Goal: Information Seeking & Learning: Find contact information

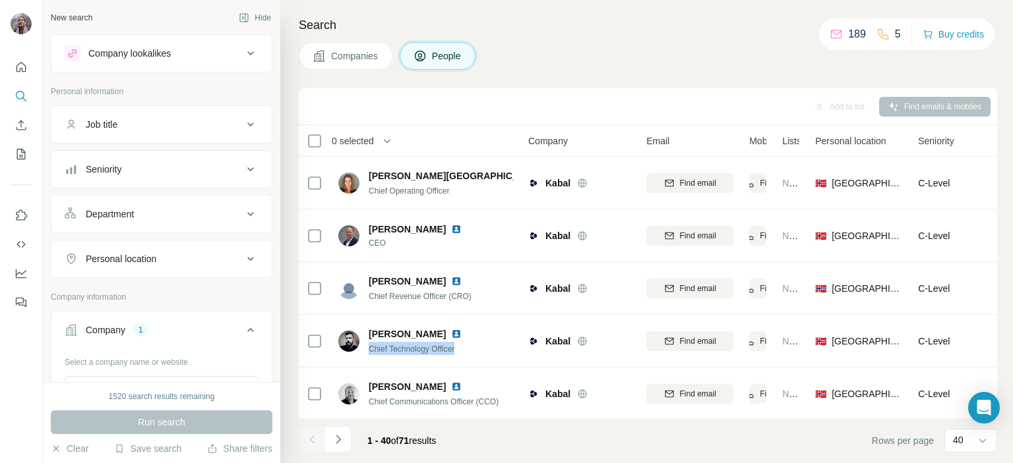
scroll to position [725, 0]
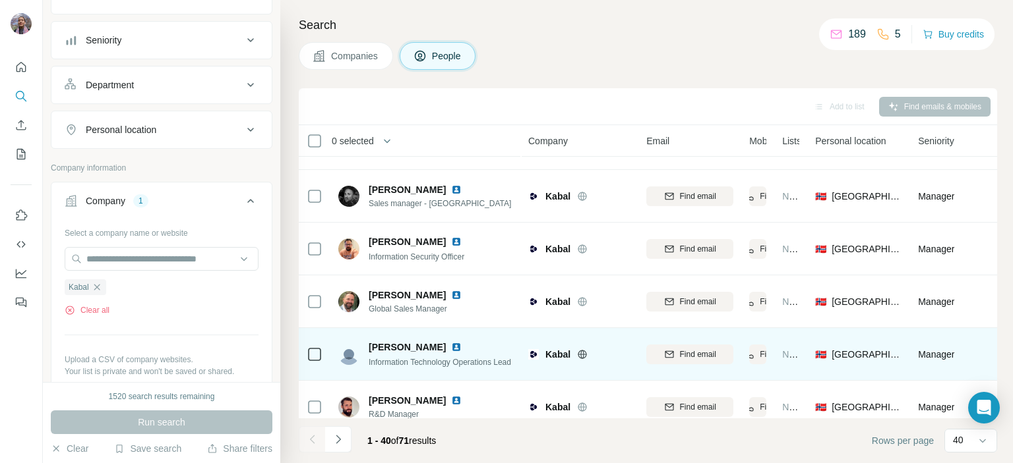
click at [395, 361] on span "Information Technology Operations Lead" at bounding box center [440, 362] width 142 height 9
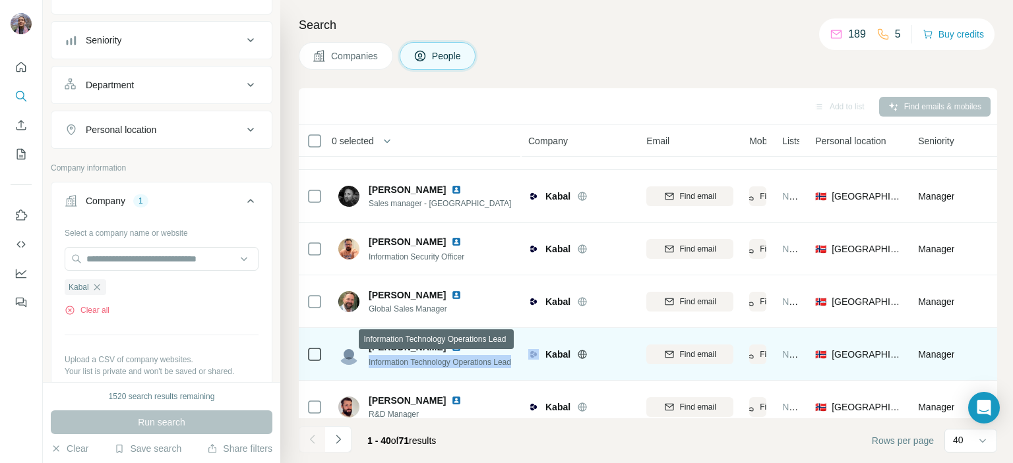
click at [395, 361] on span "Information Technology Operations Lead" at bounding box center [440, 362] width 142 height 9
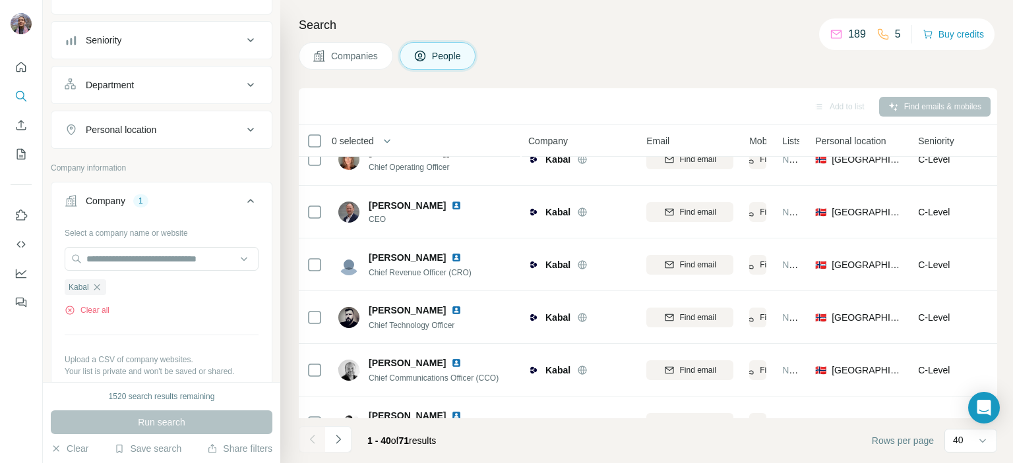
scroll to position [0, 0]
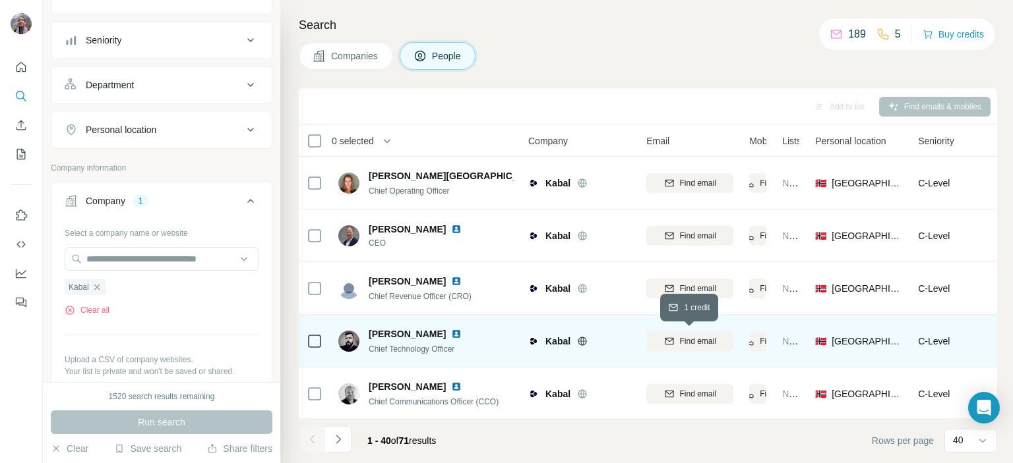
click at [710, 336] on span "Find email" at bounding box center [698, 342] width 36 height 12
click at [379, 345] on span "Chief Technology Officer" at bounding box center [412, 349] width 86 height 9
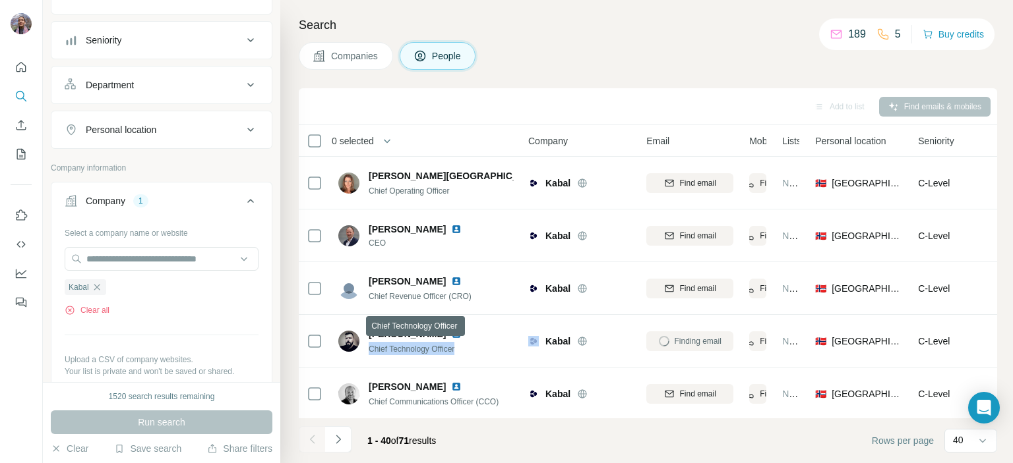
copy span "Chief Technology Officer"
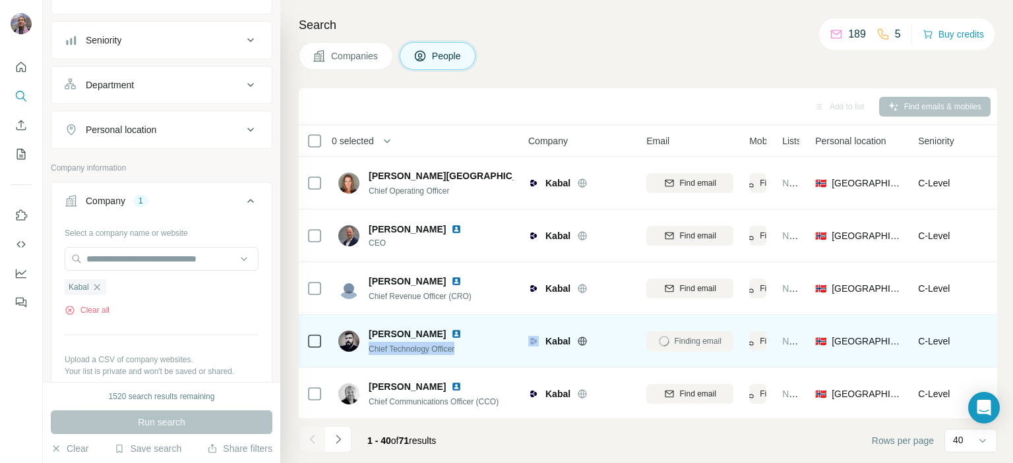
click at [382, 332] on span "Nenad Petkovic" at bounding box center [407, 334] width 77 height 13
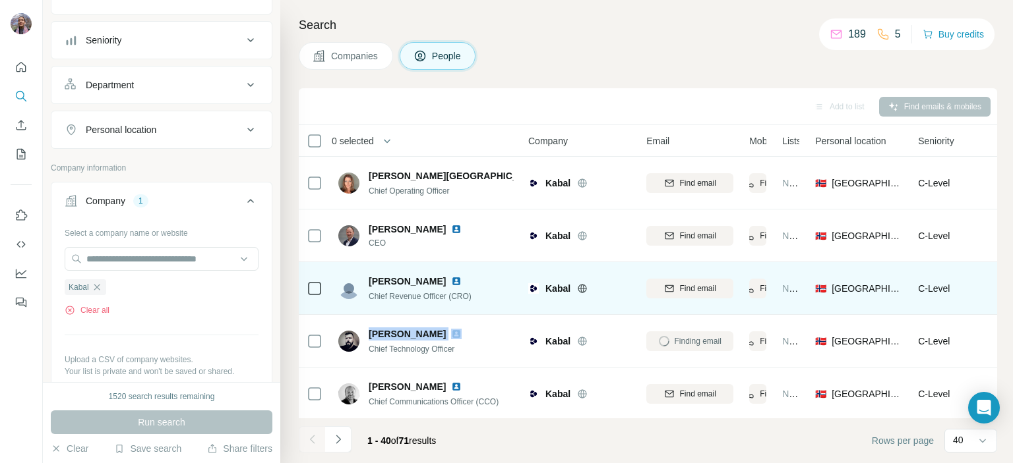
copy span "Nenad Petkovic"
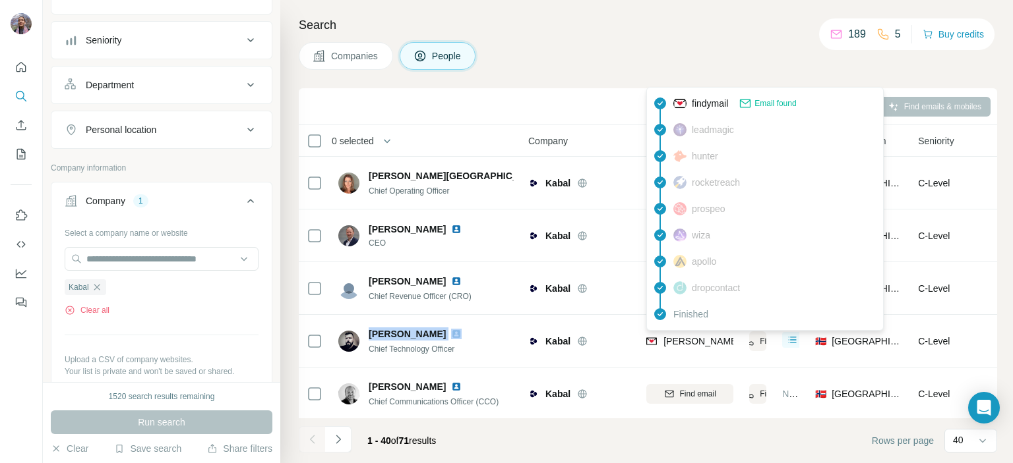
click at [680, 340] on span "nenad.petkovic@kabal.com" at bounding box center [779, 341] width 232 height 11
copy tr "nenad.petkovic@kabal.com"
click at [100, 284] on icon "button" at bounding box center [97, 287] width 6 height 6
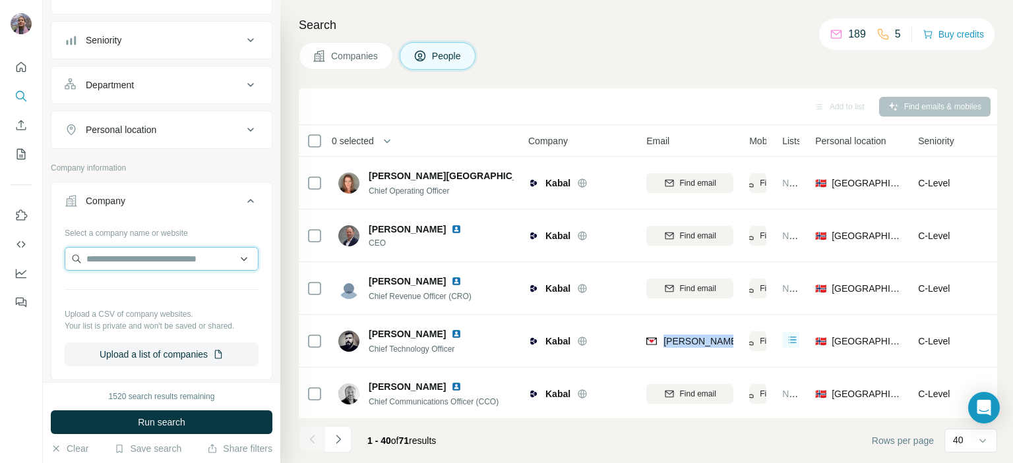
click at [105, 256] on input "text" at bounding box center [162, 259] width 194 height 24
paste input "**********"
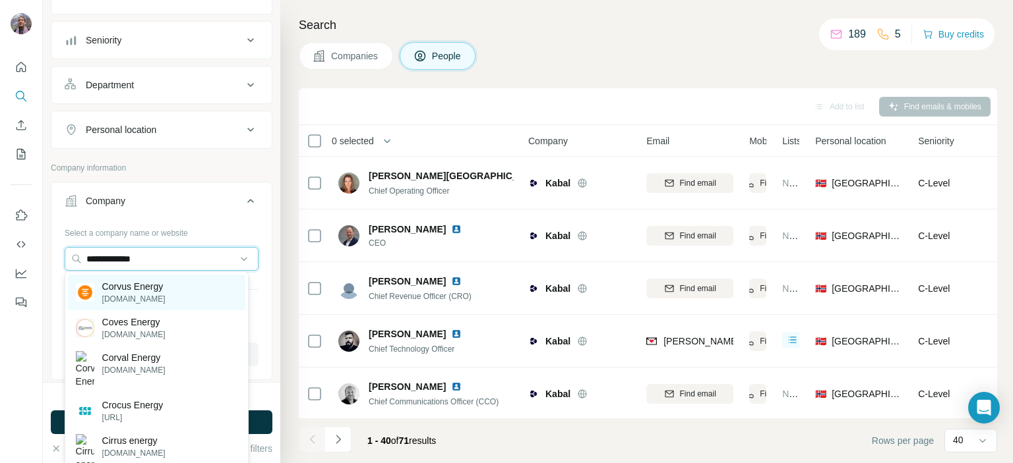
type input "**********"
click at [186, 290] on div "Corvus Energy corvusenergy.com" at bounding box center [156, 293] width 177 height 36
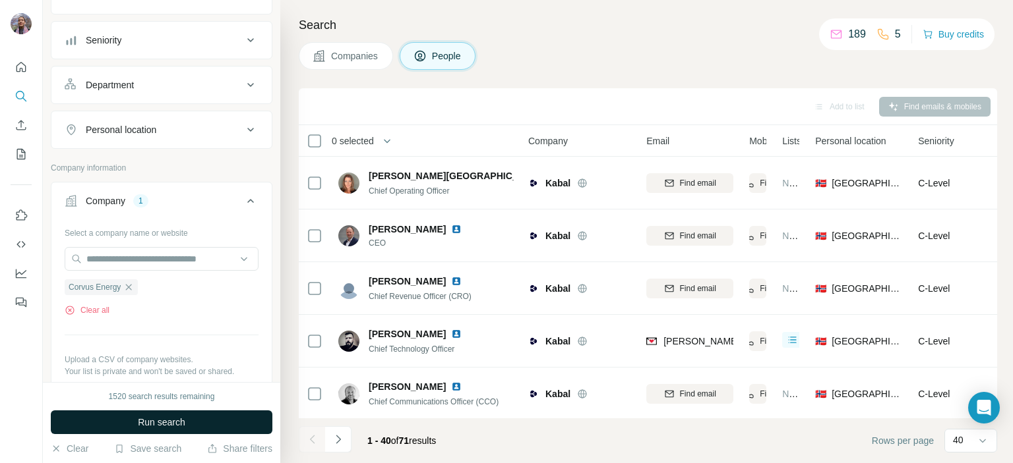
click at [191, 422] on button "Run search" at bounding box center [162, 423] width 222 height 24
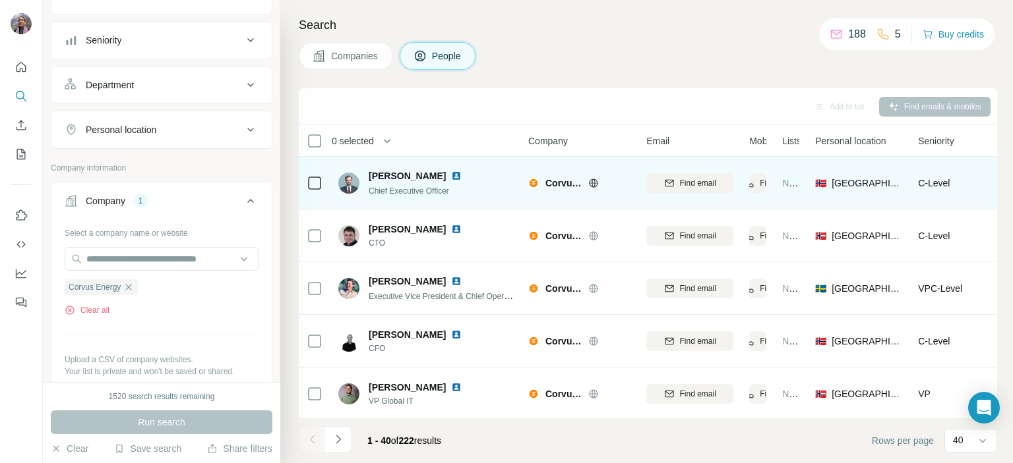
click at [593, 183] on icon at bounding box center [593, 183] width 9 height 1
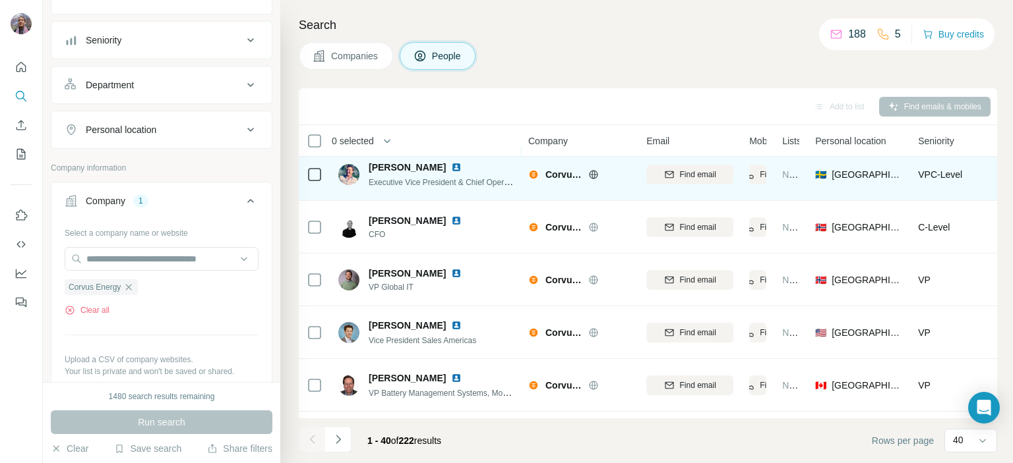
scroll to position [132, 0]
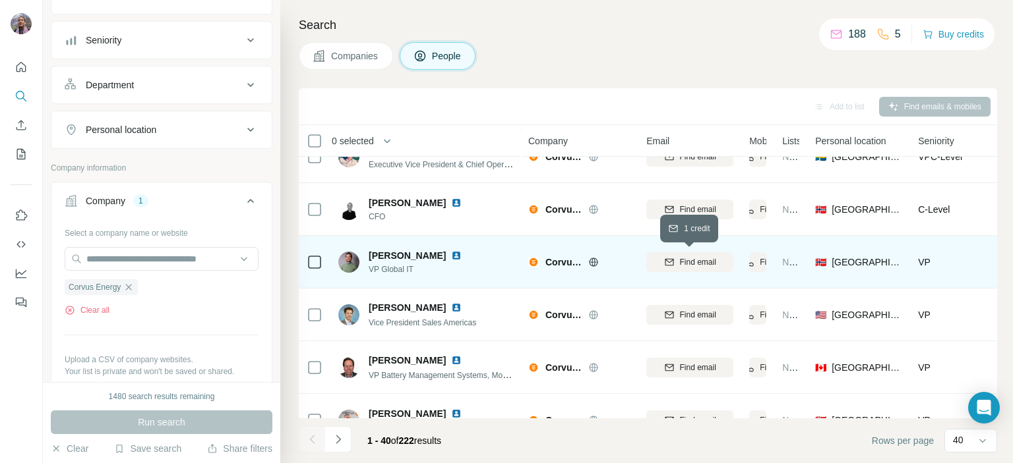
click at [672, 262] on icon "button" at bounding box center [669, 261] width 9 height 7
click at [386, 270] on span "VP Global IT" at bounding box center [423, 270] width 109 height 12
copy span "VP Global IT"
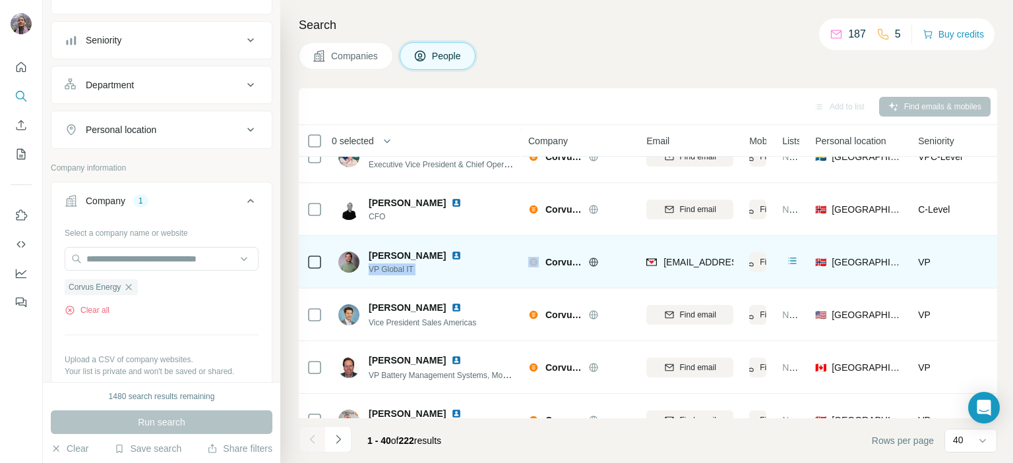
click at [394, 265] on span "VP Global IT" at bounding box center [423, 270] width 109 height 12
click at [387, 255] on span "Andreas Hunderi" at bounding box center [407, 255] width 77 height 13
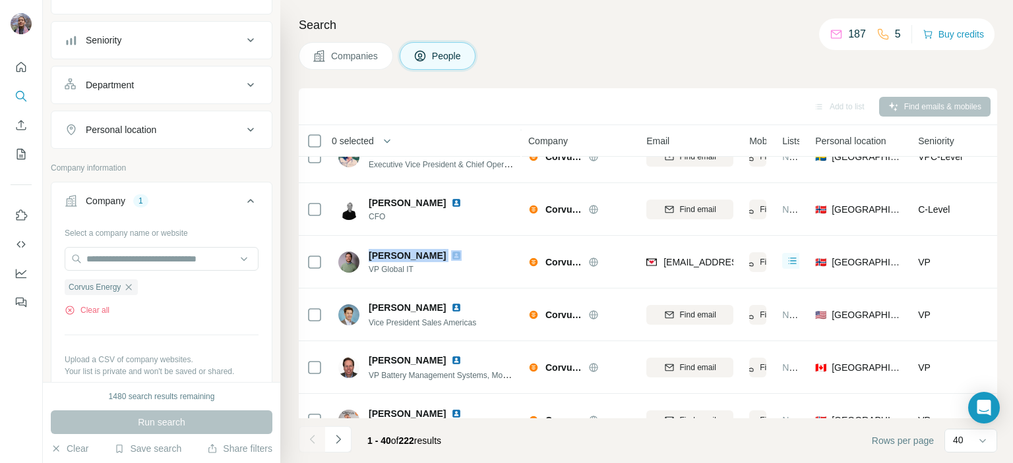
copy span "Andreas Hunderi"
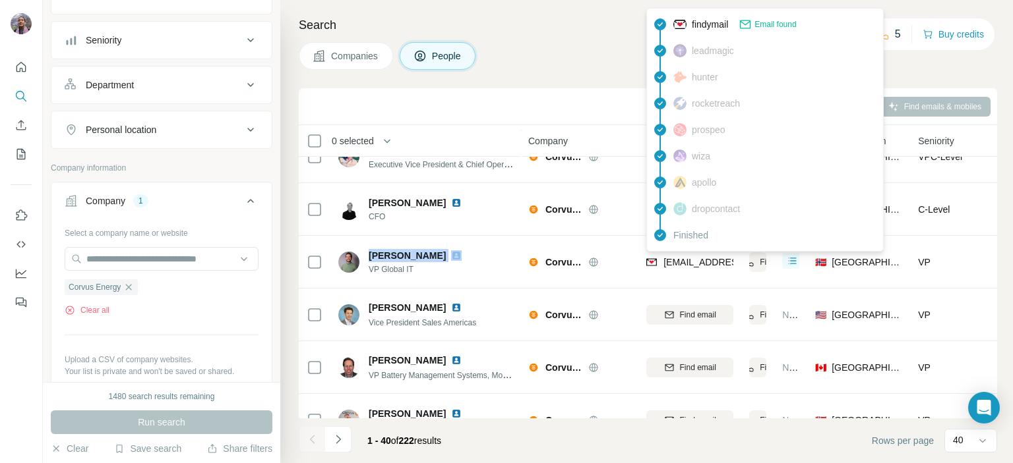
click at [681, 263] on span "ahunderi@corvusenergy.com" at bounding box center [741, 262] width 156 height 11
click at [680, 263] on span "ahunderi@corvusenergy.com" at bounding box center [741, 262] width 156 height 11
copy tr "ahunderi@corvusenergy.com"
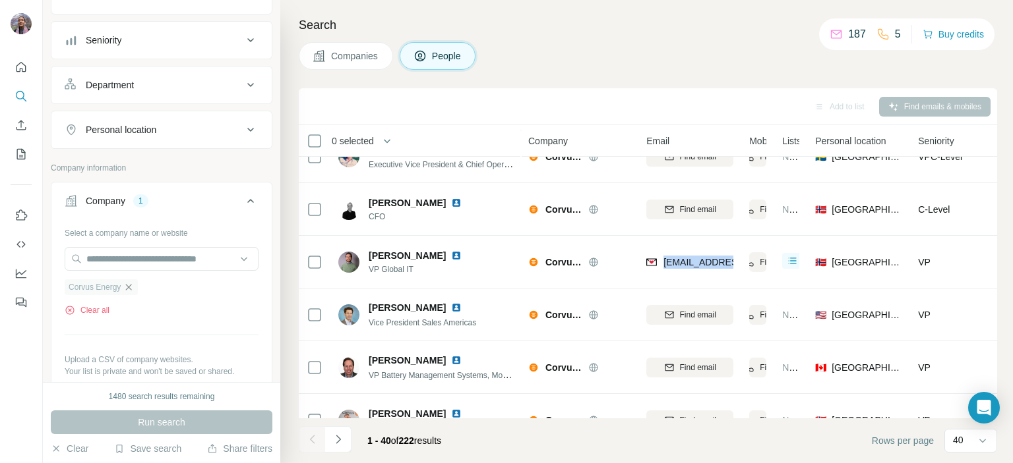
click at [133, 283] on icon "button" at bounding box center [128, 287] width 11 height 11
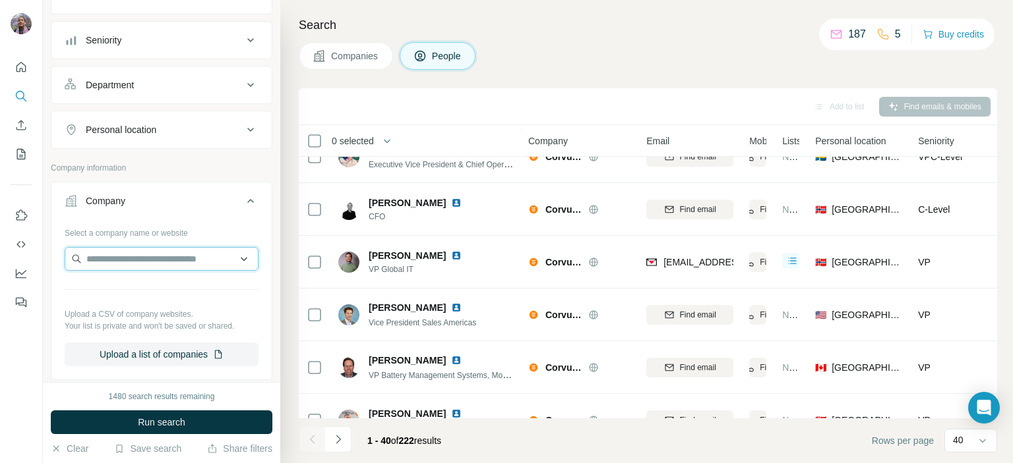
click at [135, 263] on input "text" at bounding box center [162, 259] width 194 height 24
paste input "**********"
drag, startPoint x: 71, startPoint y: 260, endPoint x: 15, endPoint y: 259, distance: 56.0
click at [15, 259] on div "**********" at bounding box center [506, 231] width 1013 height 463
paste input "text"
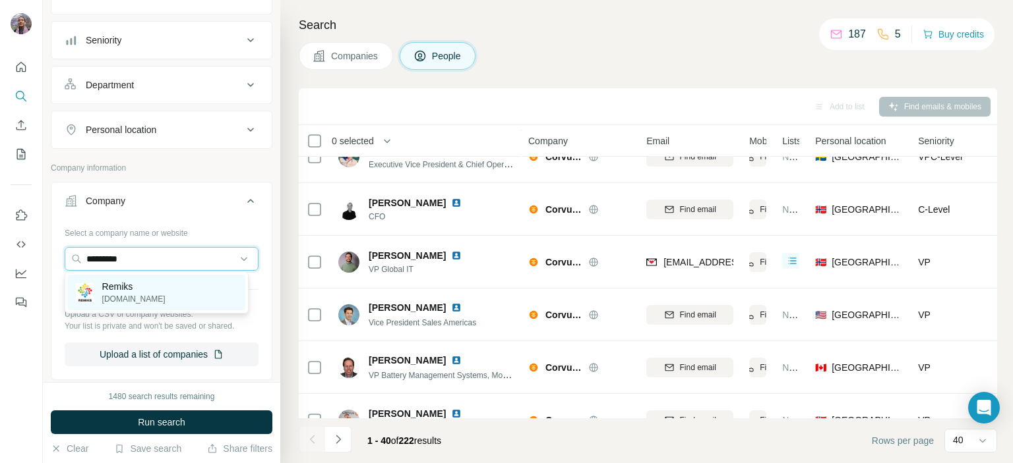
type input "*********"
click at [134, 287] on p "Remiks" at bounding box center [133, 286] width 63 height 13
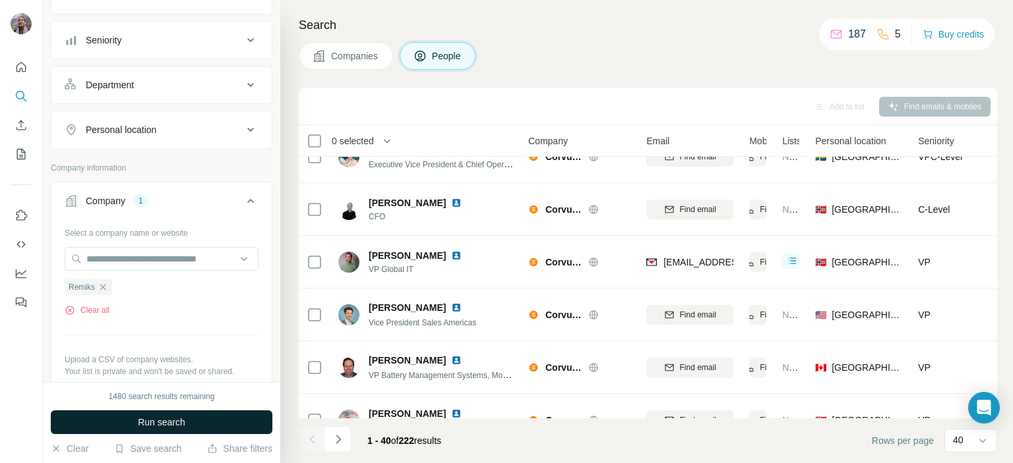
click at [191, 421] on button "Run search" at bounding box center [162, 423] width 222 height 24
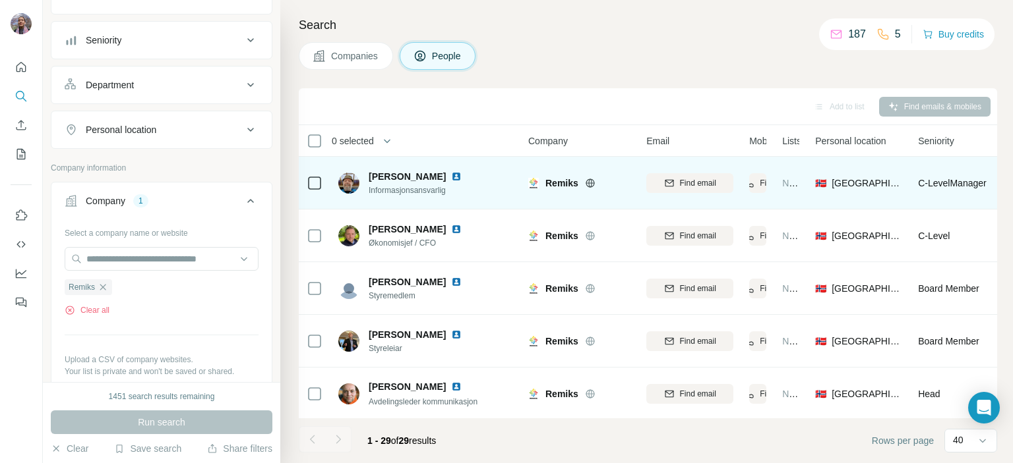
click at [402, 191] on span "Informasjonsansvarlig" at bounding box center [423, 191] width 109 height 12
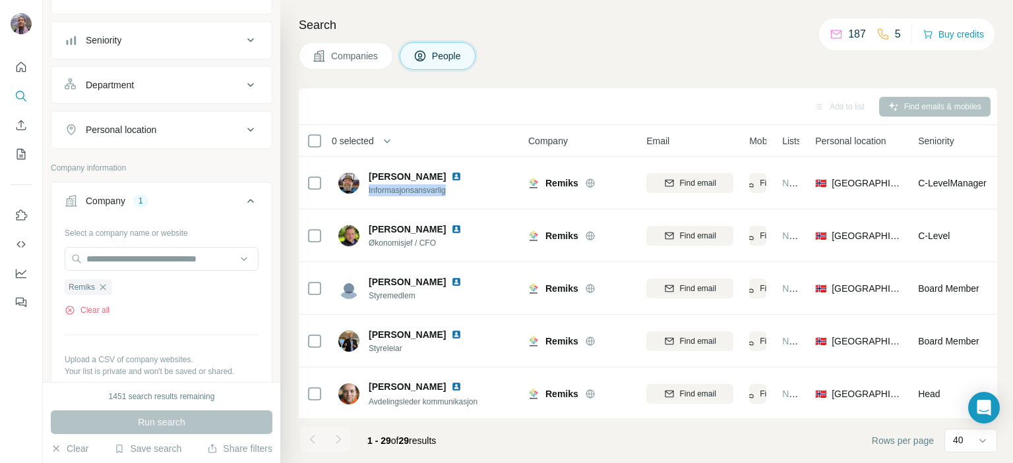
copy span "Informasjonsansvarlig"
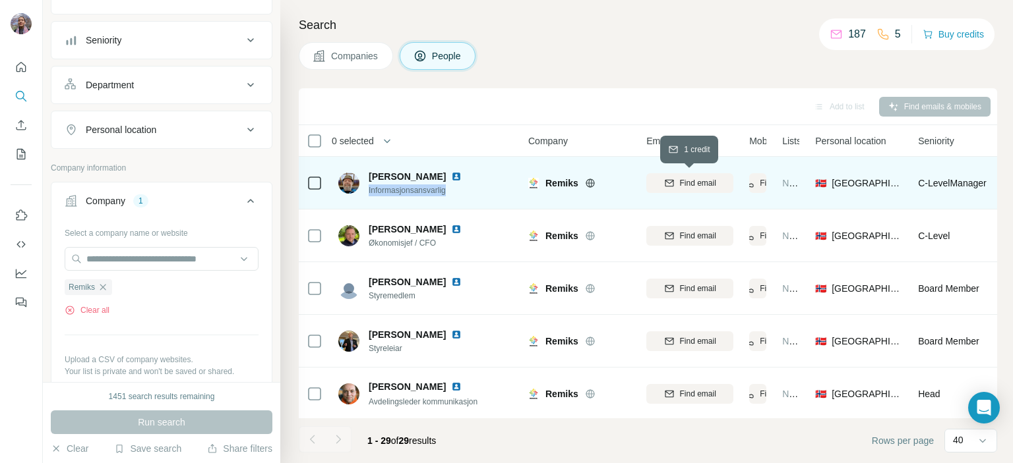
click at [707, 179] on span "Find email" at bounding box center [698, 183] width 36 height 12
copy span "Informasjonsansvarlig"
click at [383, 176] on span "Ivar Sture Handeland" at bounding box center [407, 176] width 77 height 13
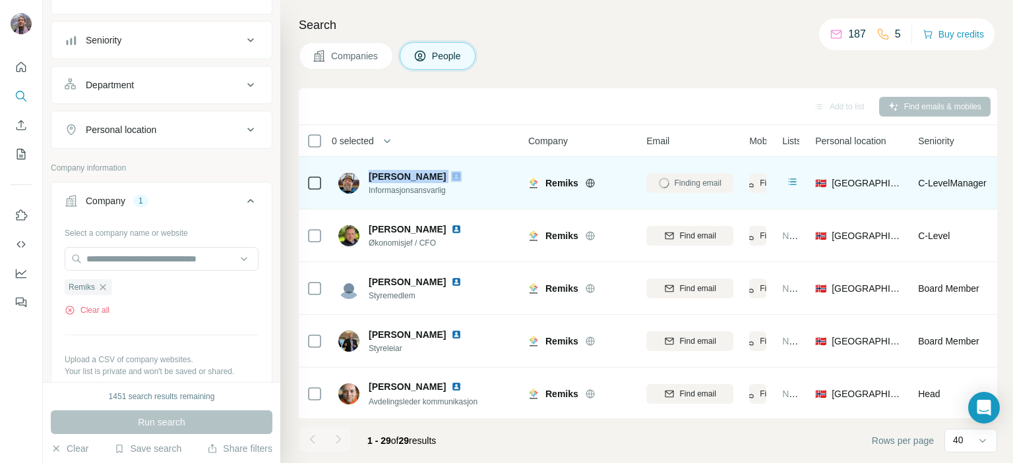
copy span "Ivar Sture Handeland"
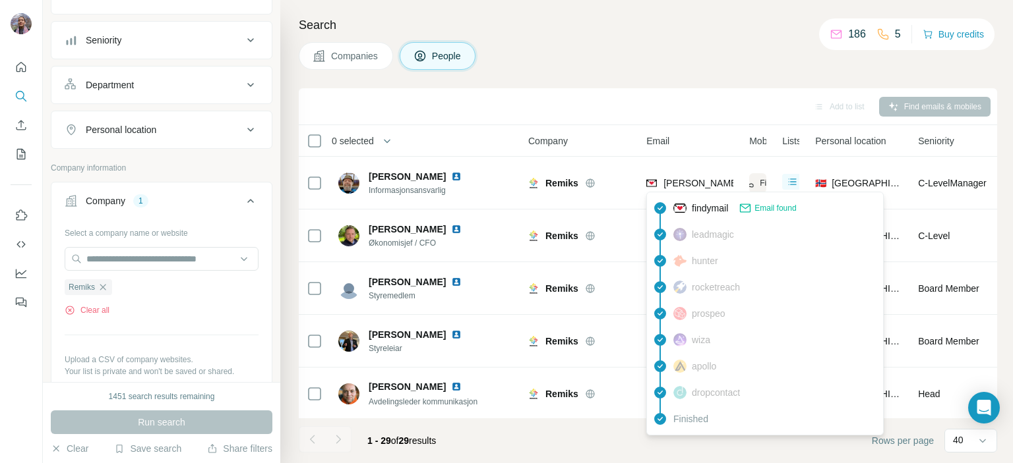
click at [674, 185] on span "ivar.handeland@remiks.no" at bounding box center [779, 183] width 232 height 11
copy tr "ivar.handeland@remiks.no"
click at [105, 289] on icon "button" at bounding box center [103, 287] width 11 height 11
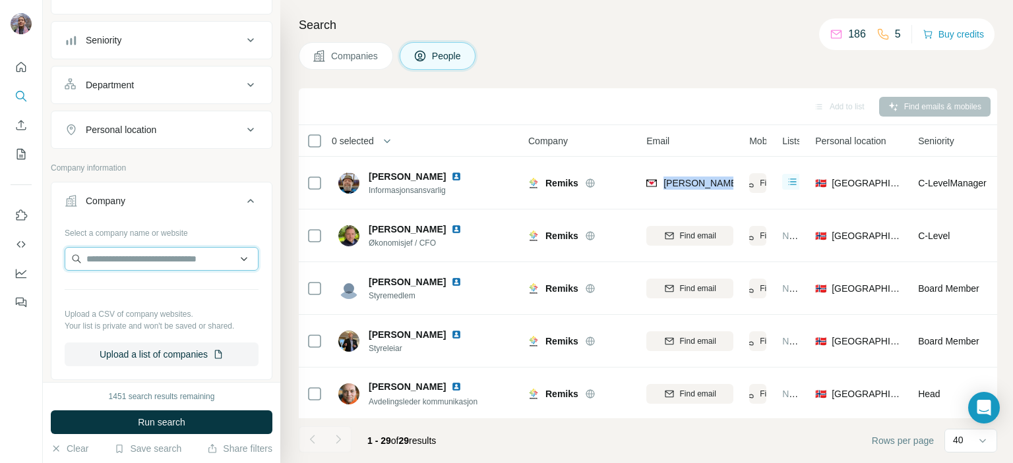
click at [121, 264] on input "text" at bounding box center [162, 259] width 194 height 24
paste input "*******"
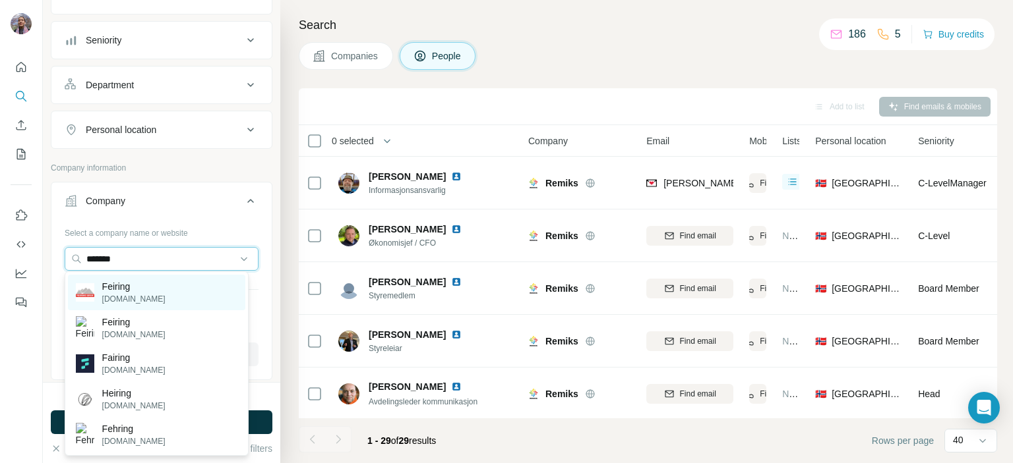
type input "*******"
click at [148, 293] on div "Feiring feiring.no" at bounding box center [156, 293] width 177 height 36
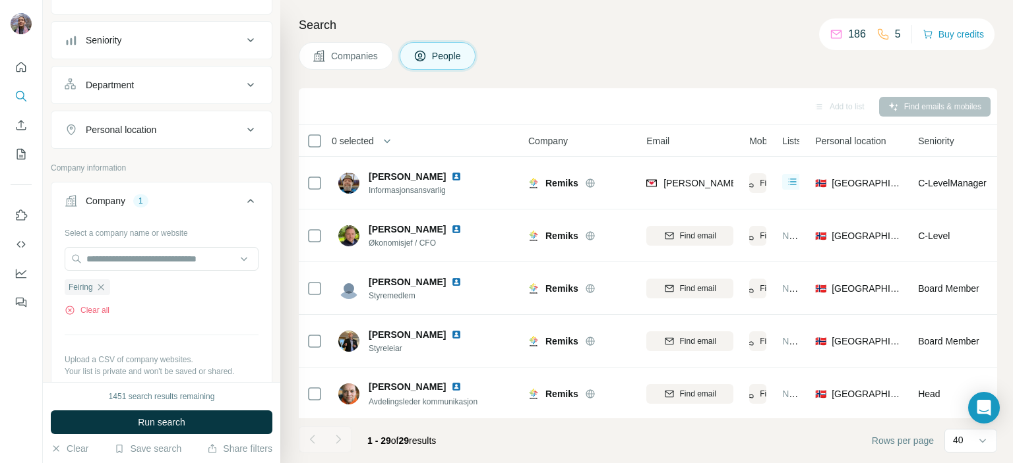
click at [169, 425] on span "Run search" at bounding box center [161, 422] width 47 height 13
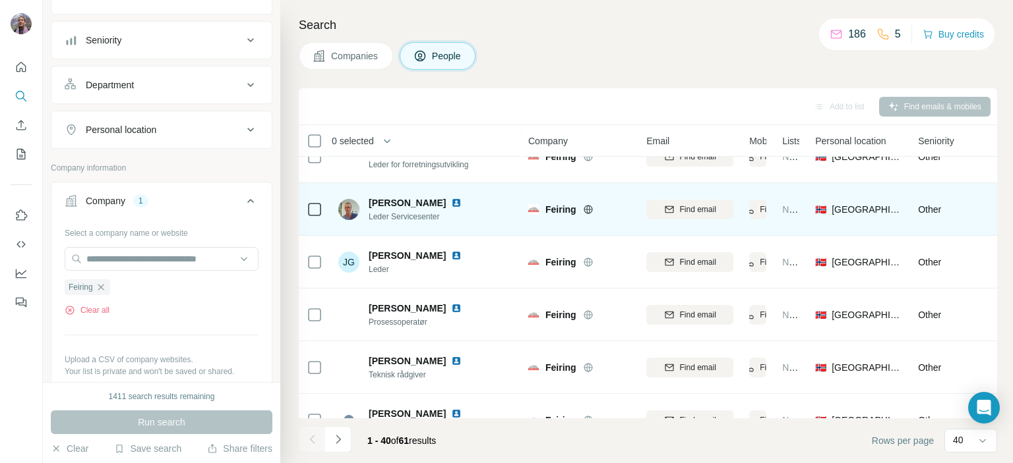
scroll to position [1854, 0]
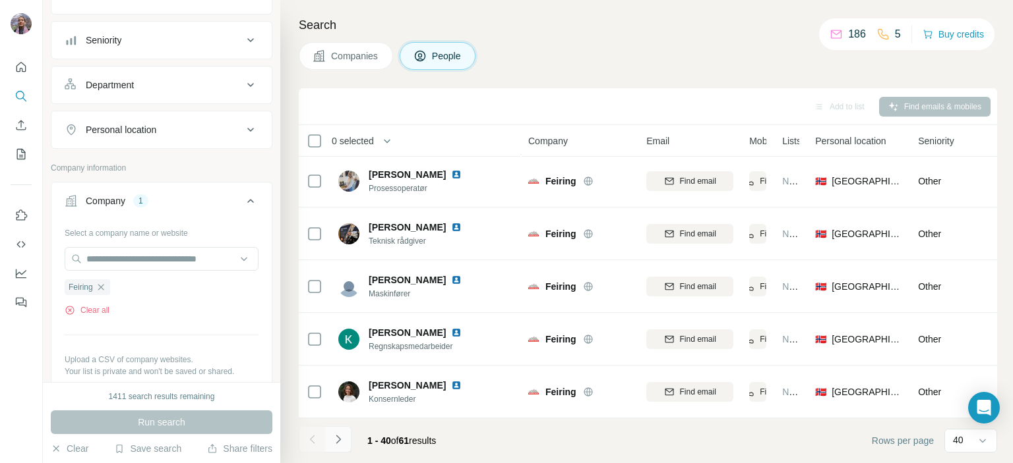
click at [333, 445] on icon "Navigate to next page" at bounding box center [338, 439] width 13 height 13
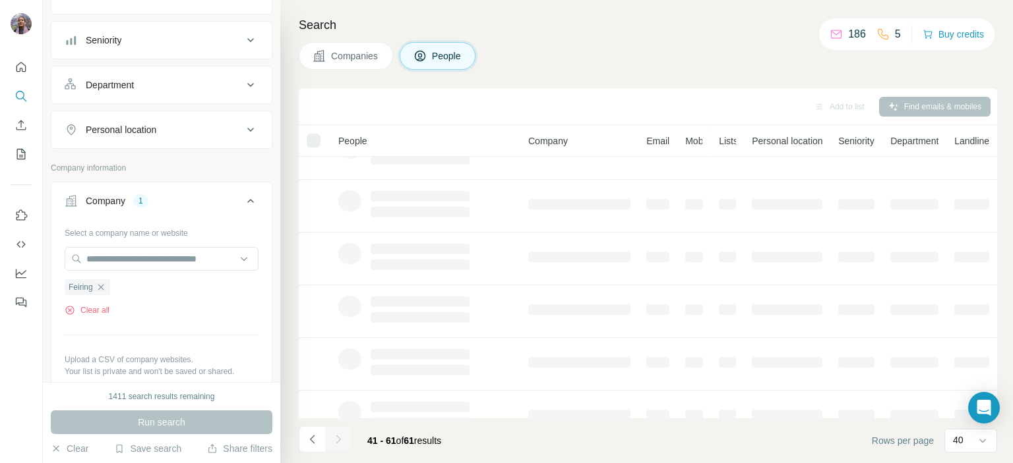
scroll to position [0, 0]
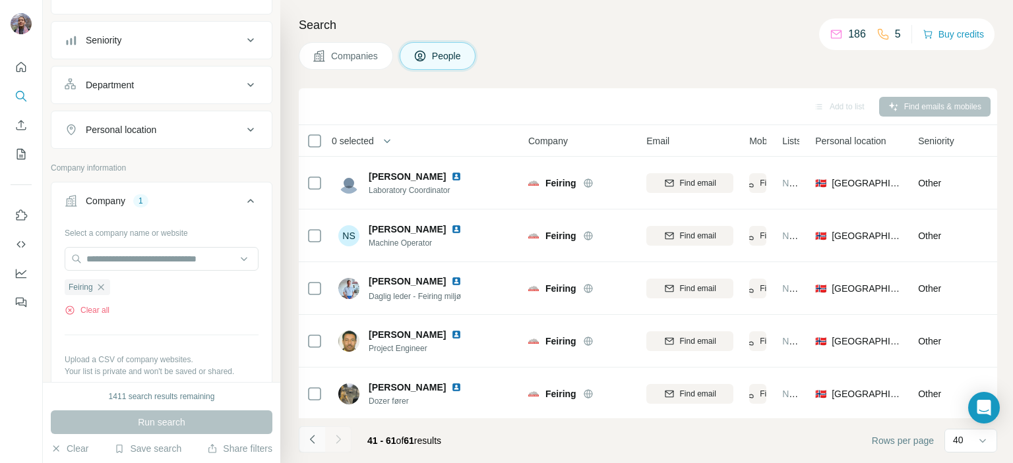
click at [309, 438] on icon "Navigate to previous page" at bounding box center [312, 439] width 13 height 13
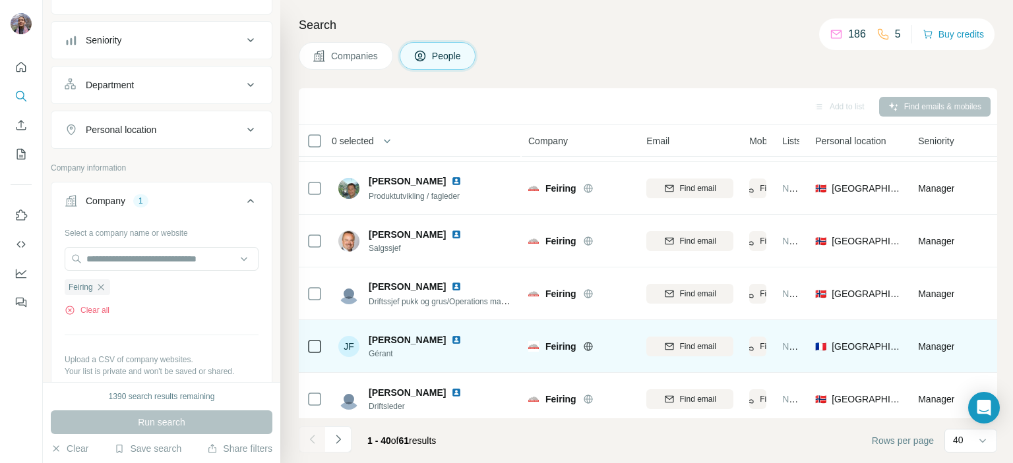
scroll to position [857, 0]
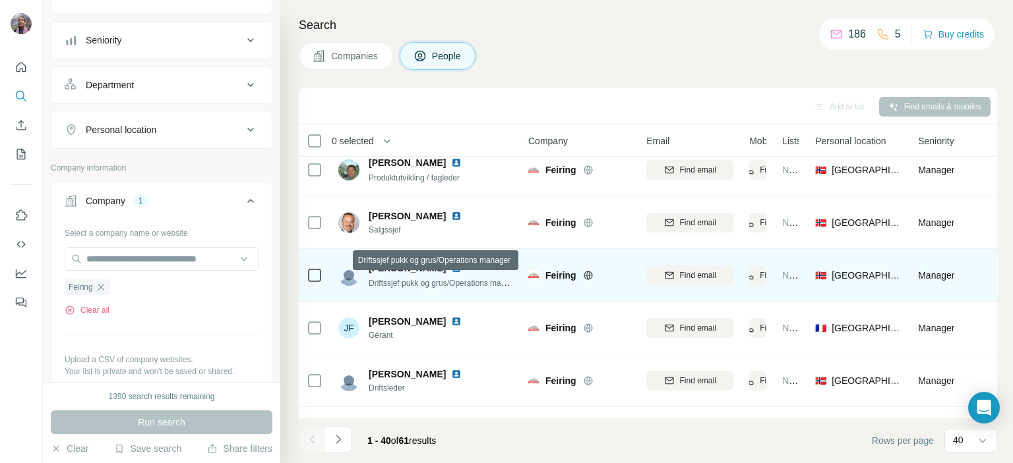
click at [388, 284] on span "Driftssjef pukk og grus/Operations manager" at bounding box center [445, 283] width 152 height 11
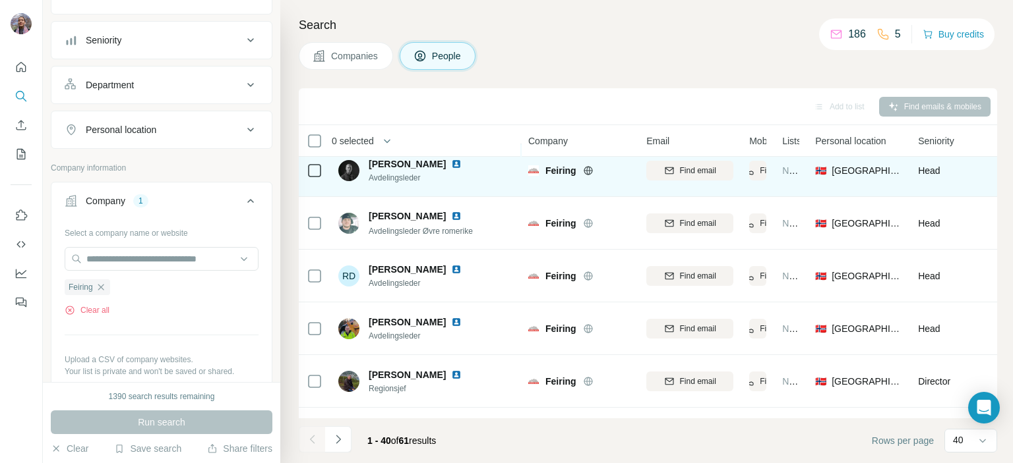
scroll to position [330, 0]
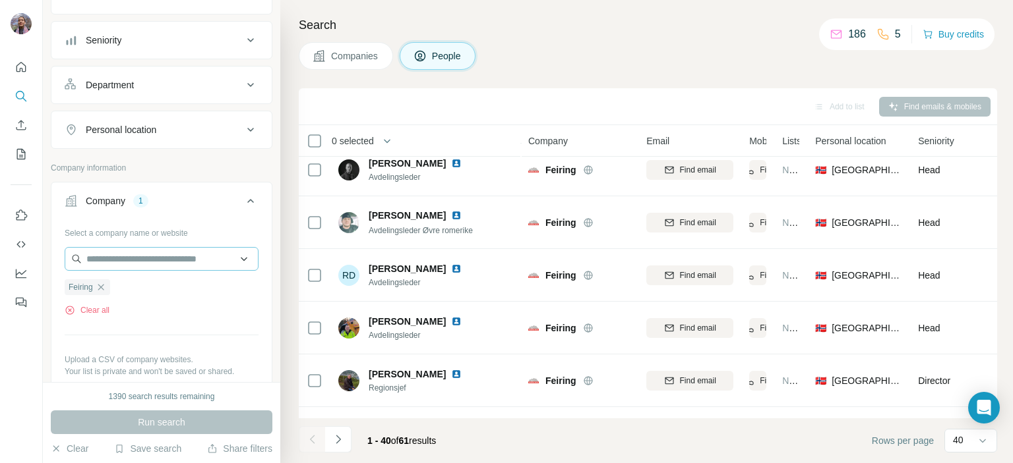
click at [102, 284] on icon "button" at bounding box center [101, 287] width 6 height 6
click at [111, 259] on input "text" at bounding box center [162, 259] width 194 height 24
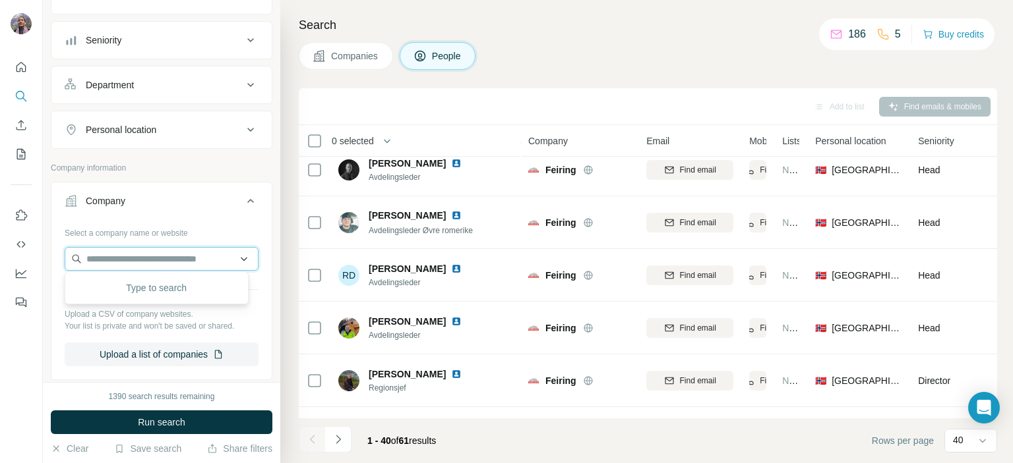
paste input "*******"
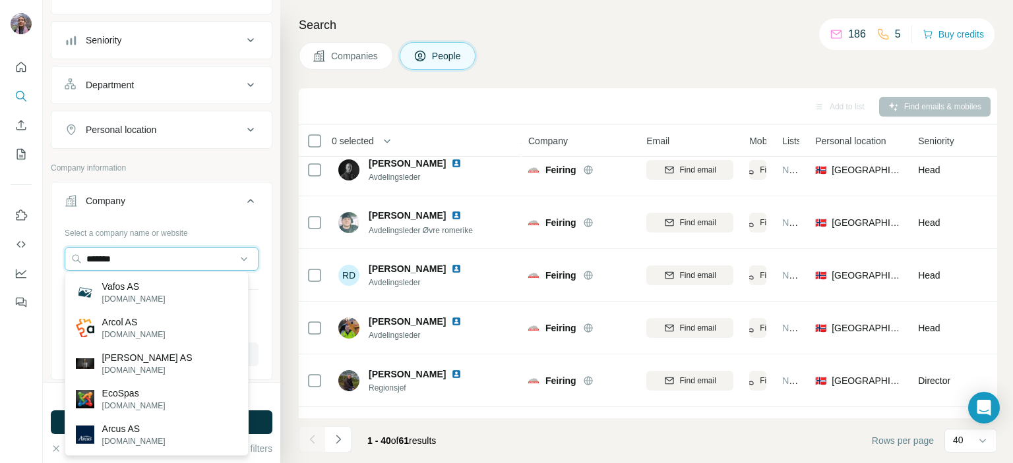
drag, startPoint x: 140, startPoint y: 257, endPoint x: 47, endPoint y: 258, distance: 92.3
click at [47, 258] on div "New search Hide Company lookalikes Personal information Job title Seniority Dep…" at bounding box center [161, 191] width 237 height 382
paste input "text"
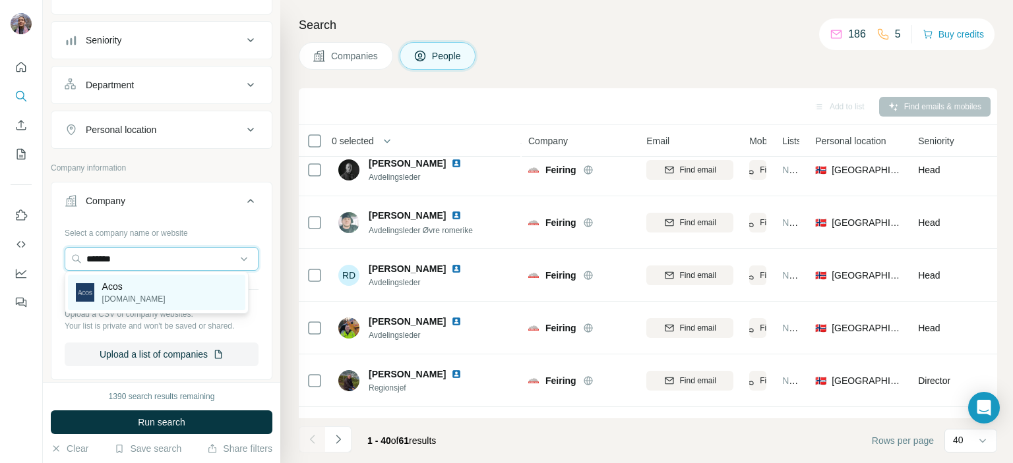
type input "*******"
click at [142, 291] on div "Acos acos.no" at bounding box center [156, 293] width 177 height 36
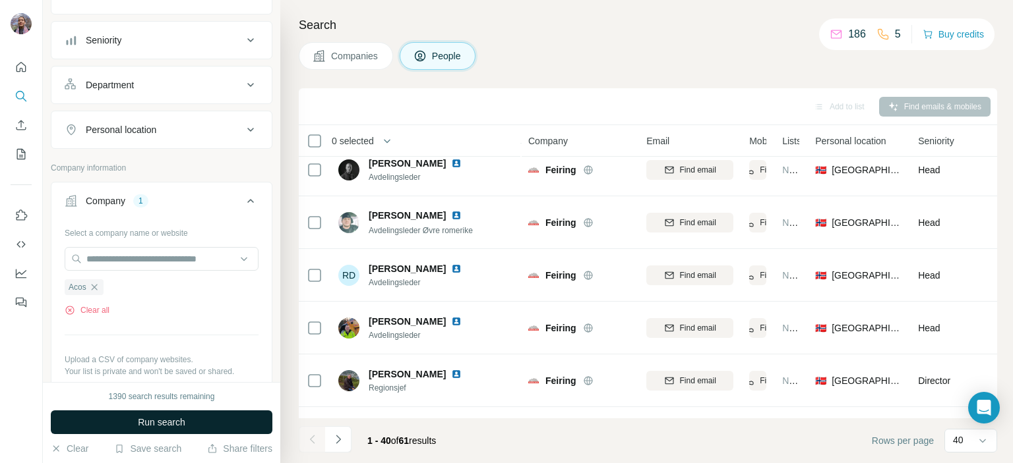
click at [165, 419] on span "Run search" at bounding box center [161, 422] width 47 height 13
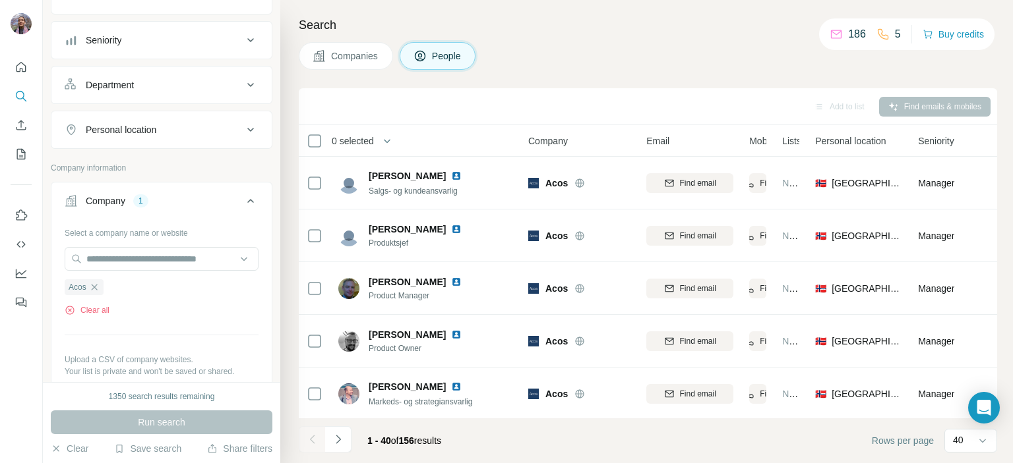
scroll to position [1187, 0]
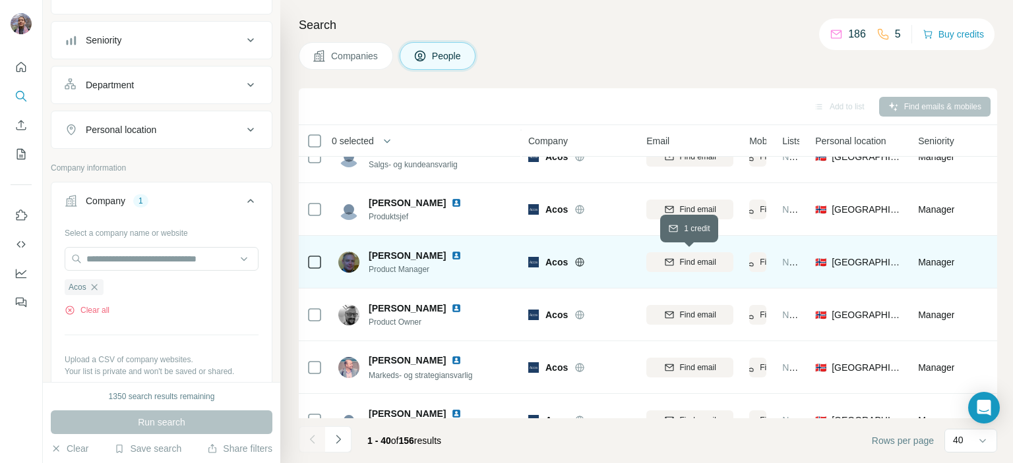
click at [676, 258] on div "Find email" at bounding box center [689, 262] width 87 height 12
click at [377, 266] on span "Product Manager" at bounding box center [423, 270] width 109 height 12
click at [380, 249] on div "Even Garfjeld Syversen" at bounding box center [407, 255] width 77 height 13
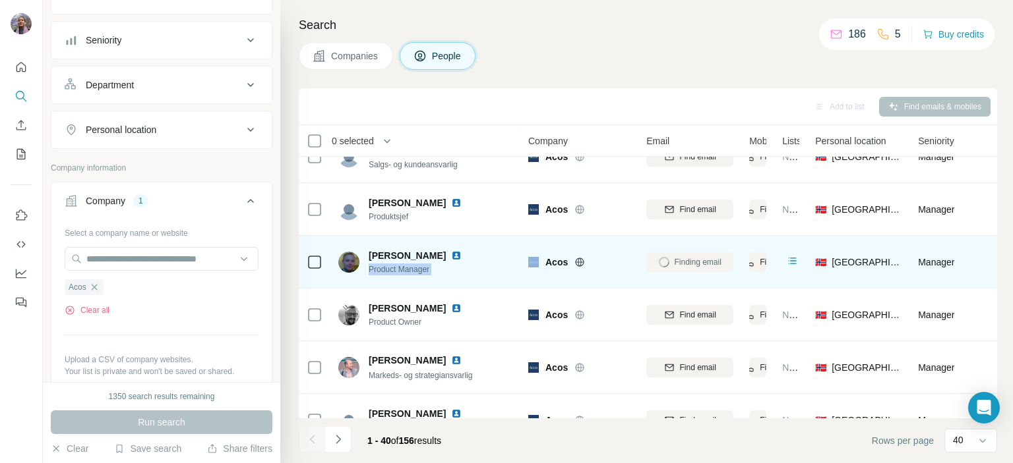
click at [380, 249] on div "Even Garfjeld Syversen" at bounding box center [407, 255] width 77 height 13
click at [380, 251] on span "Even Garfjeld Syversen" at bounding box center [407, 256] width 77 height 11
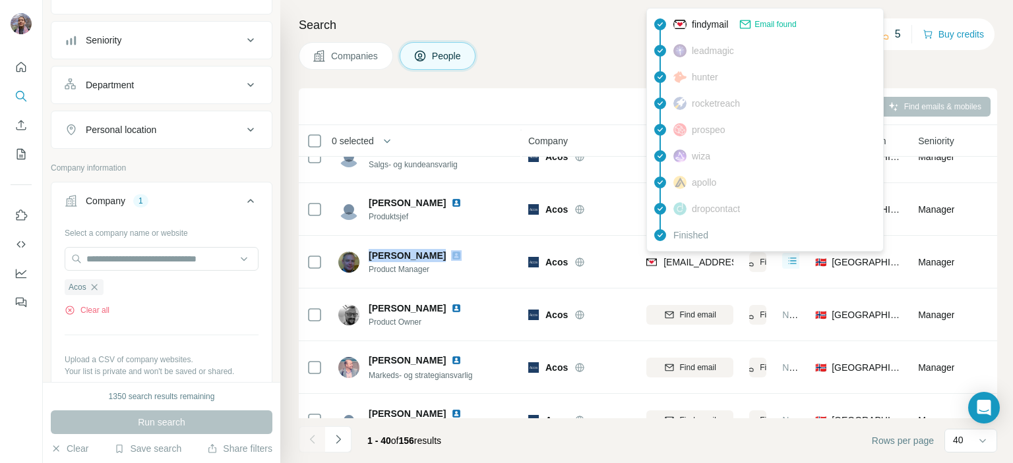
click at [671, 263] on span "even@acos.no" at bounding box center [741, 262] width 156 height 11
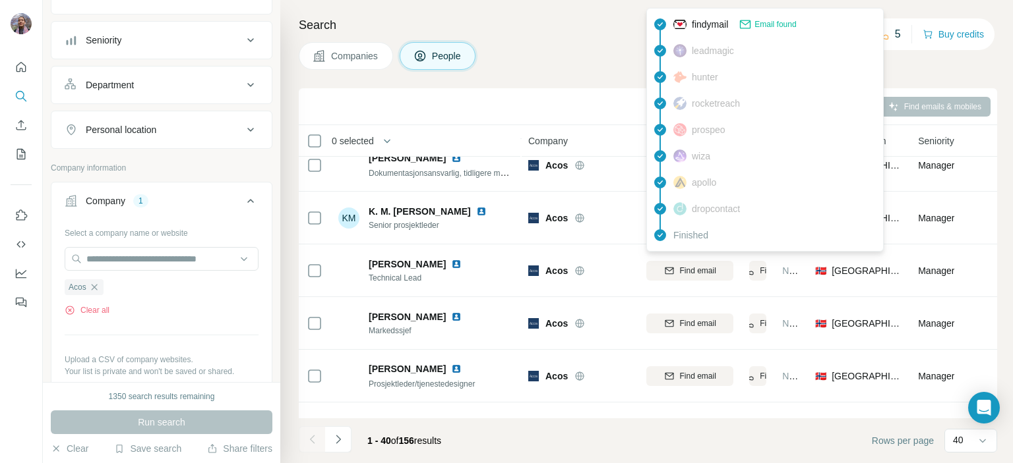
scroll to position [1582, 0]
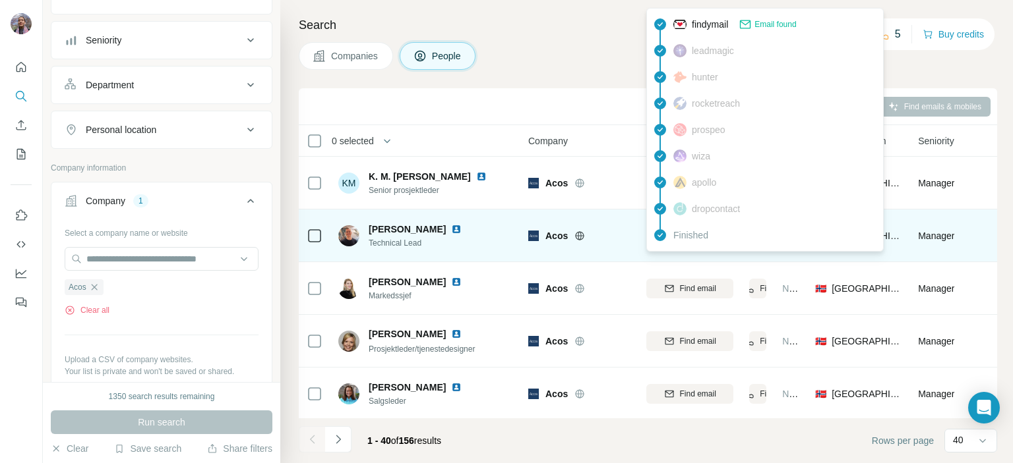
click at [717, 260] on td "Find email" at bounding box center [689, 236] width 103 height 53
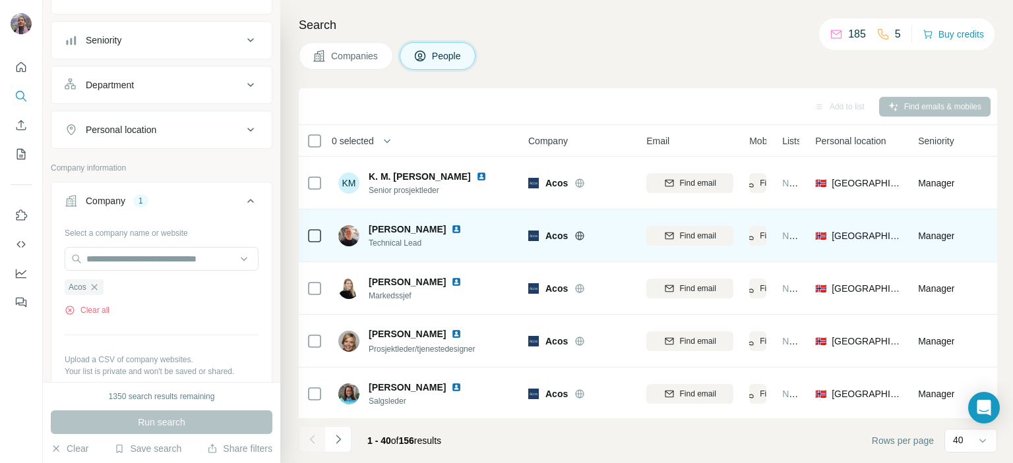
click at [381, 239] on span "Technical Lead" at bounding box center [423, 243] width 109 height 12
click at [395, 245] on span "Technical Lead" at bounding box center [423, 243] width 109 height 12
click at [413, 241] on span "Technical Lead" at bounding box center [423, 243] width 109 height 12
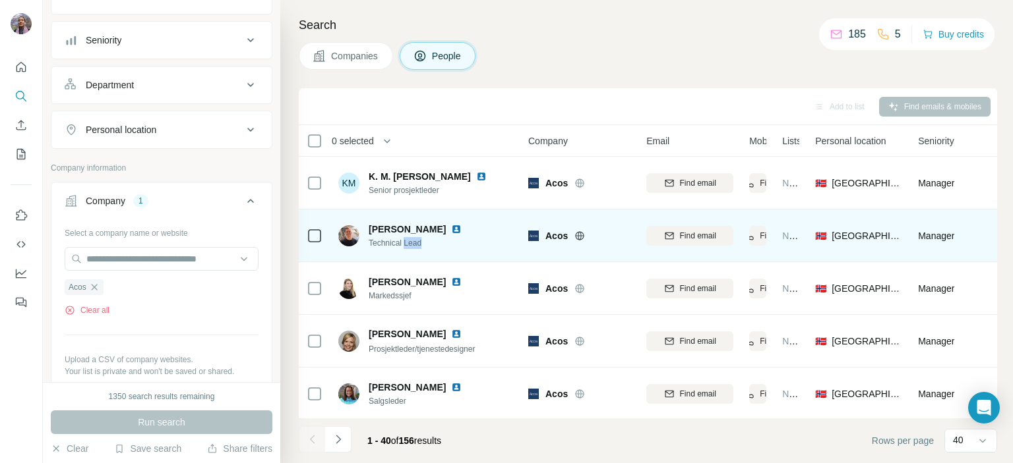
click at [413, 241] on span "Technical Lead" at bounding box center [423, 243] width 109 height 12
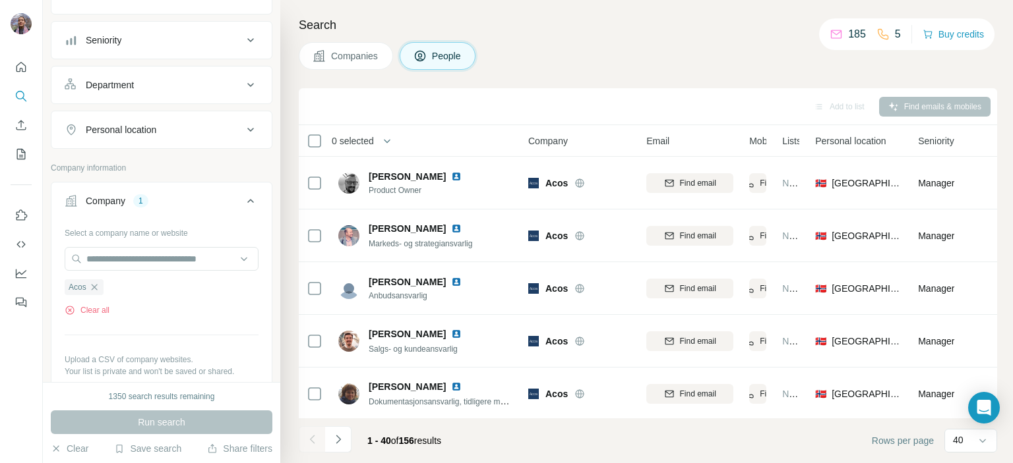
scroll to position [1516, 0]
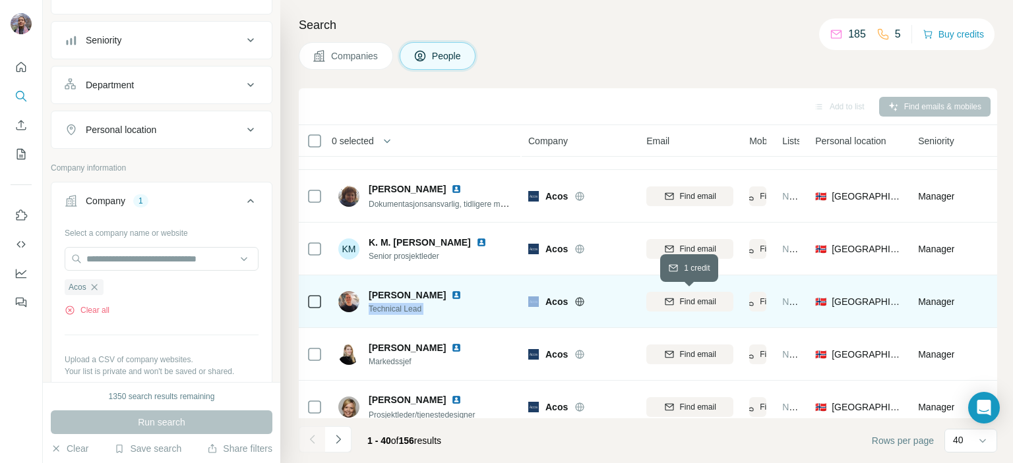
click at [707, 303] on span "Find email" at bounding box center [698, 302] width 36 height 12
click at [375, 292] on span "Kjell-Einar Skutle" at bounding box center [407, 295] width 77 height 13
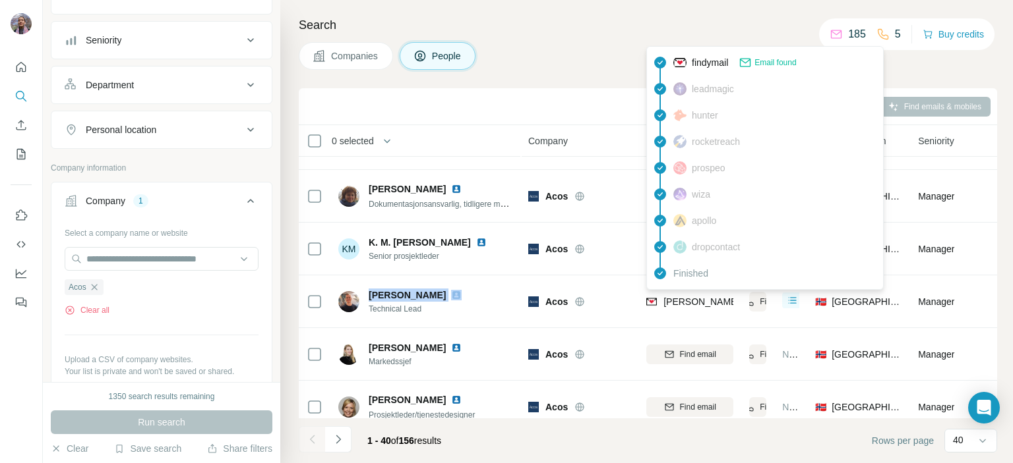
click at [664, 303] on span "kjell@acos.no" at bounding box center [779, 302] width 232 height 11
click at [93, 282] on icon "button" at bounding box center [94, 287] width 11 height 11
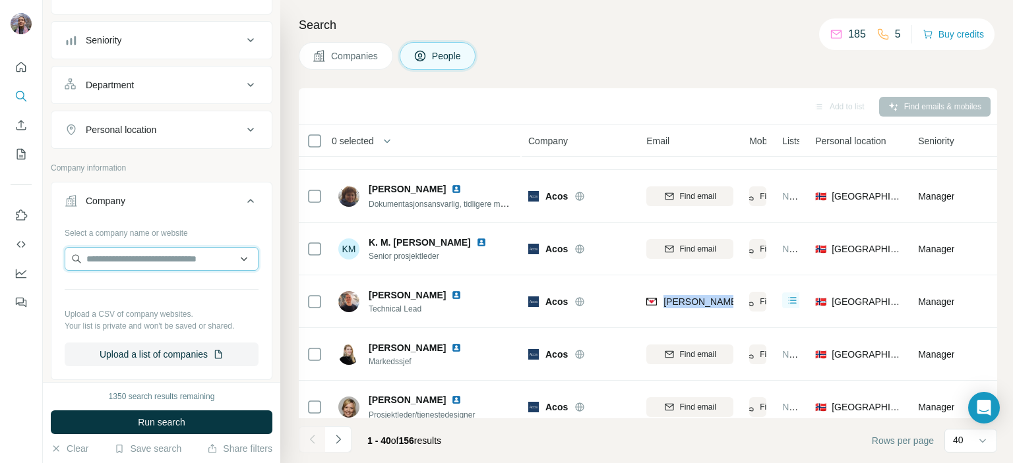
click at [100, 261] on input "text" at bounding box center [162, 259] width 194 height 24
paste input "**********"
drag, startPoint x: 151, startPoint y: 257, endPoint x: 40, endPoint y: 257, distance: 111.4
click at [42, 257] on div "**********" at bounding box center [506, 231] width 1013 height 463
paste input "**********"
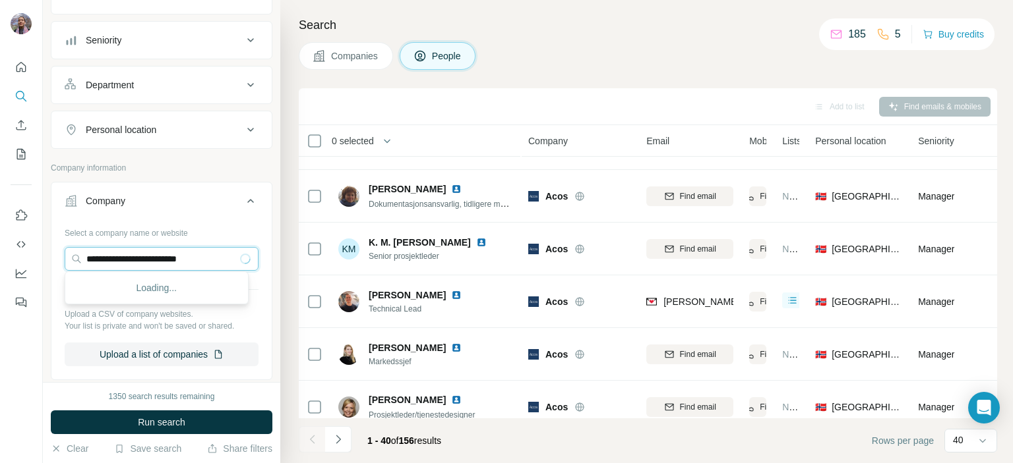
drag, startPoint x: 111, startPoint y: 256, endPoint x: 2, endPoint y: 258, distance: 108.8
click at [2, 258] on div "**********" at bounding box center [506, 231] width 1013 height 463
type input "**********"
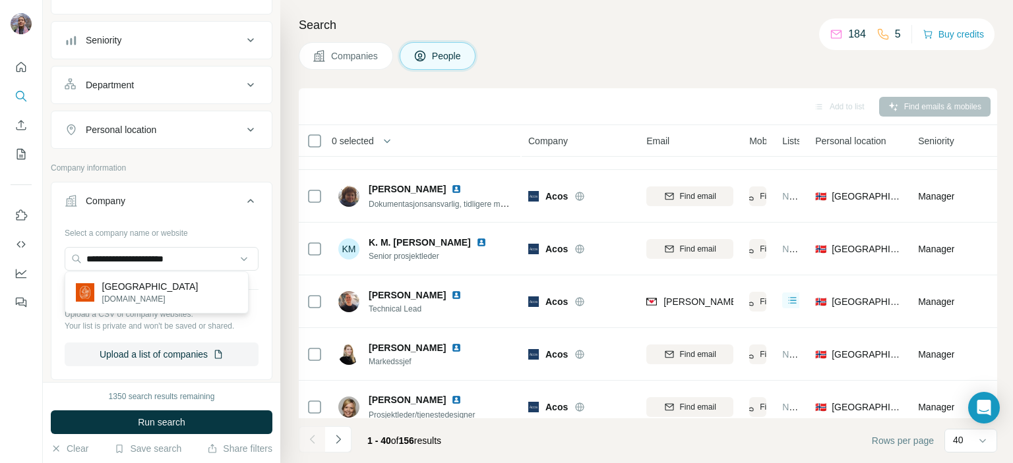
click at [160, 296] on p "kristiansand.kommune.no" at bounding box center [150, 299] width 96 height 12
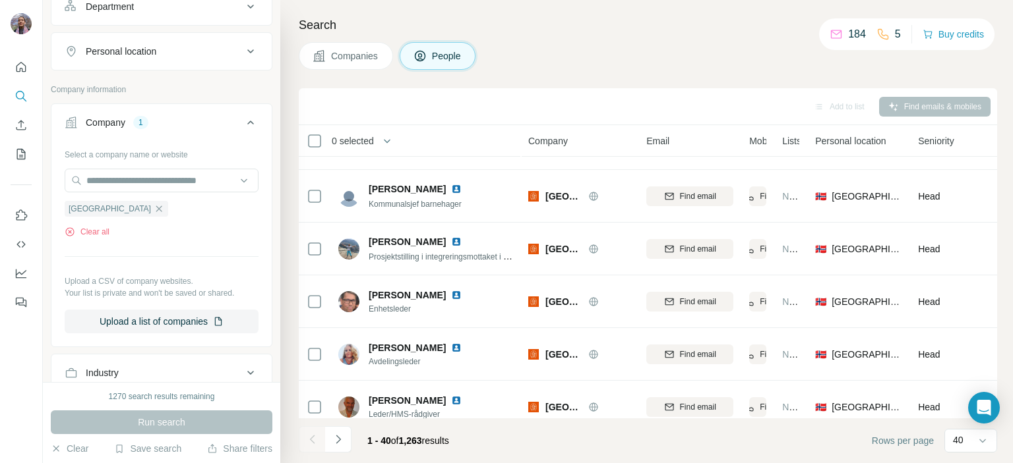
scroll to position [1854, 0]
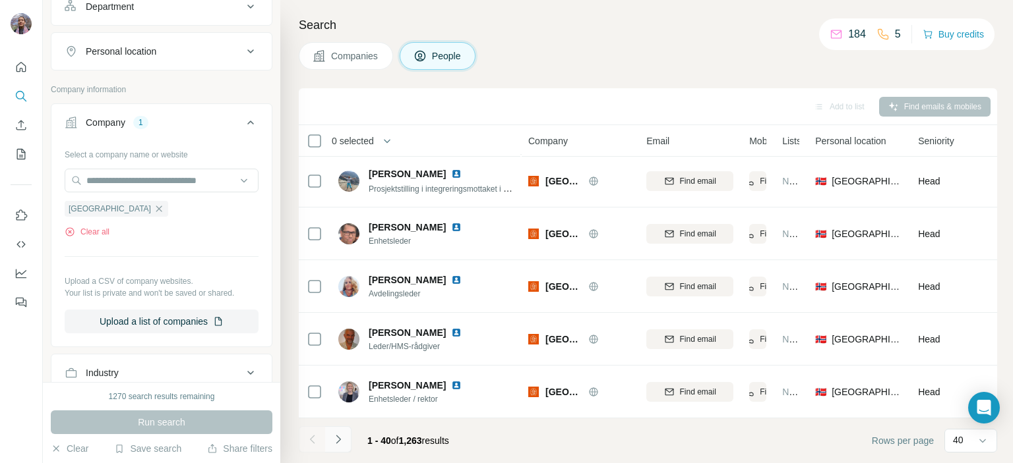
click at [349, 434] on button "Navigate to next page" at bounding box center [338, 440] width 26 height 26
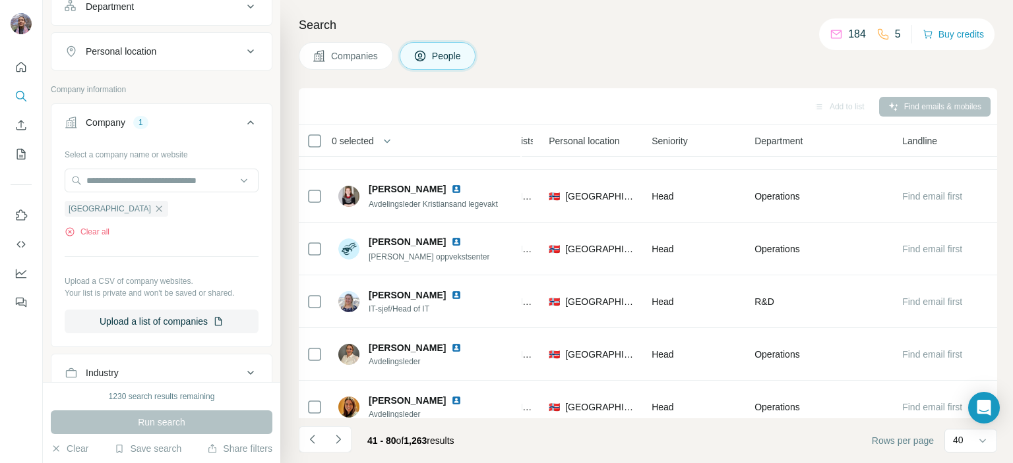
scroll to position [198, 0]
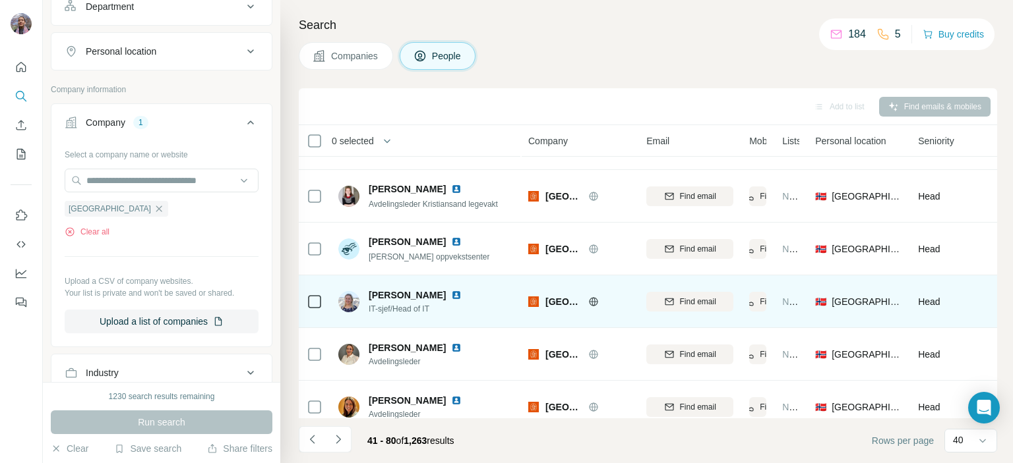
click at [678, 310] on button "Find email" at bounding box center [689, 302] width 87 height 20
click at [387, 308] on span "IT-sjef/Head of IT" at bounding box center [423, 309] width 109 height 12
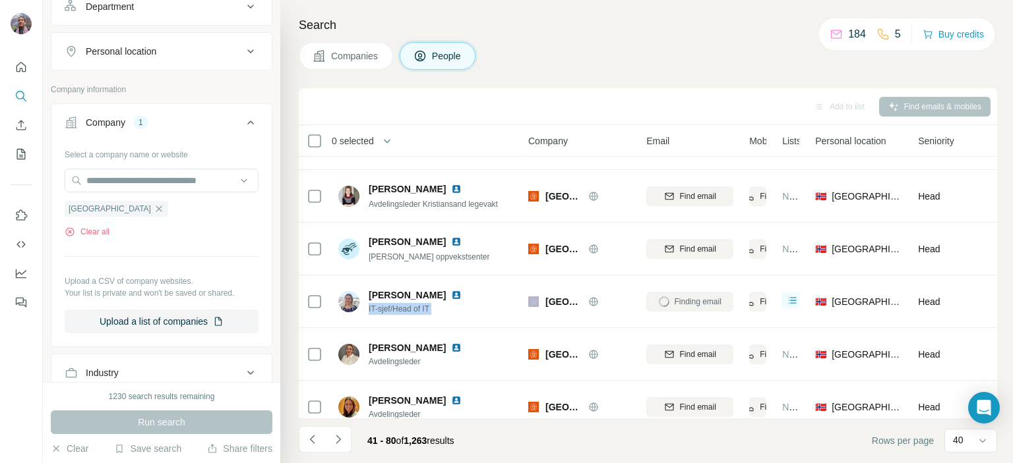
copy span "IT-sjef/Head of IT"
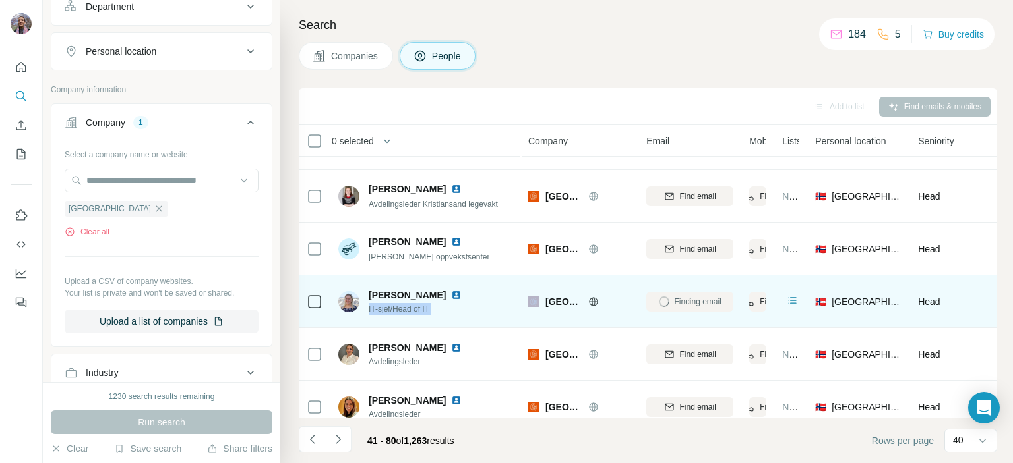
click at [376, 292] on span "Kari Røskaft" at bounding box center [407, 295] width 77 height 13
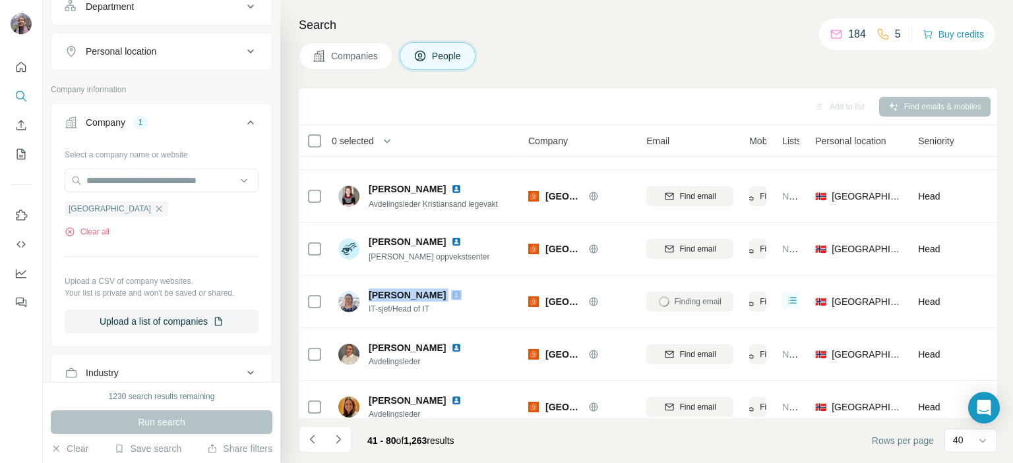
copy span "Kari Røskaft"
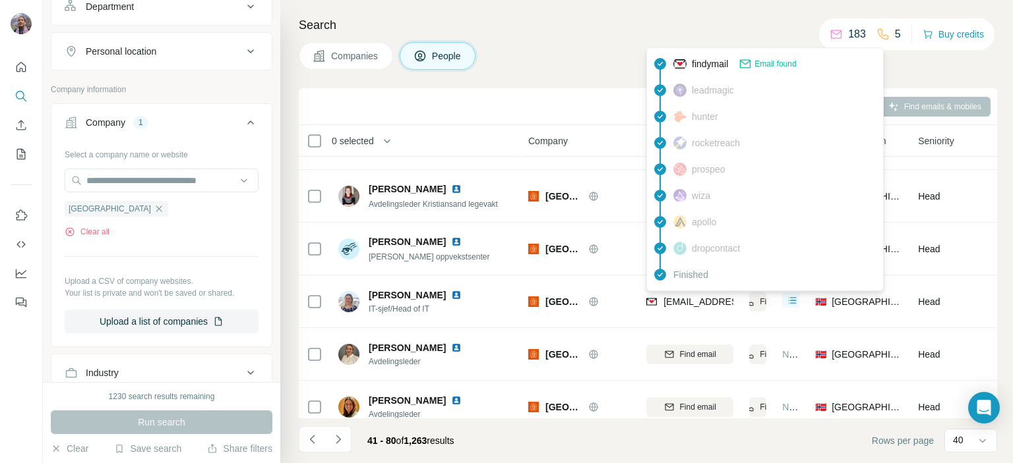
click at [669, 301] on span "kari.roskaft@kristiansand.kommune.no" at bounding box center [741, 302] width 156 height 11
copy tr "kari.roskaft@kristiansand.kommune.no"
click at [163, 204] on icon "button" at bounding box center [159, 209] width 11 height 11
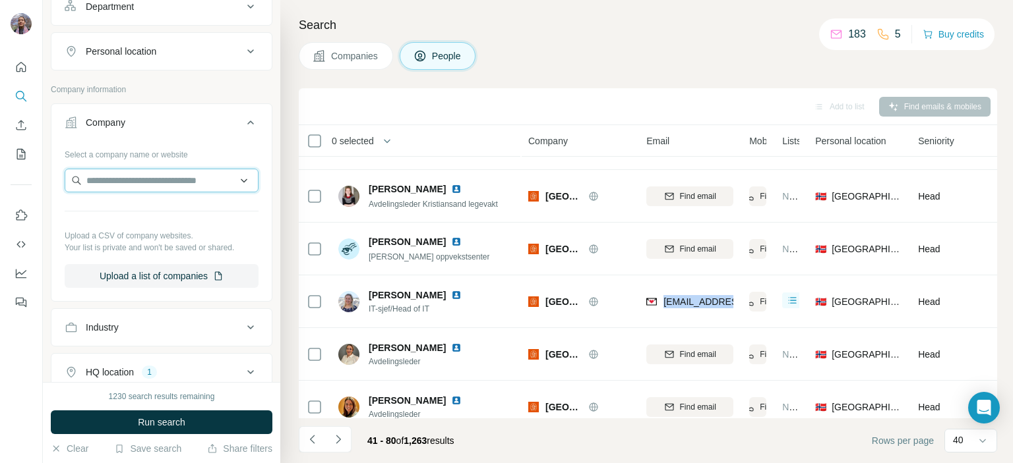
click at [167, 184] on input "text" at bounding box center [162, 181] width 194 height 24
paste input "**********"
drag, startPoint x: 177, startPoint y: 184, endPoint x: 51, endPoint y: 184, distance: 125.3
click at [51, 184] on div "**********" at bounding box center [161, 221] width 220 height 155
paste input "text"
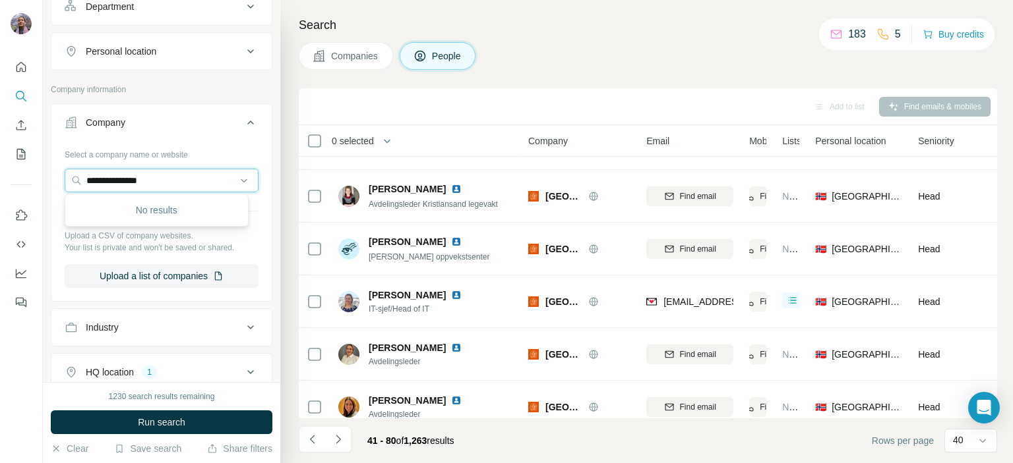
drag, startPoint x: 193, startPoint y: 179, endPoint x: 0, endPoint y: 183, distance: 192.6
click at [0, 183] on div "**********" at bounding box center [506, 231] width 1013 height 463
paste input "*****"
type input "**********"
click at [165, 224] on p "sdir.no" at bounding box center [141, 222] width 78 height 12
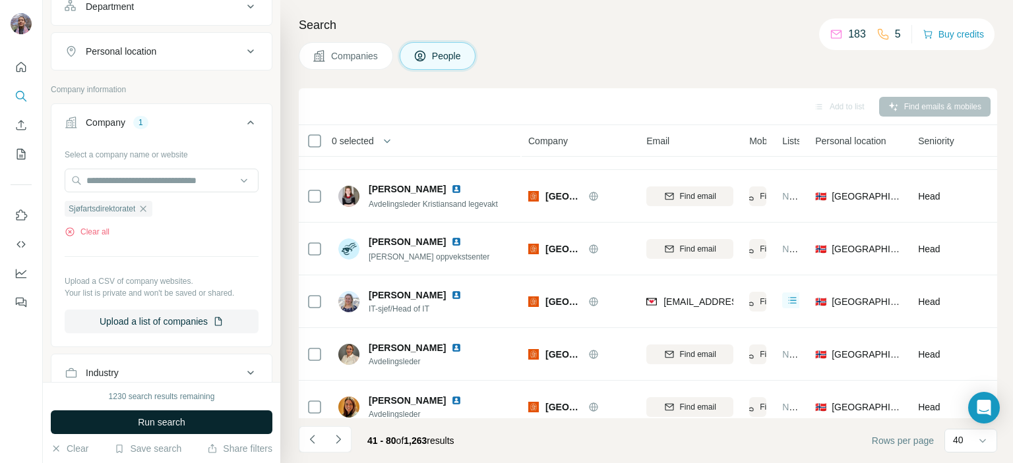
click at [183, 413] on button "Run search" at bounding box center [162, 423] width 222 height 24
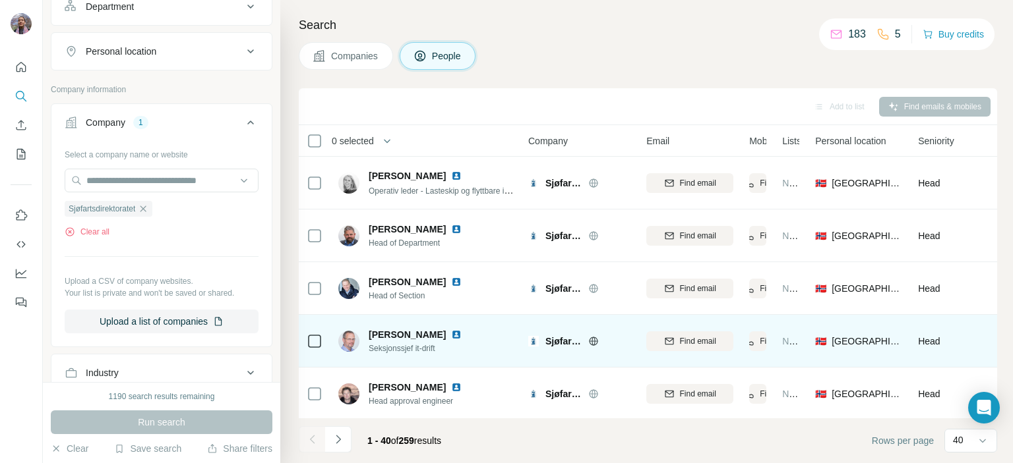
click at [388, 350] on span "Seksjonssjef it-drift" at bounding box center [423, 349] width 109 height 12
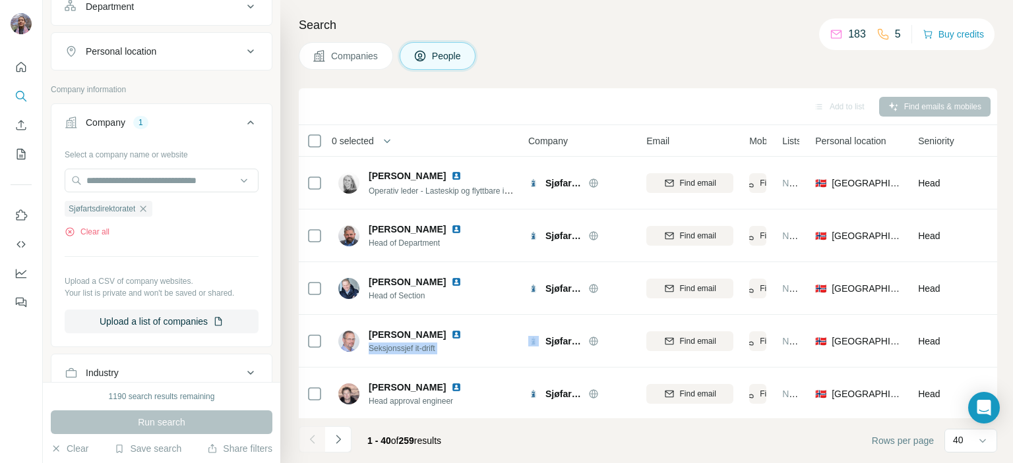
copy span "Seksjonssjef it-drift"
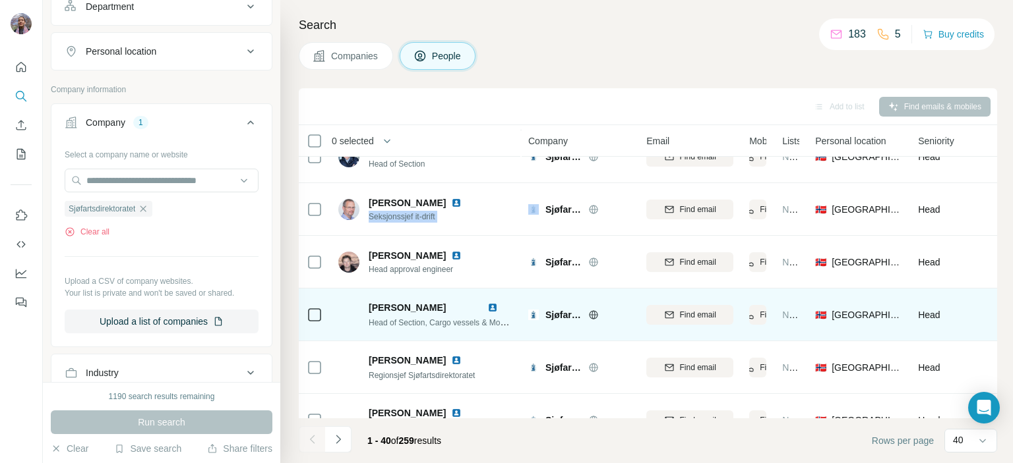
scroll to position [330, 0]
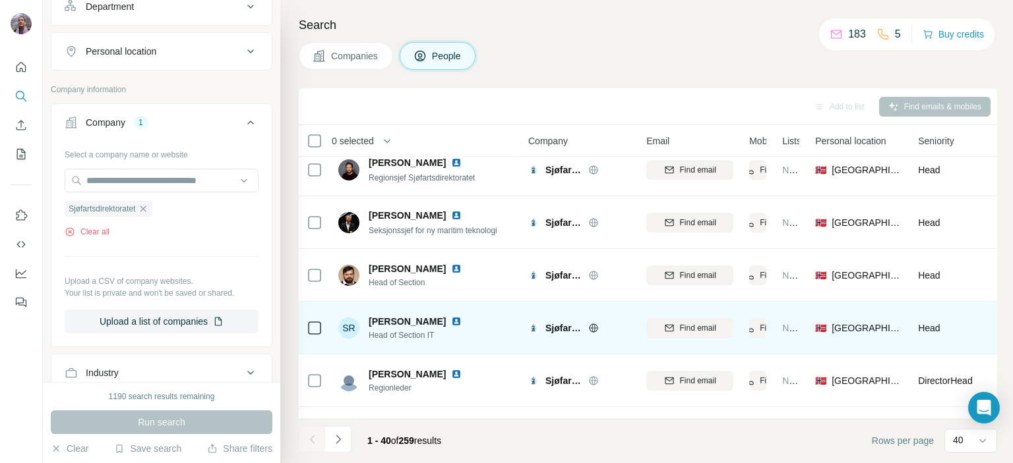
click at [377, 334] on span "Head of Section IT" at bounding box center [423, 336] width 109 height 12
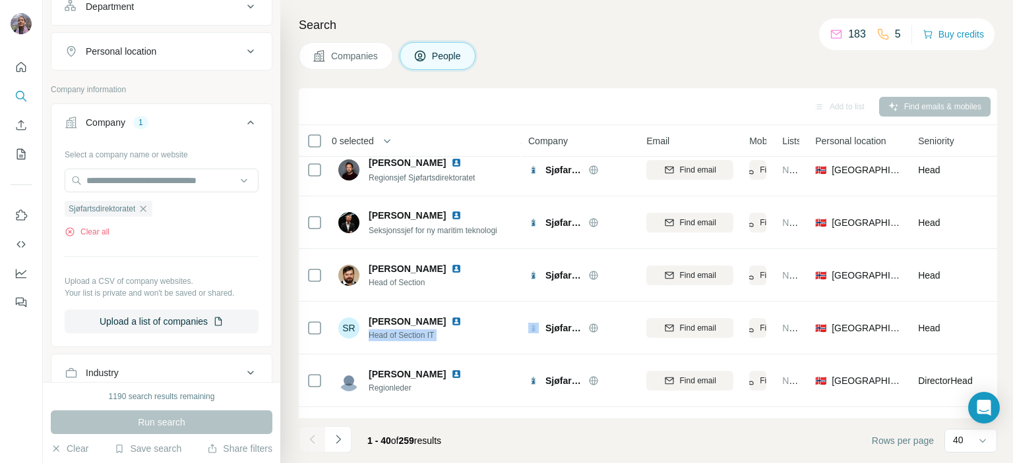
copy span "Head of Section IT"
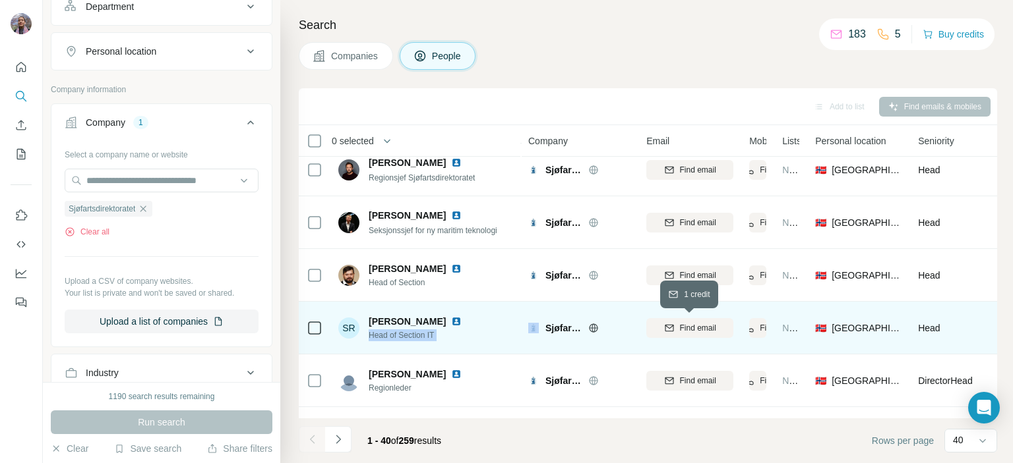
click at [690, 326] on span "Find email" at bounding box center [698, 328] width 36 height 12
copy span "Head of Section IT"
click at [384, 322] on span "Sverre Rossebø" at bounding box center [407, 321] width 77 height 13
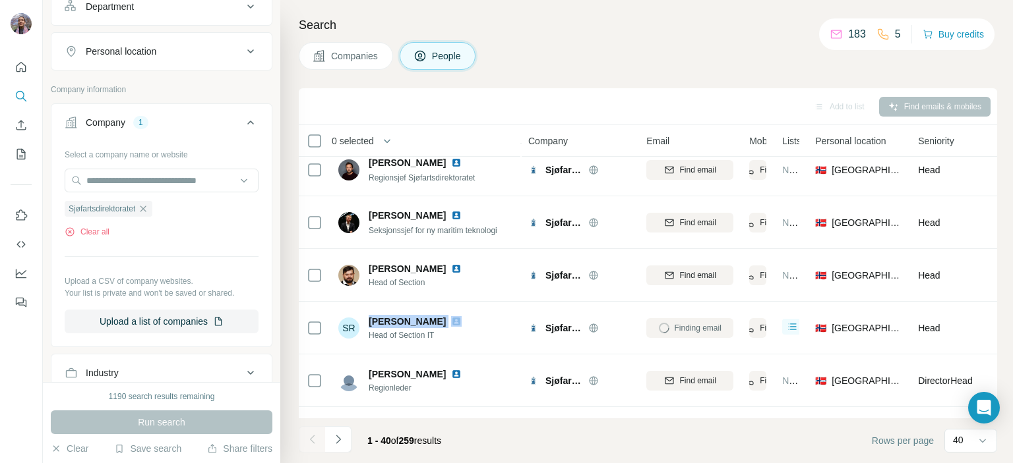
copy span "Sverre Rossebø"
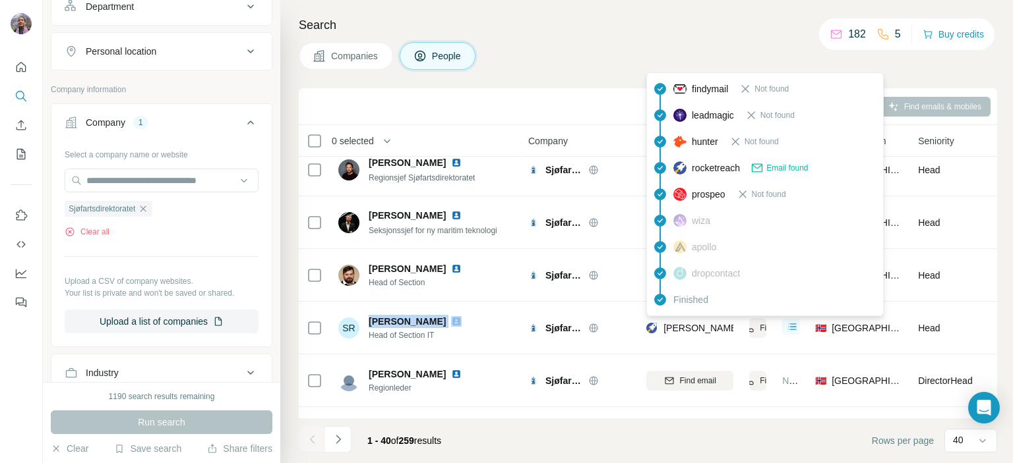
click at [667, 326] on span "sverre.rossebo@sdir.no" at bounding box center [779, 328] width 232 height 11
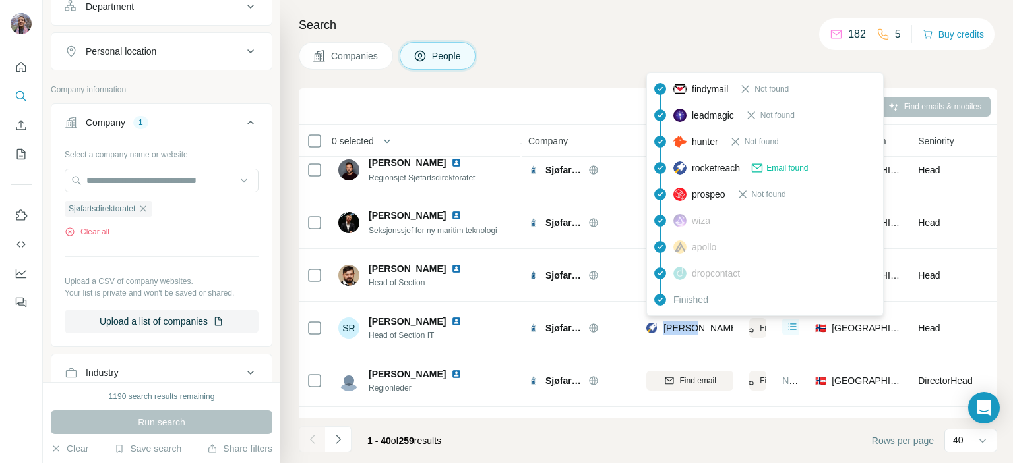
click at [667, 326] on span "sverre.rossebo@sdir.no" at bounding box center [779, 328] width 232 height 11
click at [148, 208] on icon "button" at bounding box center [143, 209] width 11 height 11
click at [143, 181] on input "text" at bounding box center [162, 181] width 194 height 24
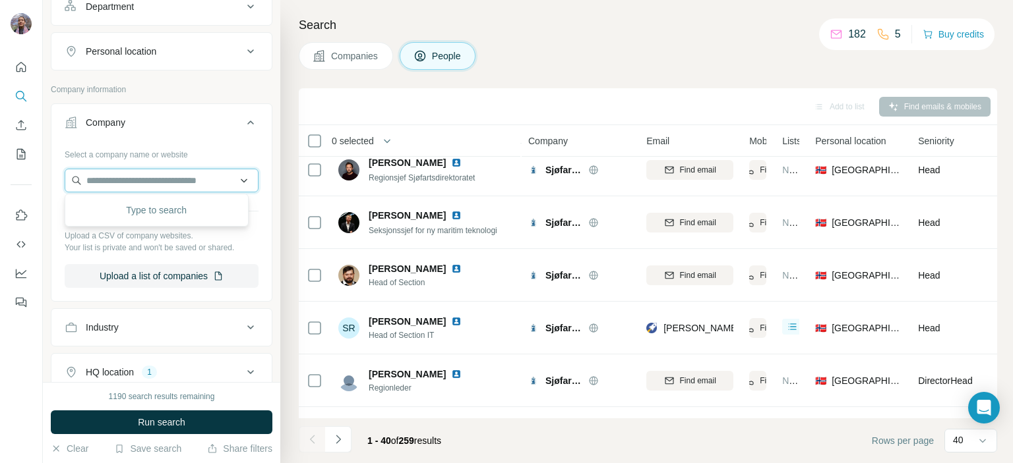
paste input "*****"
type input "*****"
click at [200, 205] on div "KS ks.no" at bounding box center [156, 215] width 177 height 36
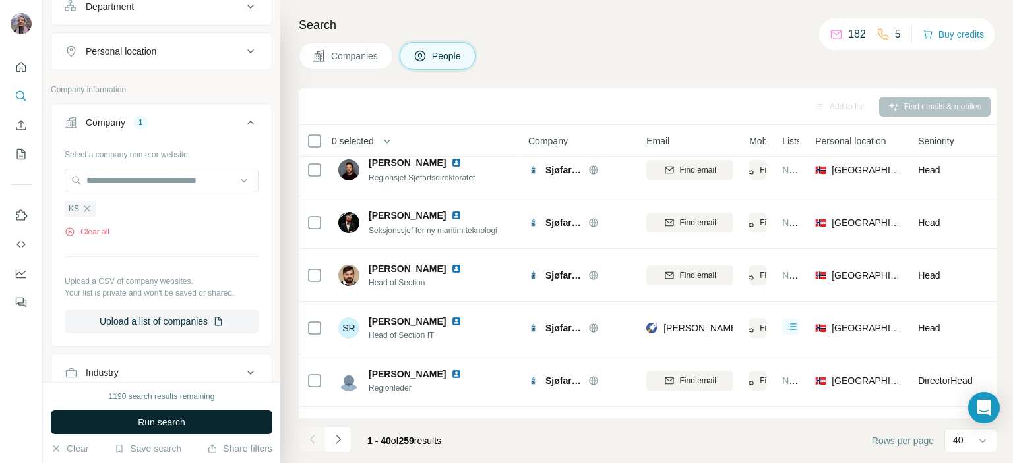
click at [204, 423] on button "Run search" at bounding box center [162, 423] width 222 height 24
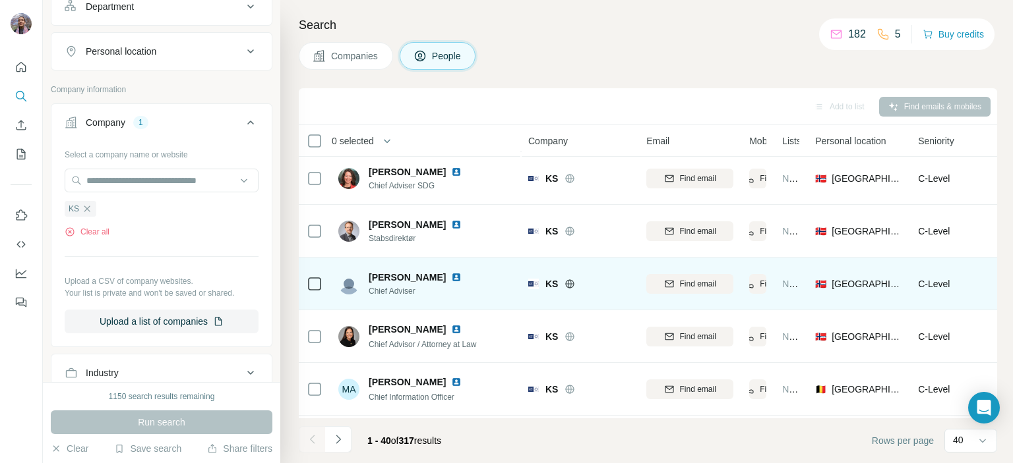
scroll to position [189, 0]
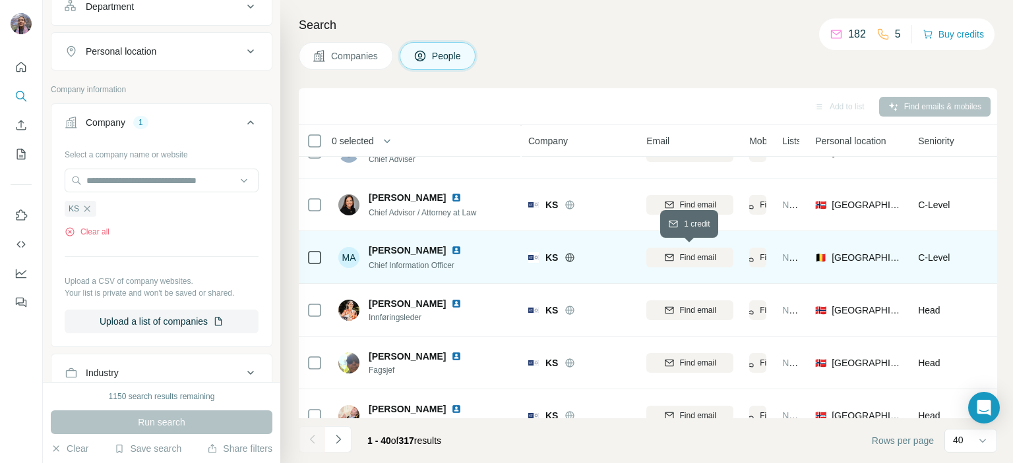
click at [725, 255] on div "Find email" at bounding box center [689, 258] width 87 height 12
click at [382, 263] on span "Chief Information Officer" at bounding box center [412, 265] width 86 height 9
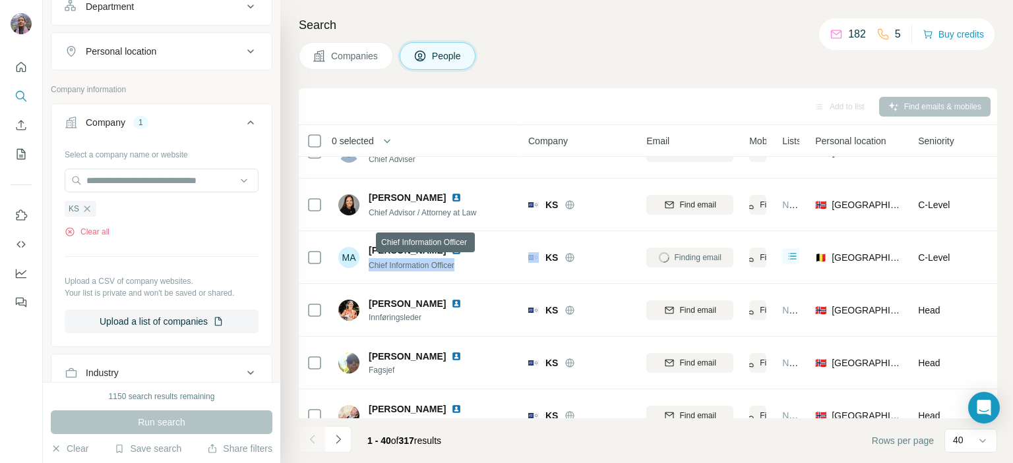
copy span "Chief Information Officer"
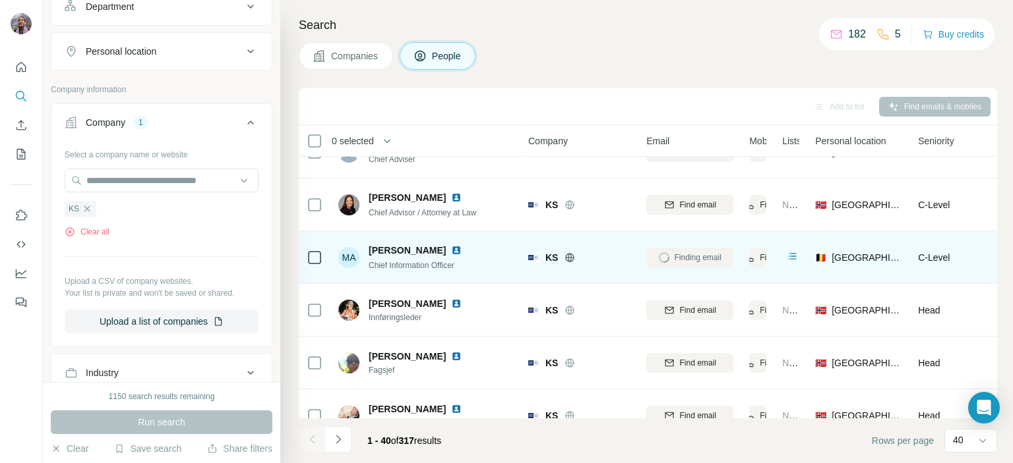
click at [401, 256] on div "Maarten akkermans Chief Information Officer" at bounding box center [423, 258] width 109 height 28
click at [397, 250] on span "Maarten akkermans" at bounding box center [407, 250] width 77 height 13
copy span "Maarten akkermans"
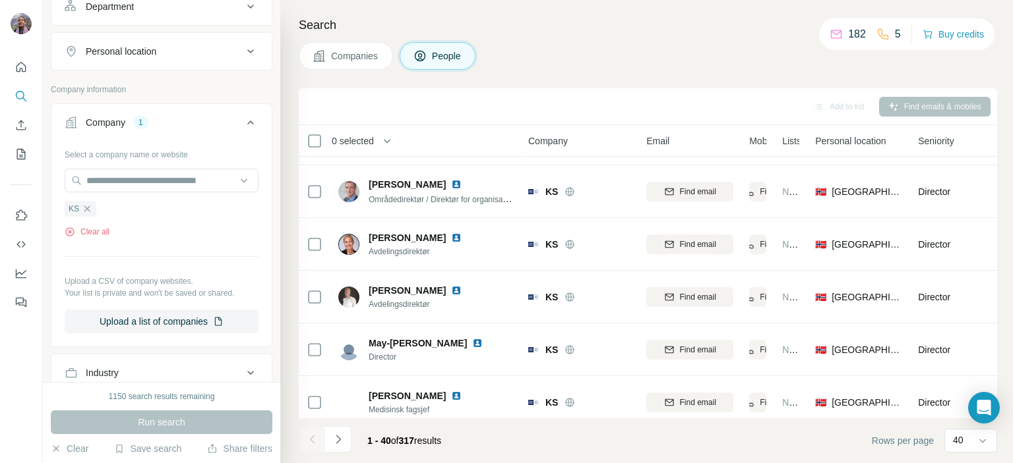
scroll to position [1854, 0]
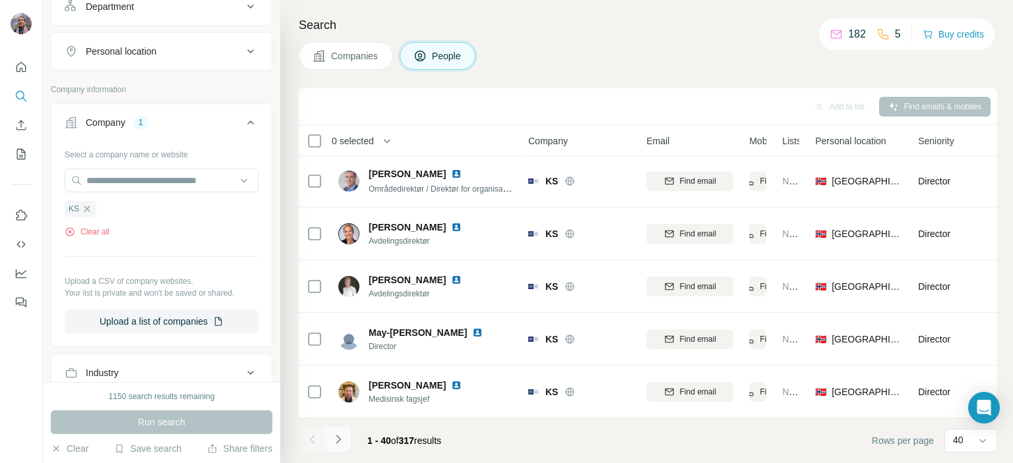
click at [348, 442] on button "Navigate to next page" at bounding box center [338, 440] width 26 height 26
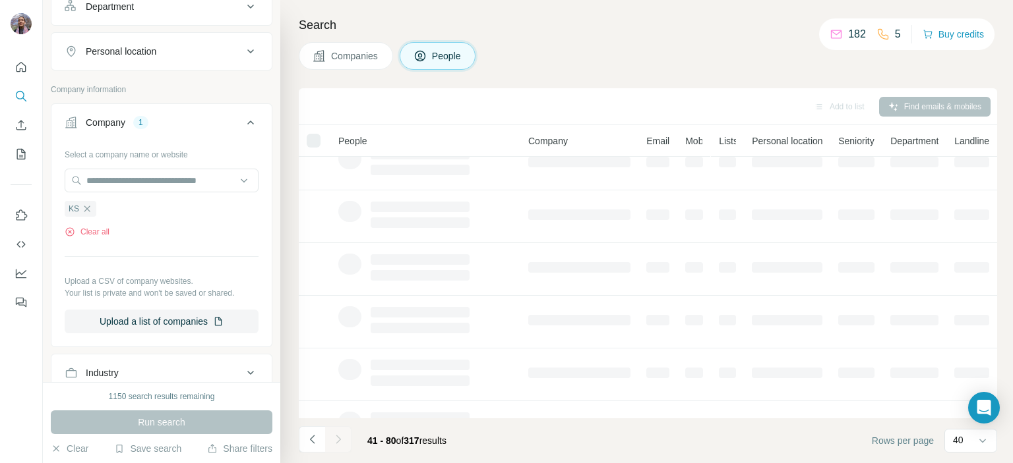
scroll to position [0, 0]
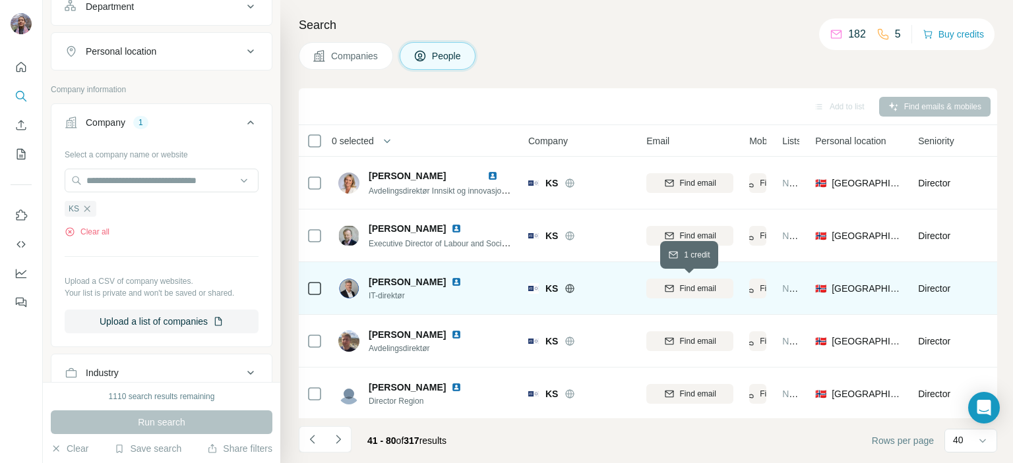
click at [680, 289] on span "Find email" at bounding box center [698, 289] width 36 height 12
click at [394, 297] on span "IT-direktør" at bounding box center [423, 296] width 109 height 12
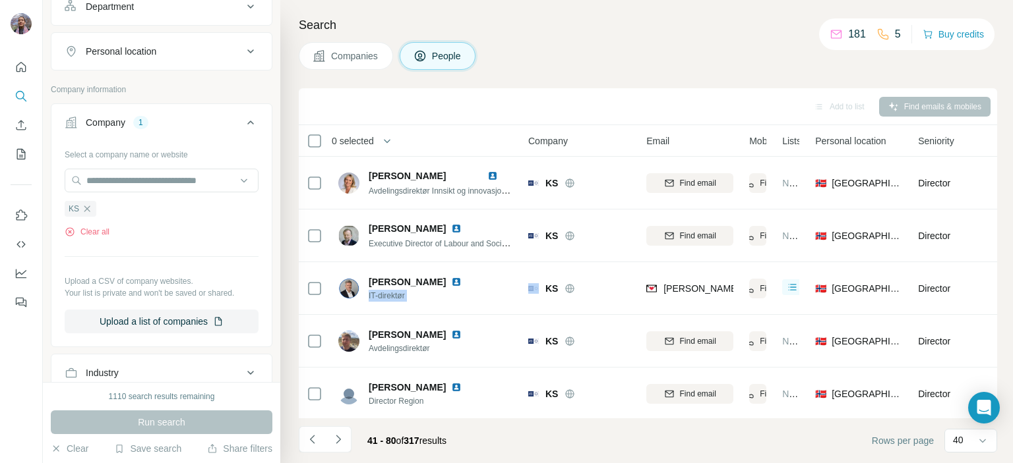
copy span "IT-direktør"
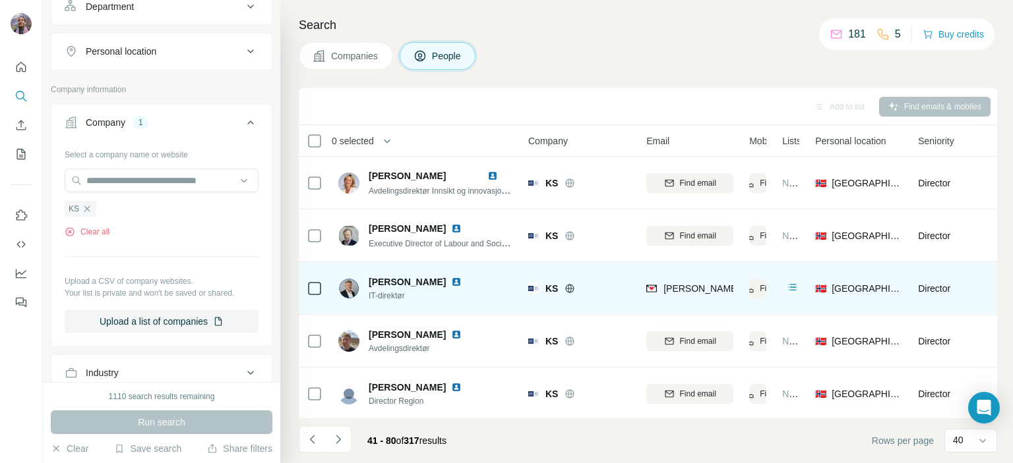
click at [384, 285] on span "Petter Løken" at bounding box center [407, 282] width 77 height 13
click at [393, 285] on span "Petter Løken" at bounding box center [407, 282] width 77 height 13
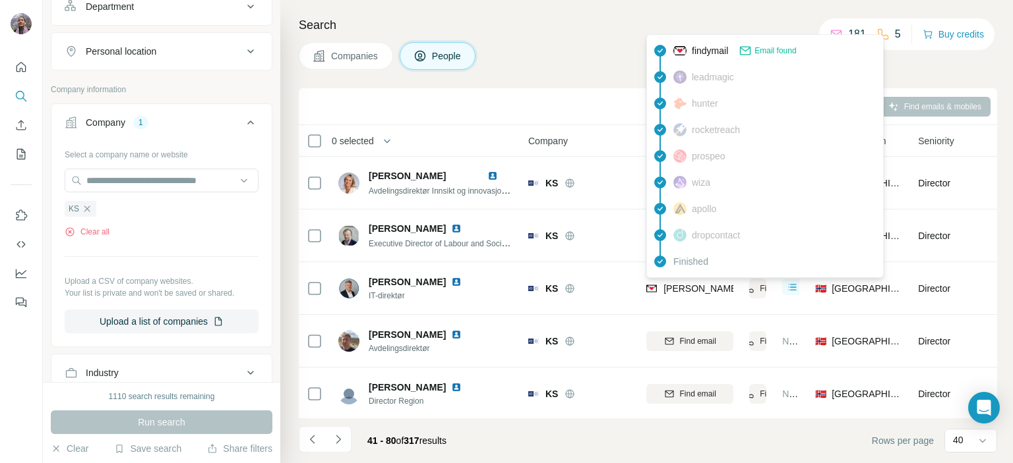
click at [679, 293] on span "petter.loken@ks.no" at bounding box center [779, 289] width 232 height 11
click at [90, 208] on icon "button" at bounding box center [87, 209] width 11 height 11
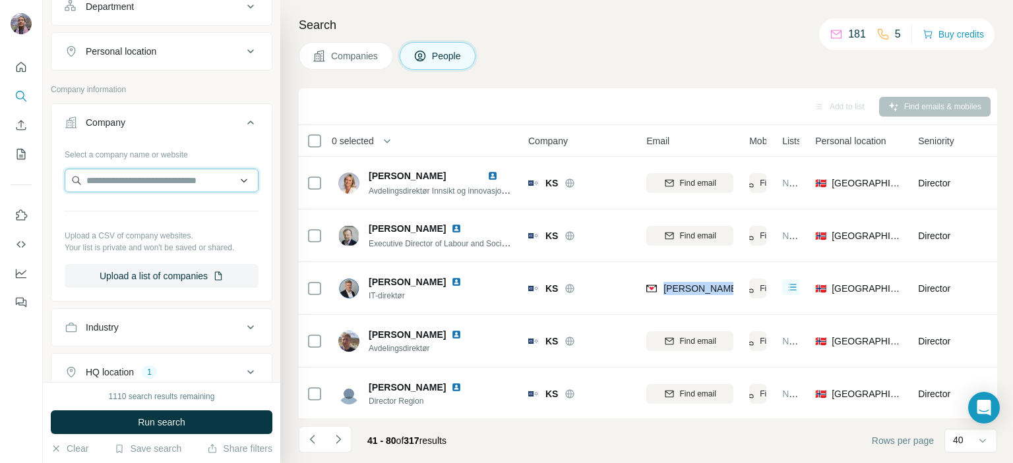
click at [95, 181] on input "text" at bounding box center [162, 181] width 194 height 24
paste input "*********"
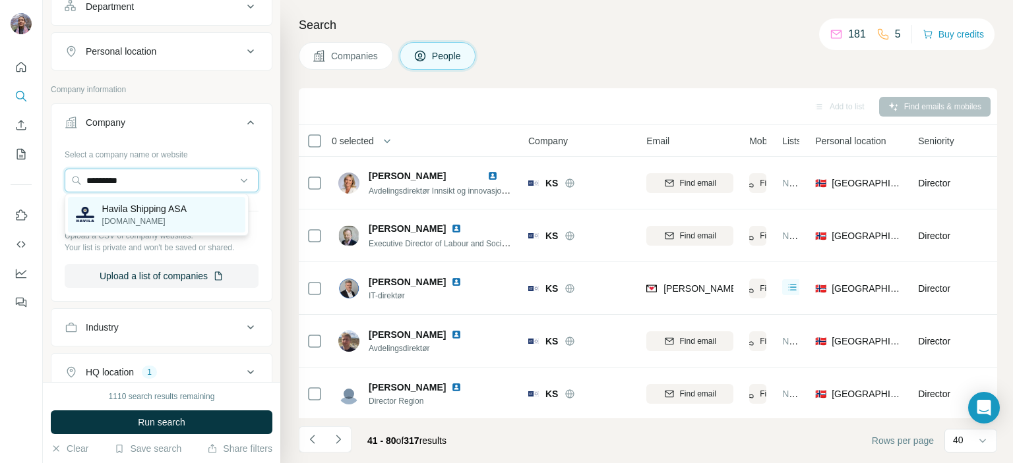
type input "*********"
click at [127, 216] on p "havila.no" at bounding box center [144, 222] width 84 height 12
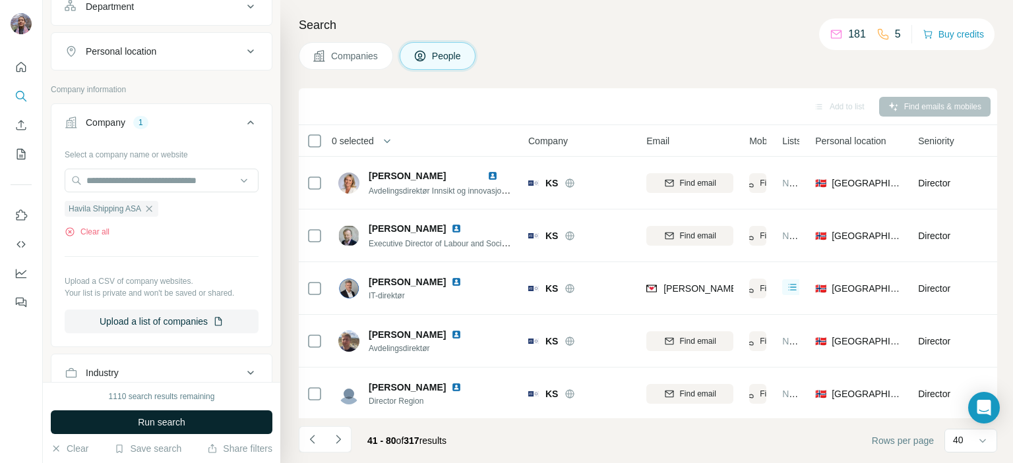
click at [167, 418] on span "Run search" at bounding box center [161, 422] width 47 height 13
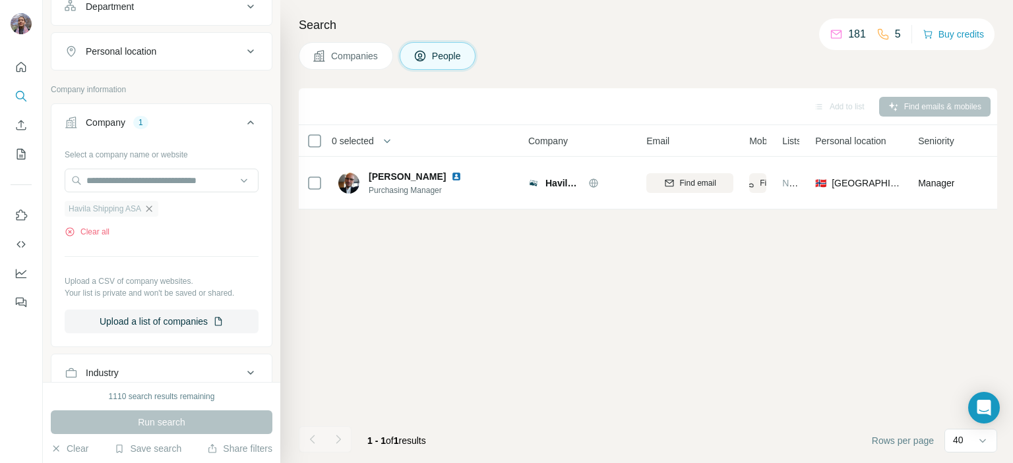
click at [152, 212] on icon "button" at bounding box center [149, 209] width 11 height 11
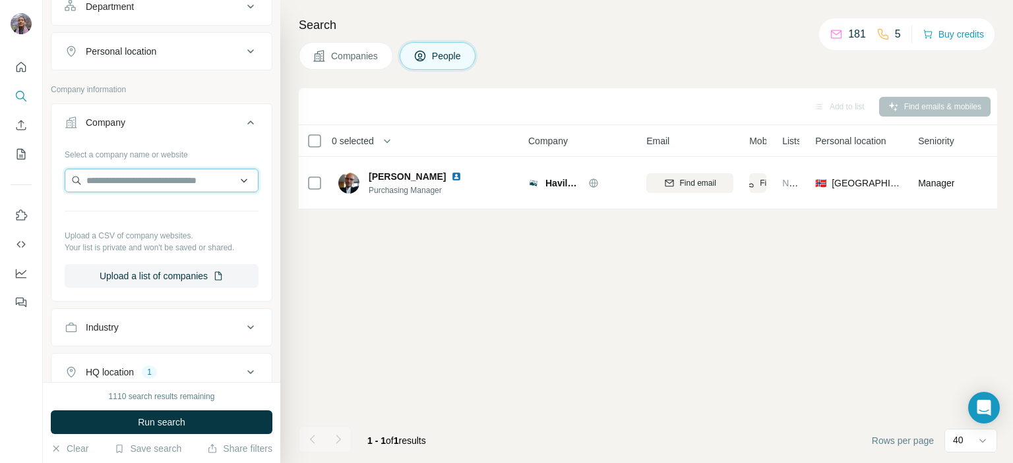
click at [156, 183] on input "text" at bounding box center [162, 181] width 194 height 24
paste input "**********"
type input "**********"
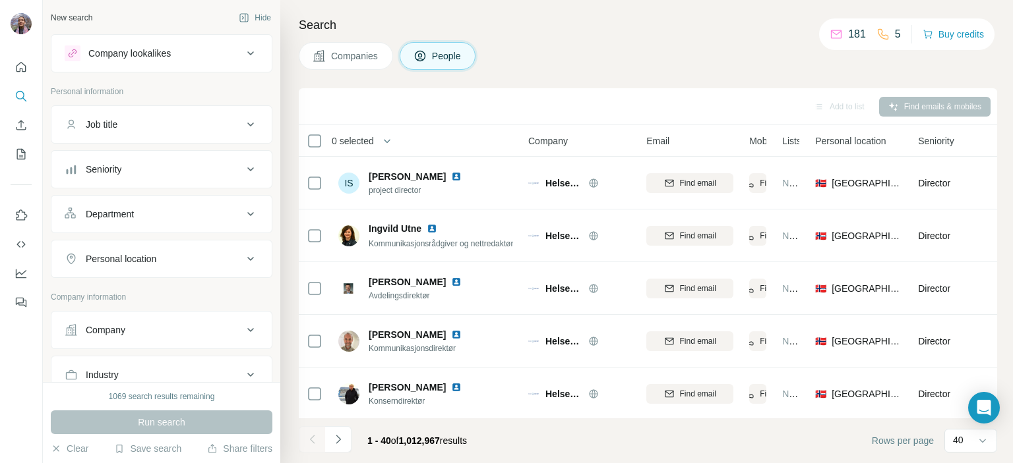
scroll to position [1854, 0]
click at [343, 438] on icon "Navigate to next page" at bounding box center [338, 439] width 13 height 13
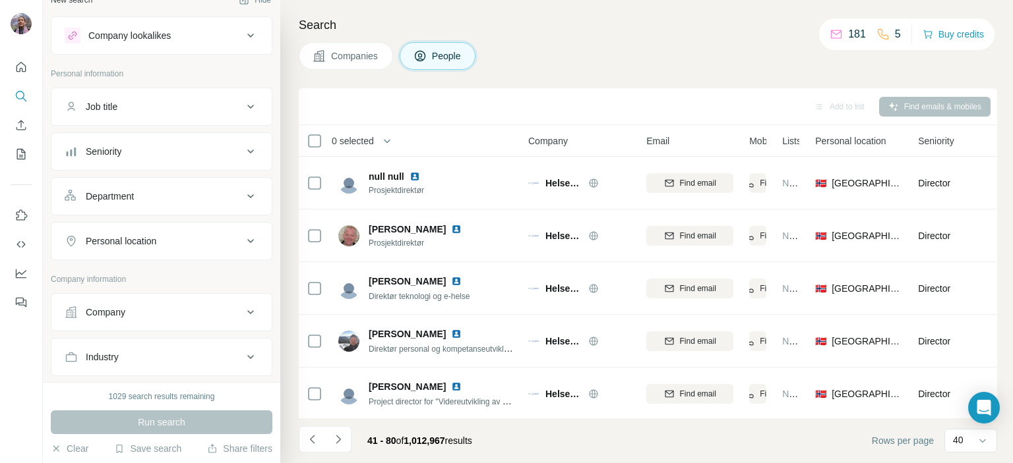
scroll to position [0, 0]
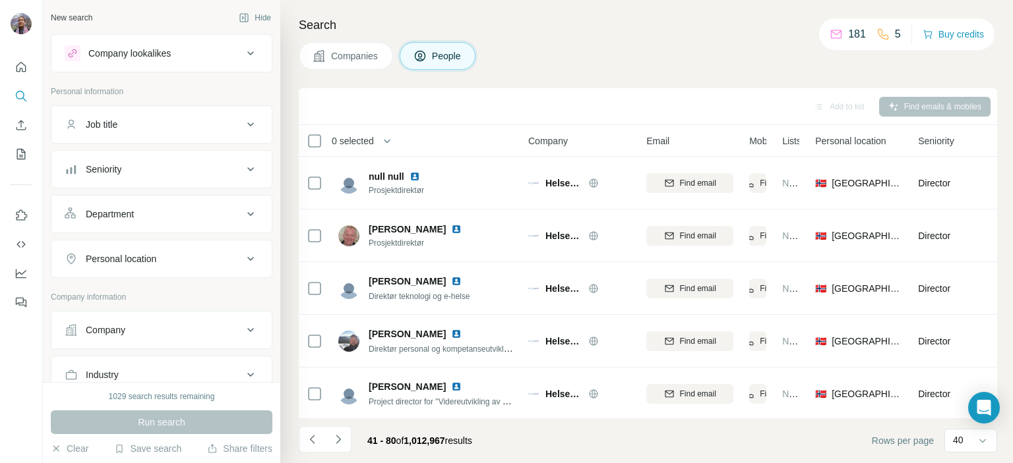
click at [166, 131] on button "Job title" at bounding box center [161, 125] width 220 height 32
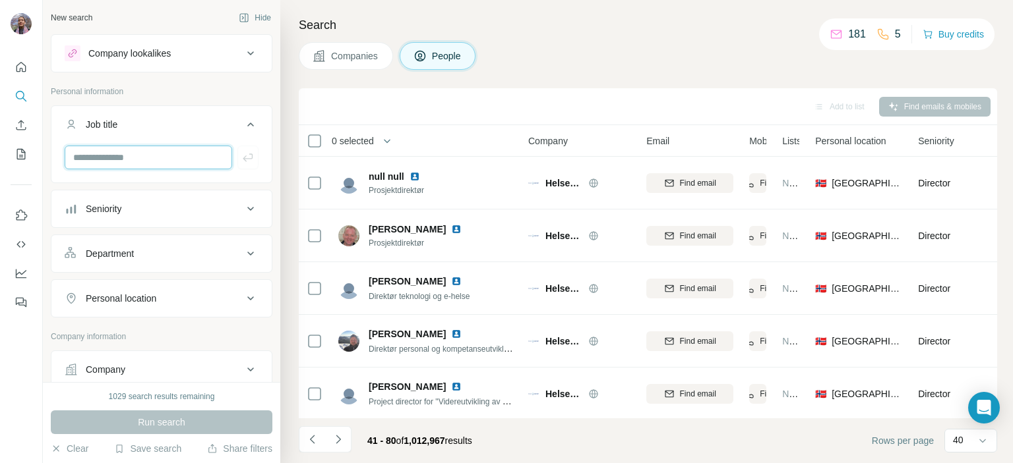
click at [111, 158] on input "text" at bounding box center [148, 158] width 167 height 24
click at [216, 204] on div "Seniority" at bounding box center [154, 208] width 178 height 13
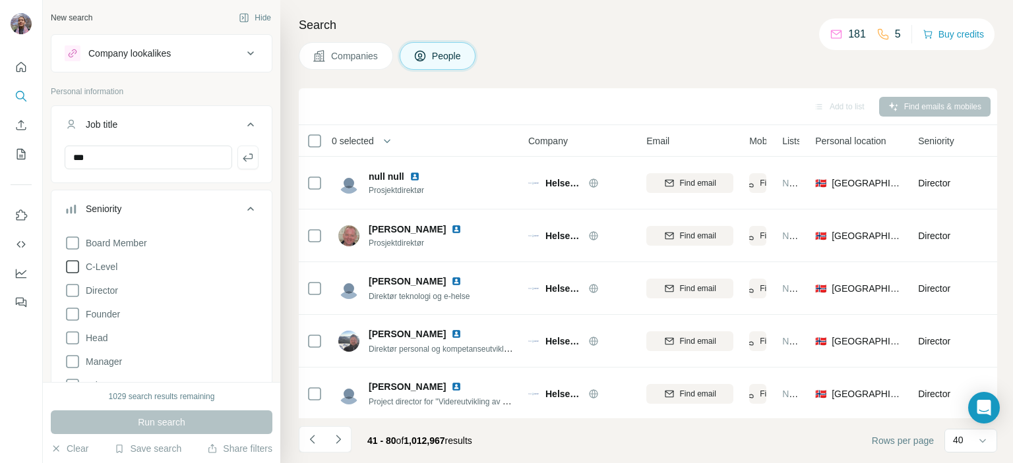
click at [66, 264] on icon at bounding box center [73, 267] width 16 height 16
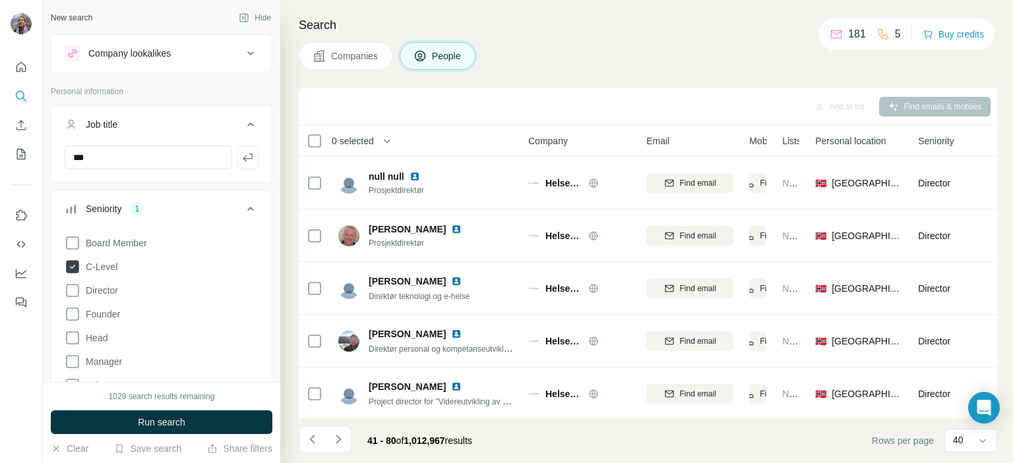
click at [71, 241] on icon at bounding box center [73, 243] width 16 height 16
click at [76, 285] on icon at bounding box center [73, 291] width 16 height 16
click at [70, 336] on icon at bounding box center [73, 338] width 16 height 16
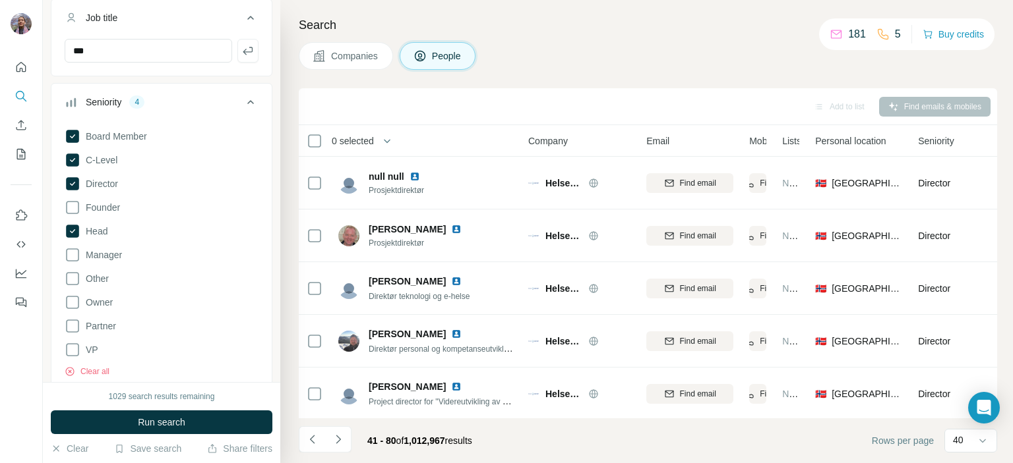
scroll to position [132, 0]
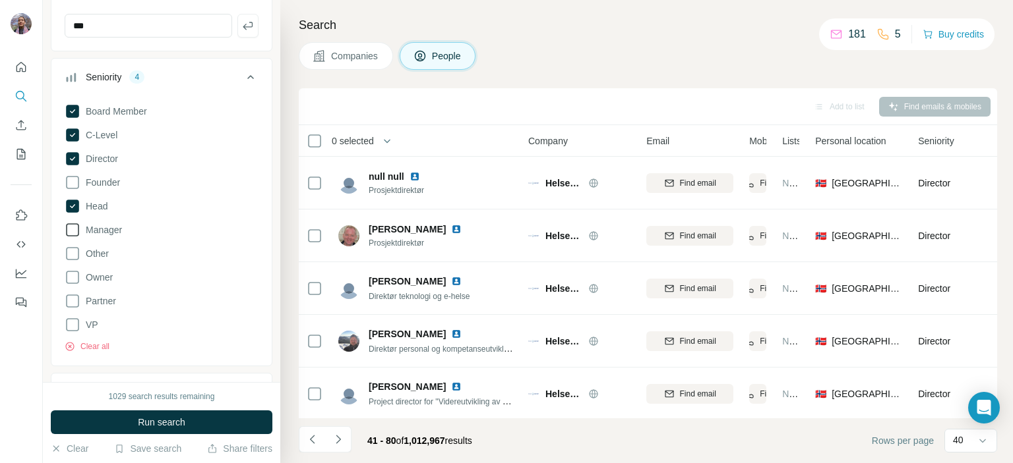
click at [71, 227] on icon at bounding box center [73, 230] width 16 height 16
click at [132, 419] on button "Run search" at bounding box center [162, 423] width 222 height 24
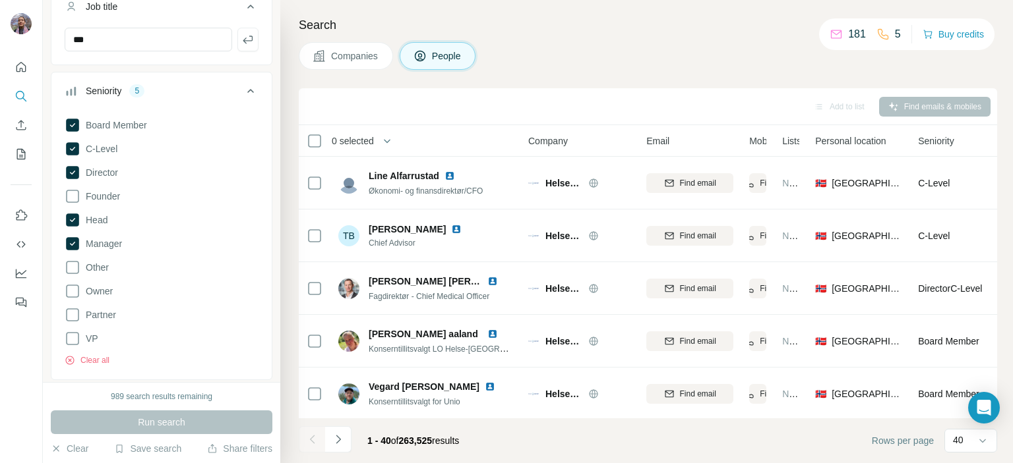
scroll to position [198, 0]
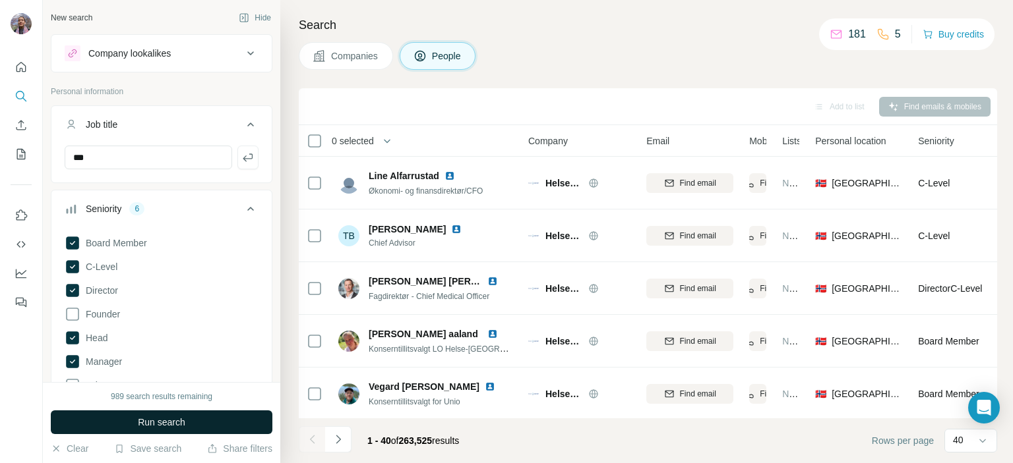
click at [167, 423] on span "Run search" at bounding box center [161, 422] width 47 height 13
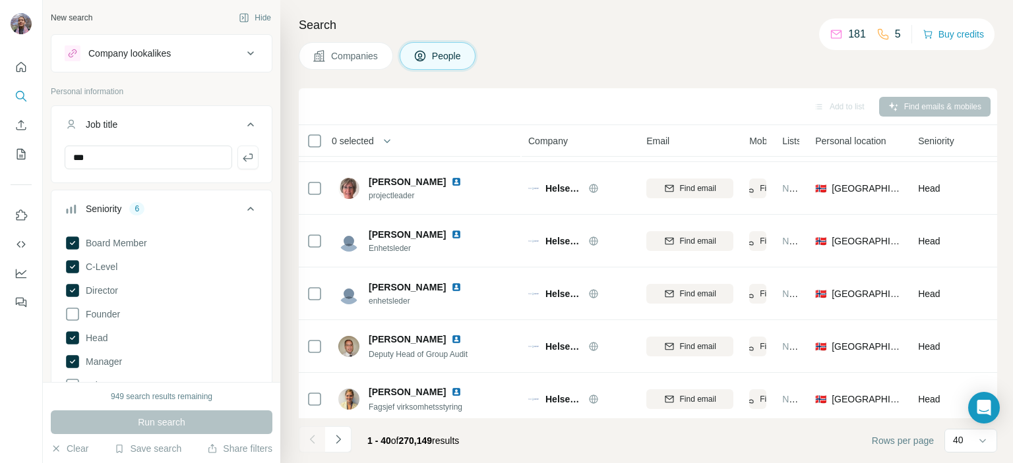
scroll to position [264, 0]
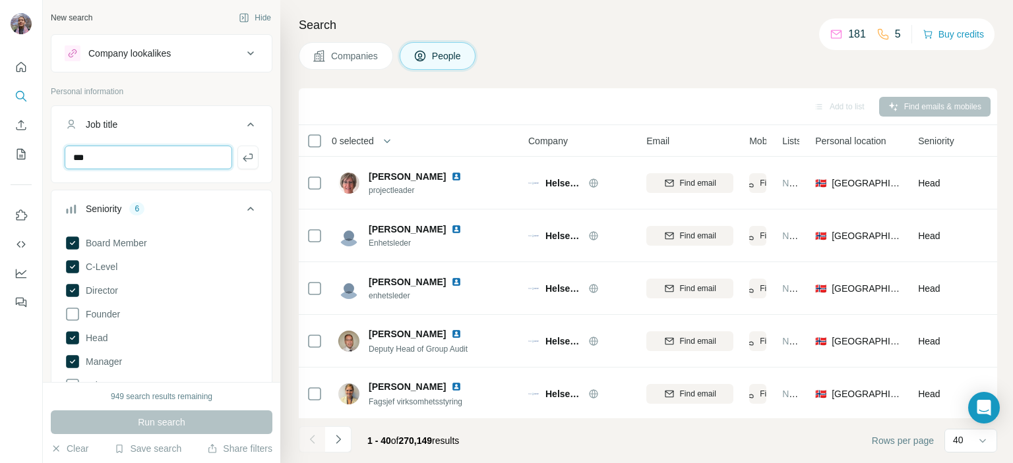
drag, startPoint x: 123, startPoint y: 155, endPoint x: 42, endPoint y: 160, distance: 81.2
click at [42, 160] on div "New search Hide Company lookalikes Personal information Job title *** Seniority…" at bounding box center [506, 231] width 1013 height 463
type input "**"
click at [241, 156] on icon "button" at bounding box center [247, 157] width 13 height 13
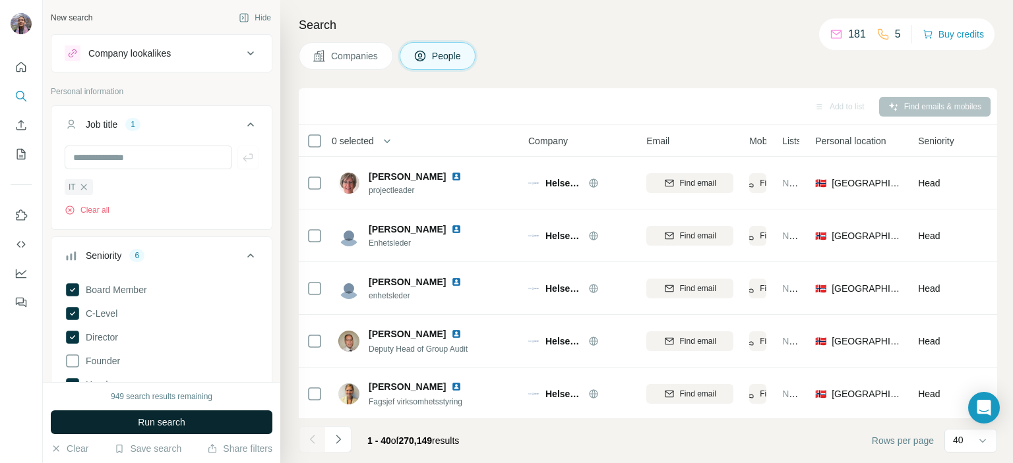
click at [195, 427] on button "Run search" at bounding box center [162, 423] width 222 height 24
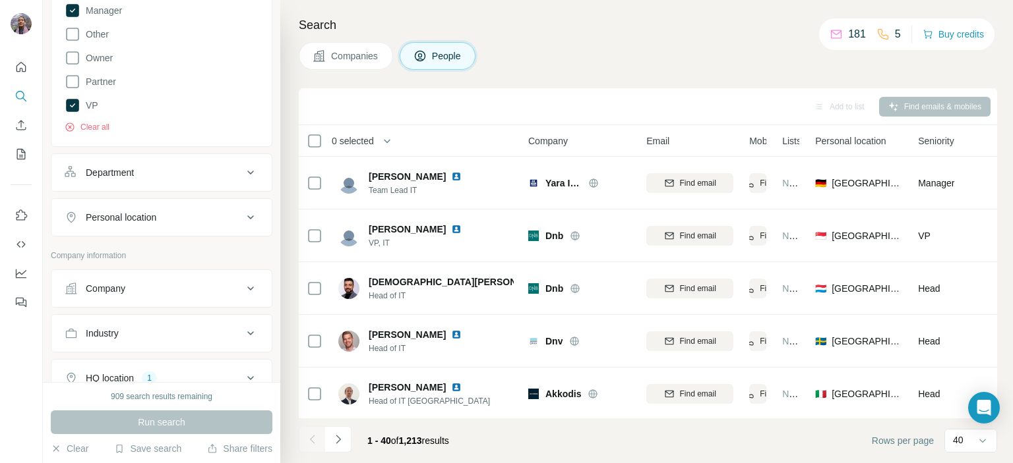
scroll to position [462, 0]
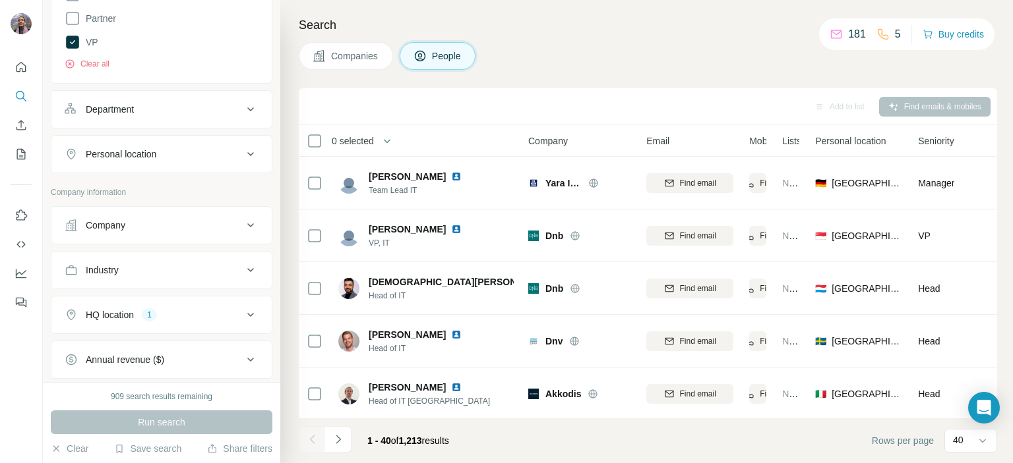
click at [144, 235] on button "Company" at bounding box center [161, 226] width 220 height 32
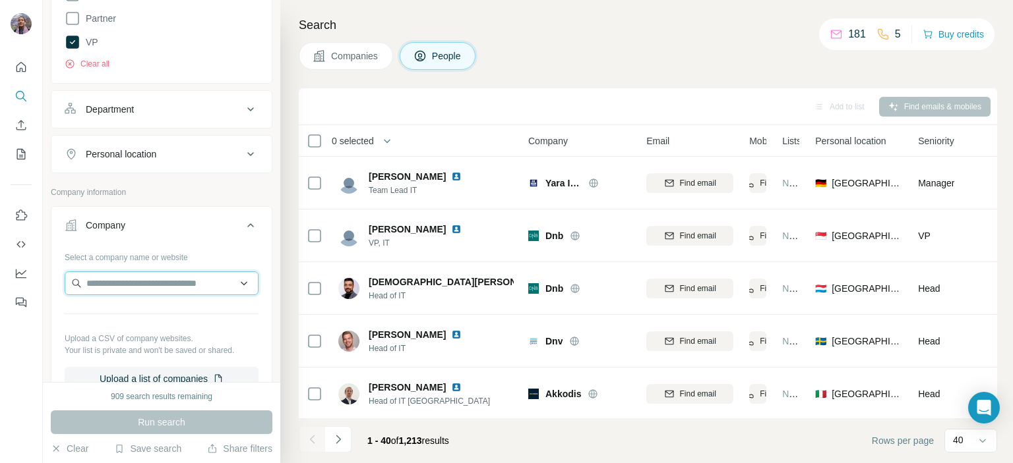
click at [136, 272] on input "text" at bounding box center [162, 284] width 194 height 24
paste input "**********"
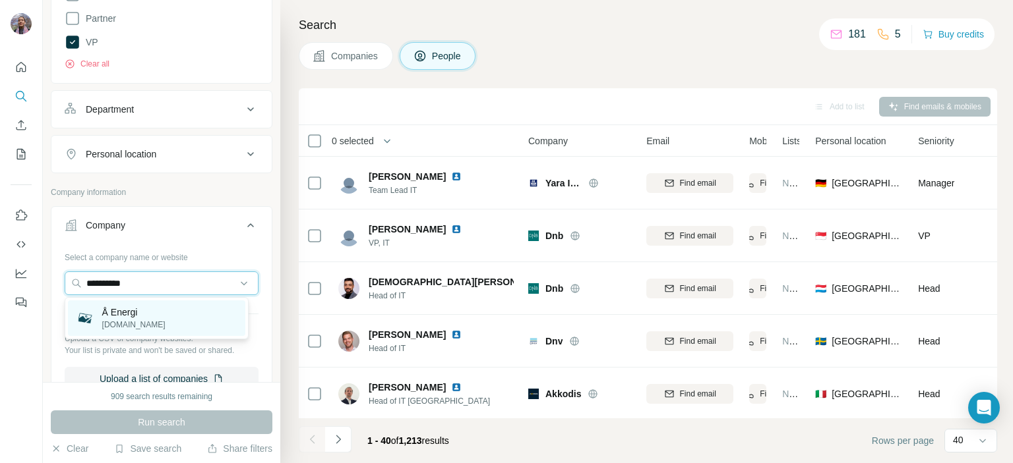
type input "**********"
click at [177, 307] on div "Å Energi [DOMAIN_NAME]" at bounding box center [156, 319] width 177 height 36
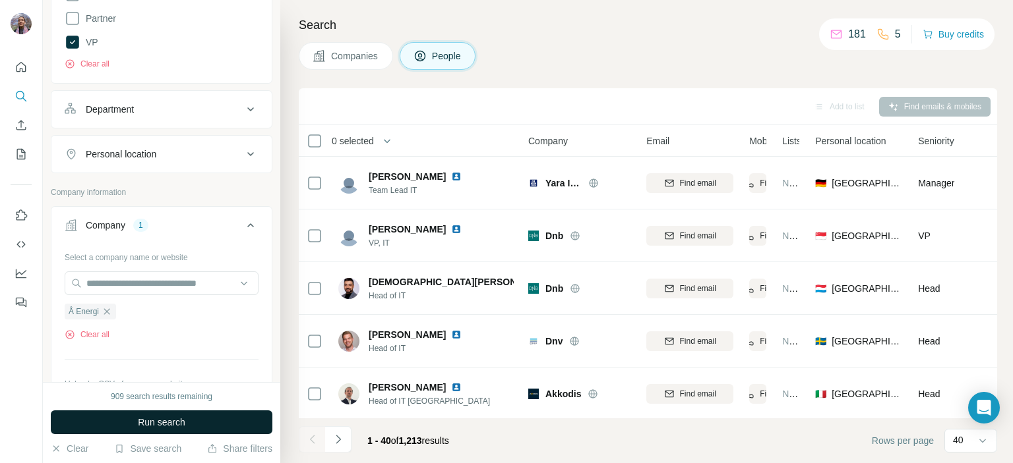
click at [140, 434] on div "909 search results remaining Run search Clear Save search Share filters" at bounding box center [161, 422] width 237 height 81
click at [148, 426] on span "Run search" at bounding box center [161, 422] width 47 height 13
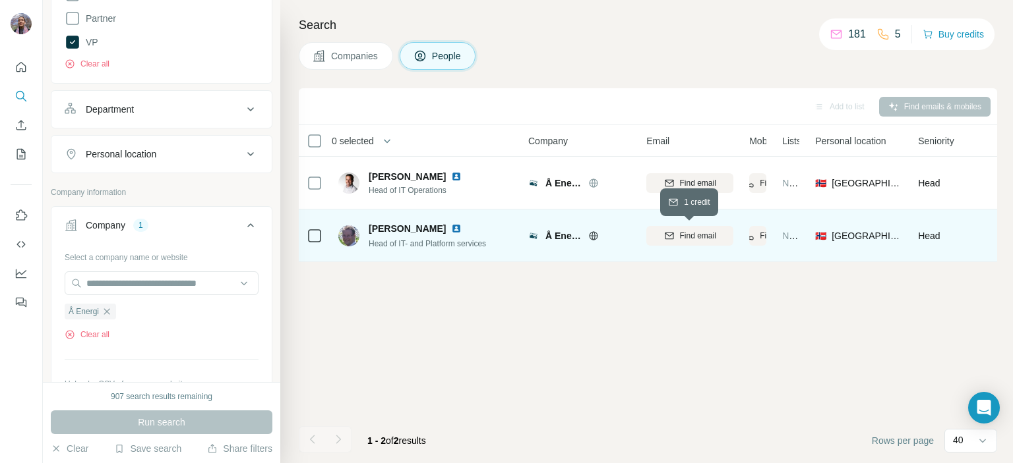
click at [674, 237] on div "Find email" at bounding box center [689, 236] width 87 height 12
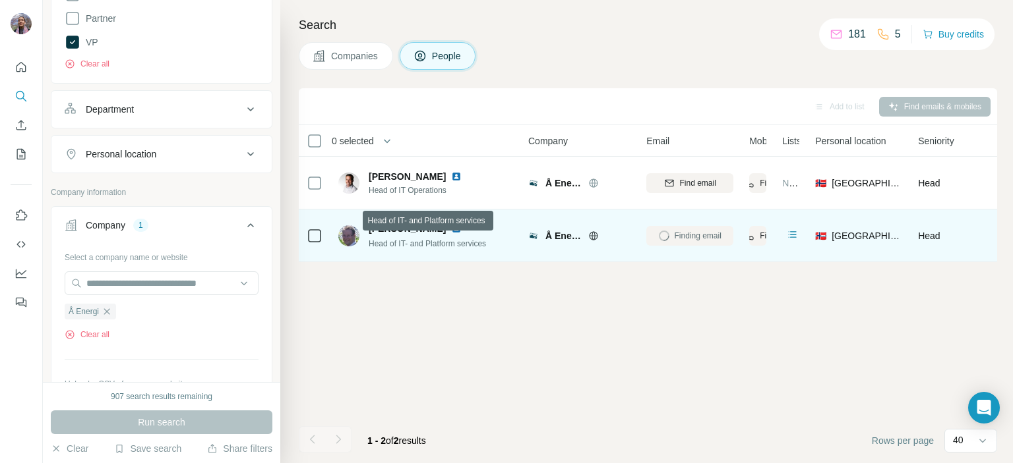
click at [373, 243] on span "Head of IT- and Platform services" at bounding box center [427, 243] width 117 height 9
copy span "Head of IT- and Platform services"
click at [374, 220] on div "[PERSON_NAME] Head of IT- and Platform services" at bounding box center [425, 236] width 175 height 36
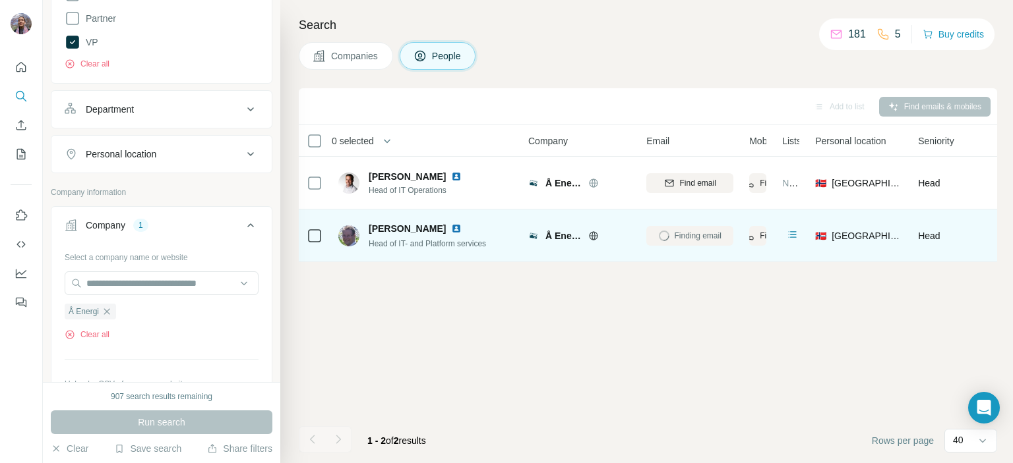
click at [380, 225] on span "[PERSON_NAME]" at bounding box center [407, 228] width 77 height 13
copy span "[PERSON_NAME]"
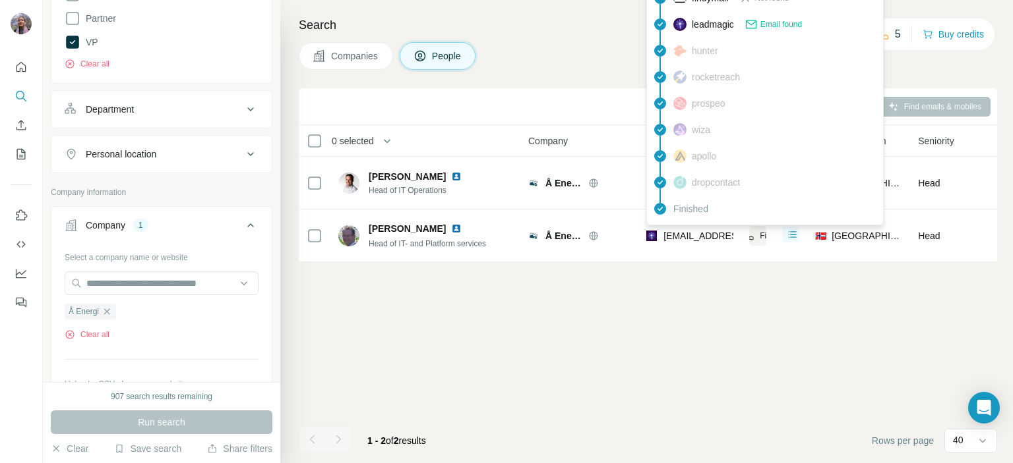
click at [667, 234] on span "[EMAIL_ADDRESS][DOMAIN_NAME]" at bounding box center [741, 236] width 156 height 11
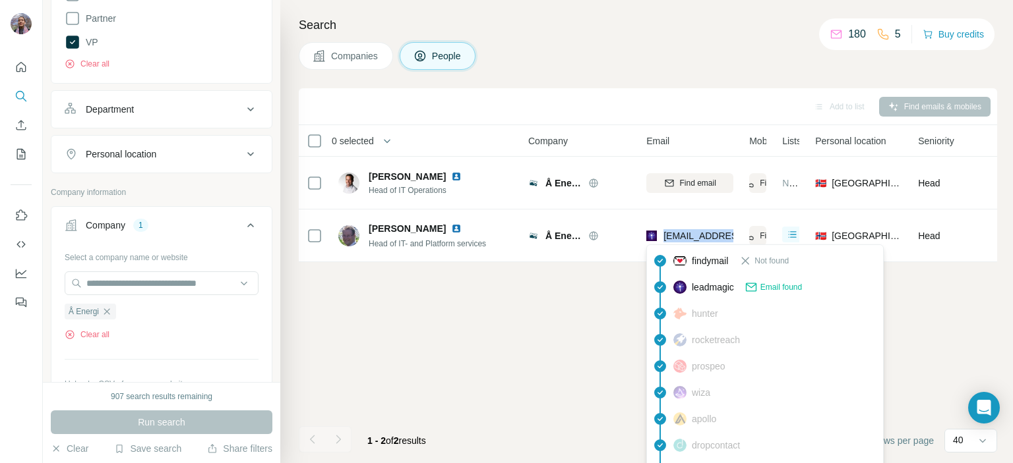
copy tr "[EMAIL_ADDRESS][DOMAIN_NAME]"
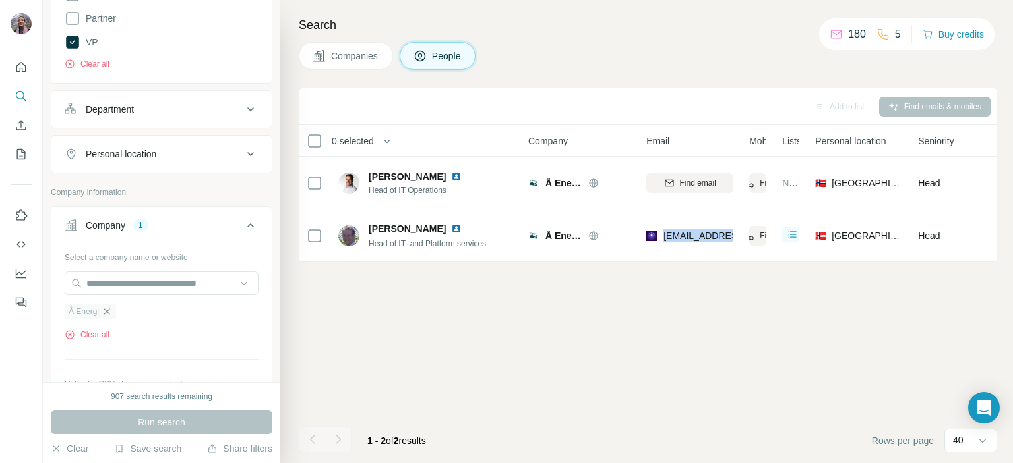
click at [110, 310] on icon "button" at bounding box center [107, 312] width 11 height 11
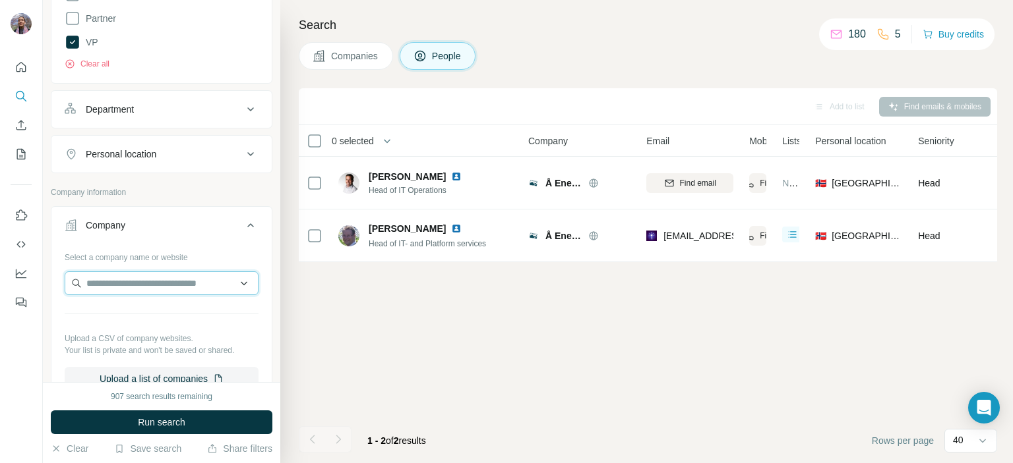
click at [114, 286] on input "text" at bounding box center [162, 284] width 194 height 24
paste input "**********"
drag, startPoint x: 44, startPoint y: 285, endPoint x: 0, endPoint y: 289, distance: 44.4
click at [0, 287] on div "**********" at bounding box center [506, 231] width 1013 height 463
paste input "text"
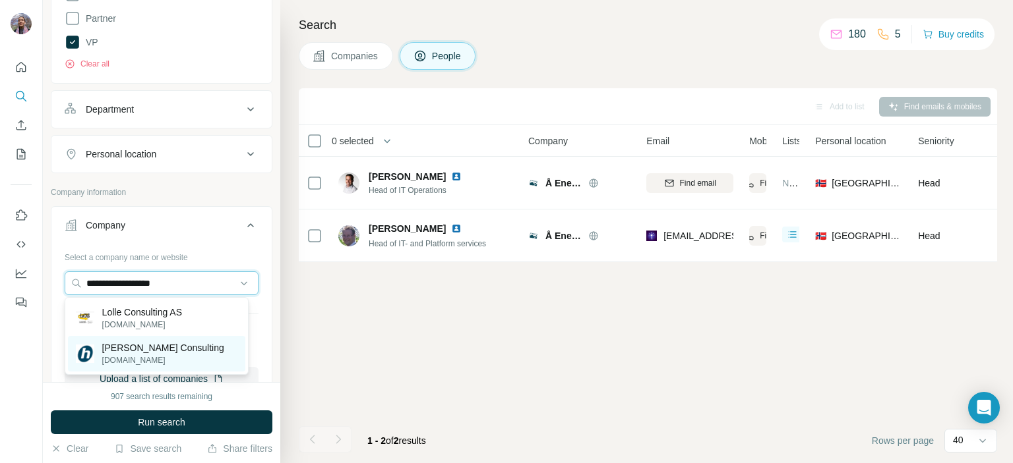
type input "**********"
click at [165, 356] on p "[DOMAIN_NAME]" at bounding box center [163, 361] width 122 height 12
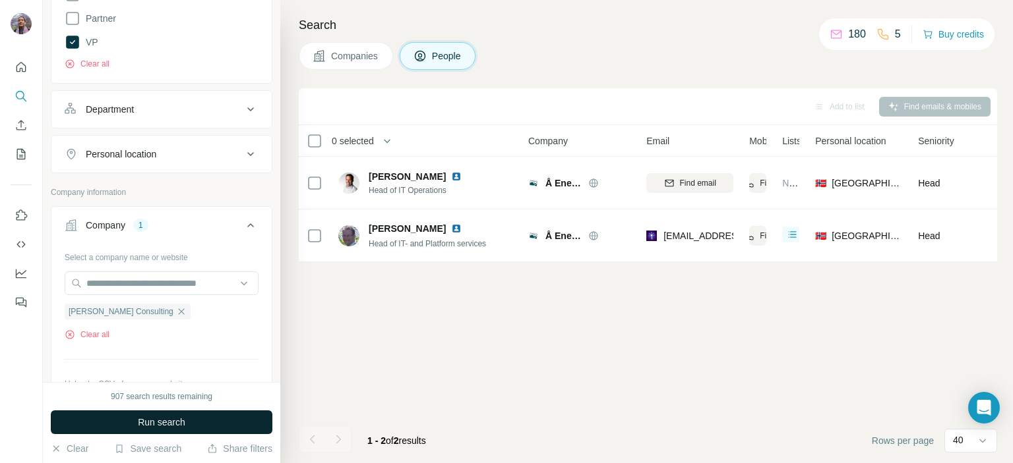
click at [164, 423] on span "Run search" at bounding box center [161, 422] width 47 height 13
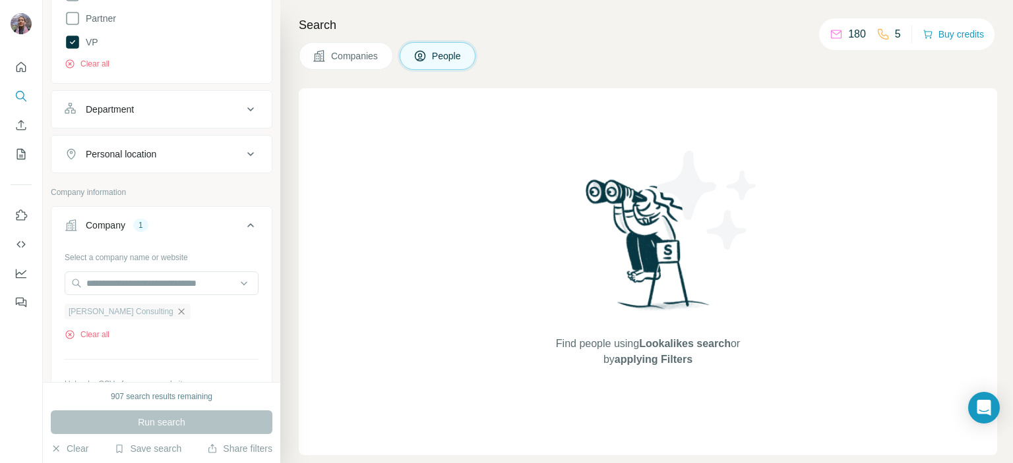
click at [176, 308] on icon "button" at bounding box center [181, 312] width 11 height 11
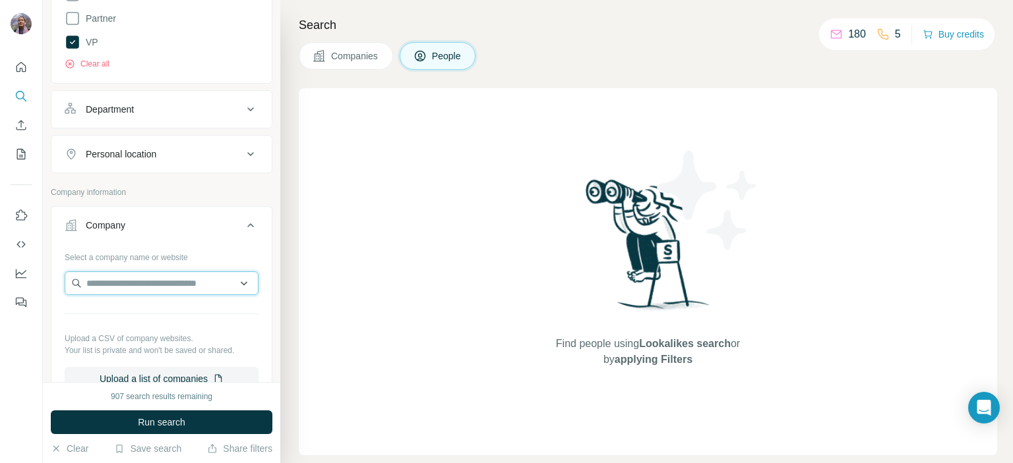
click at [136, 282] on input "text" at bounding box center [162, 284] width 194 height 24
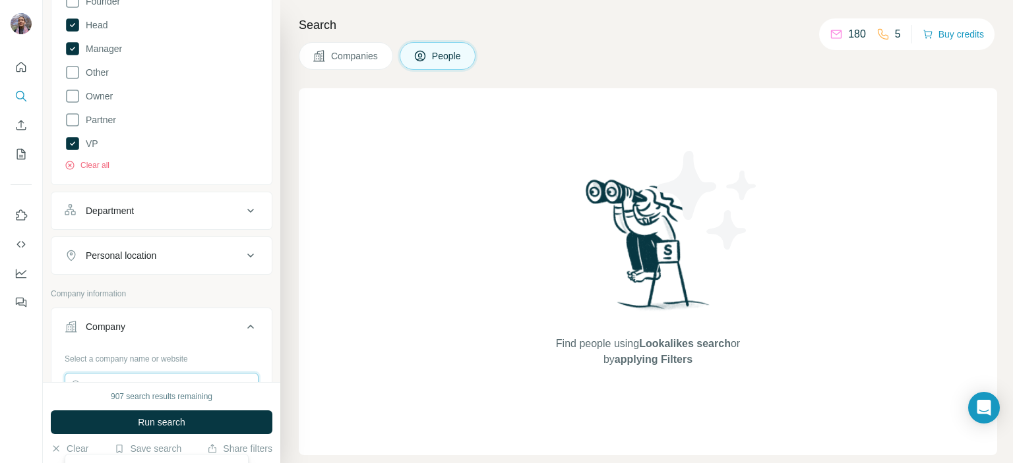
scroll to position [396, 0]
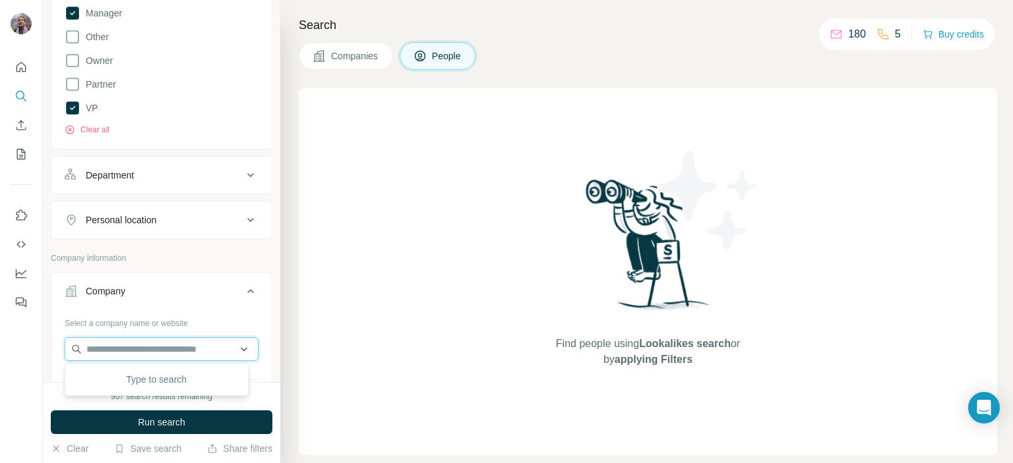
paste input "******"
type input "******"
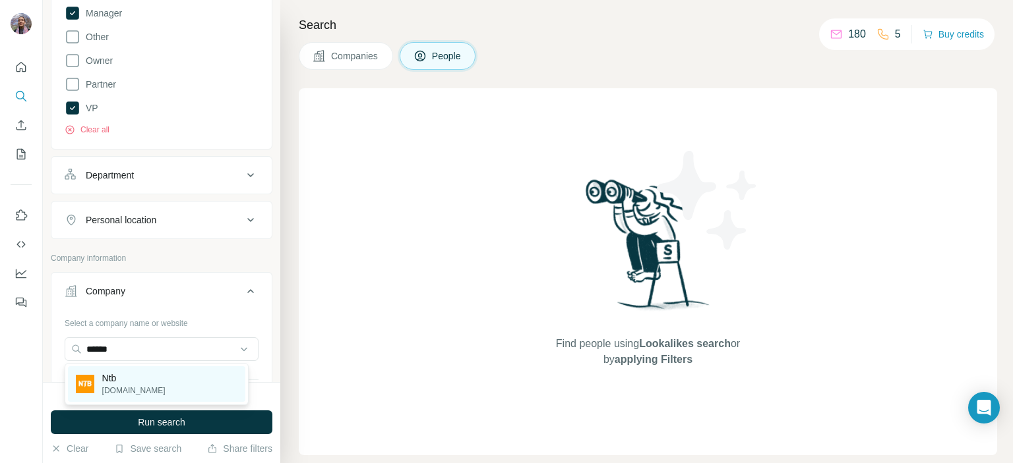
click at [179, 384] on div "Ntb [DOMAIN_NAME]" at bounding box center [156, 385] width 177 height 36
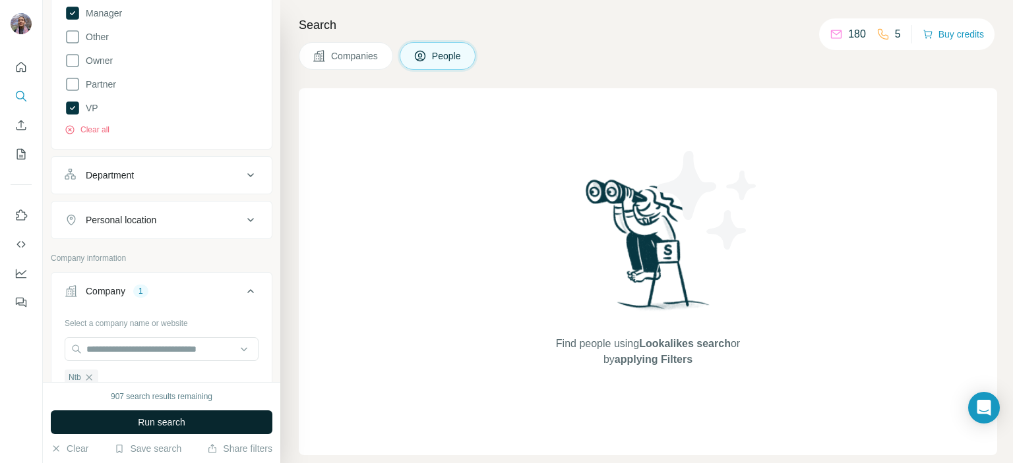
click at [196, 423] on button "Run search" at bounding box center [162, 423] width 222 height 24
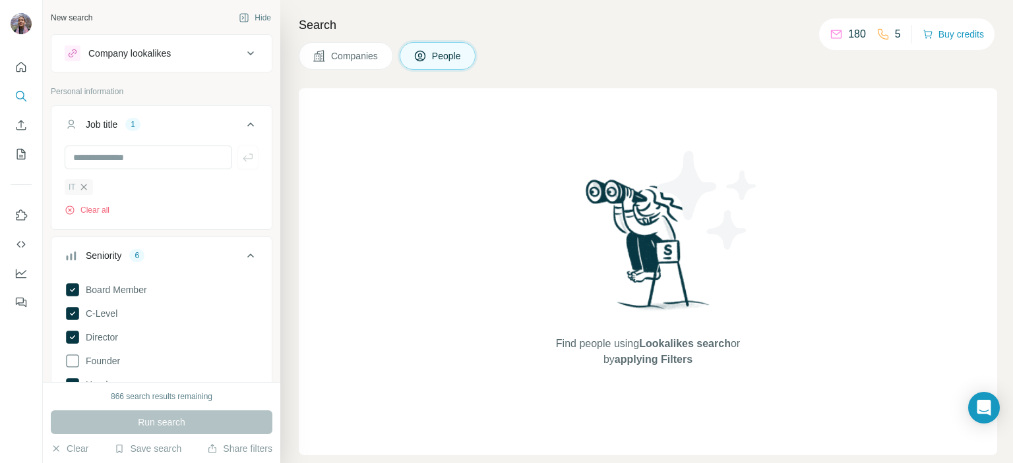
click at [82, 187] on icon "button" at bounding box center [83, 187] width 6 height 6
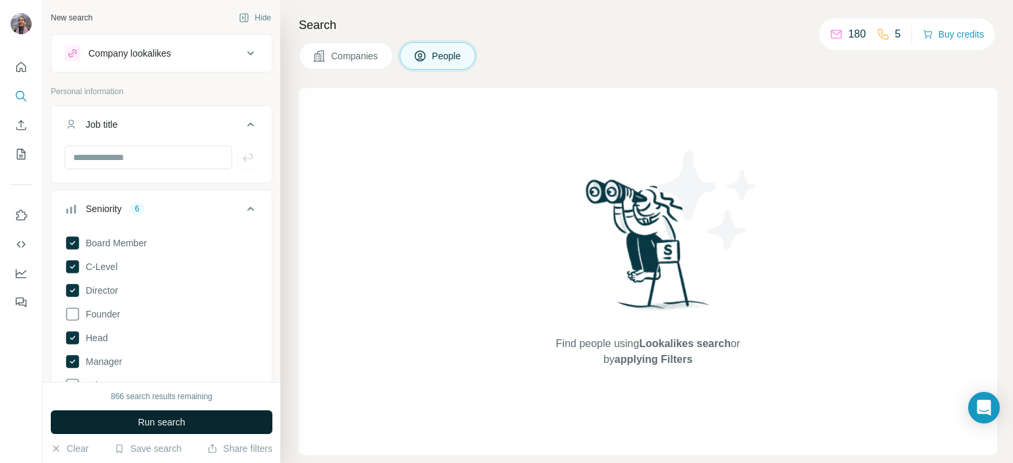
click at [155, 421] on span "Run search" at bounding box center [161, 422] width 47 height 13
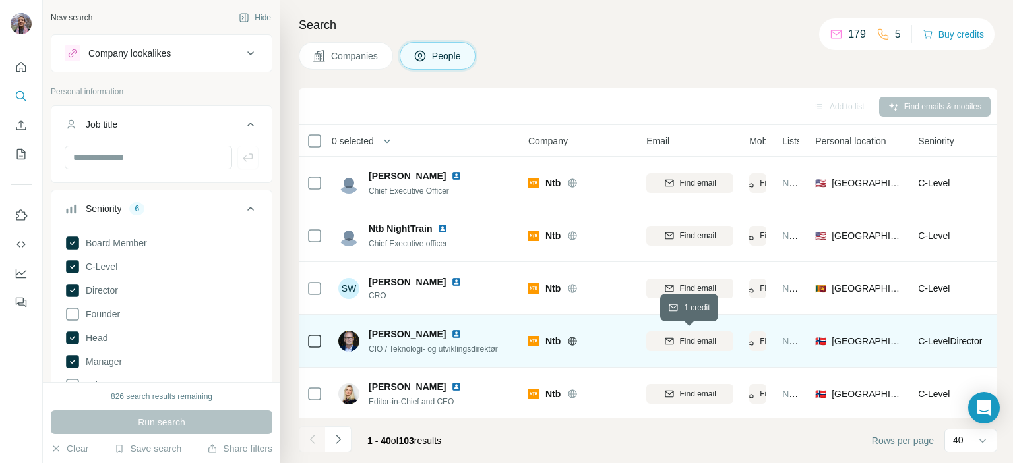
click at [717, 340] on div "Find email" at bounding box center [689, 342] width 87 height 12
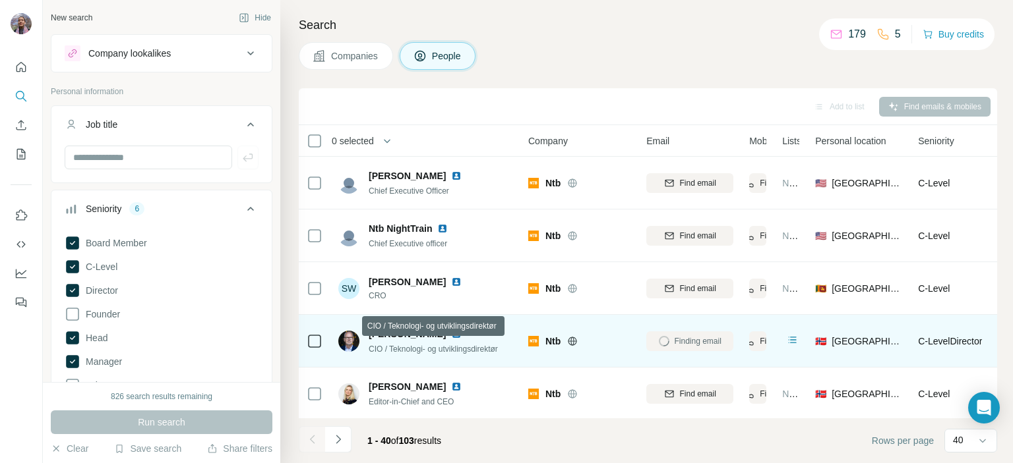
click at [367, 346] on div "[PERSON_NAME] CIO / Teknologi- og utviklingsdirektør" at bounding box center [418, 342] width 160 height 28
click at [372, 349] on span "CIO / Teknologi- og utviklingsdirektør" at bounding box center [433, 349] width 129 height 9
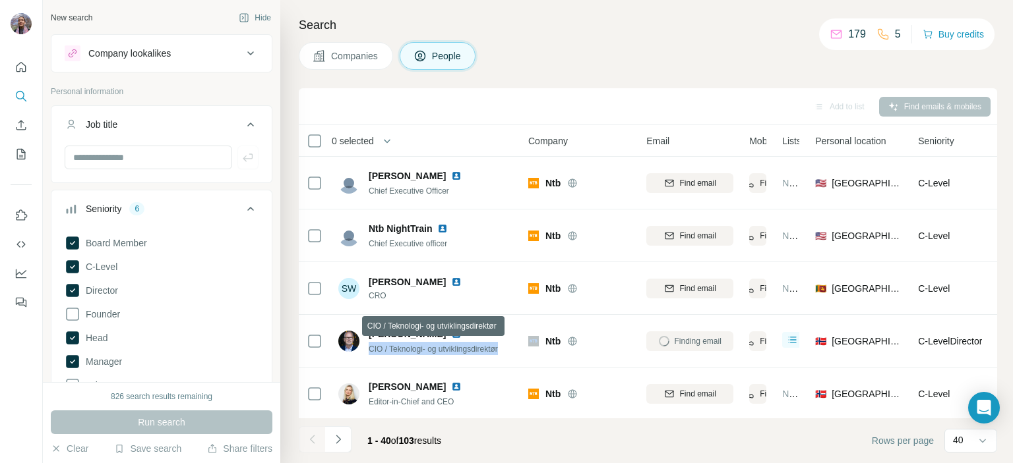
copy span "CIO / Teknologi- og utviklingsdirektør"
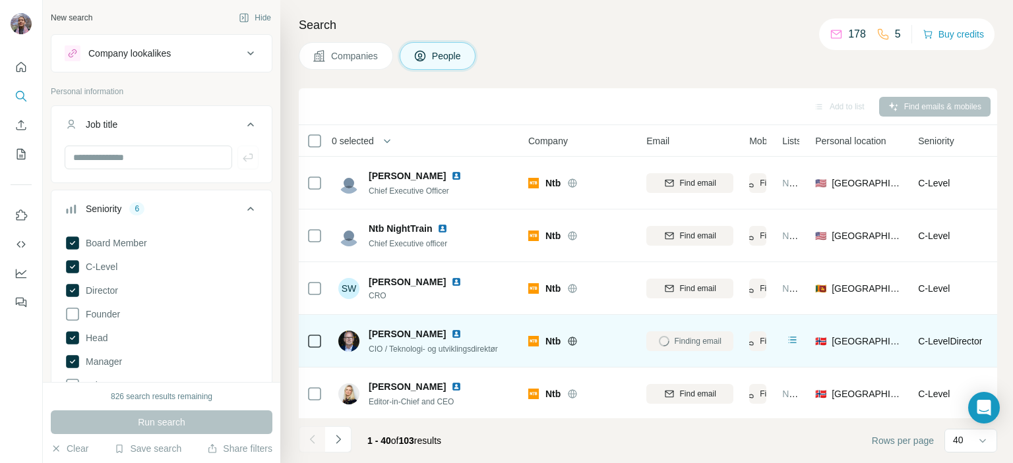
click at [393, 331] on span "[PERSON_NAME]" at bounding box center [407, 334] width 77 height 13
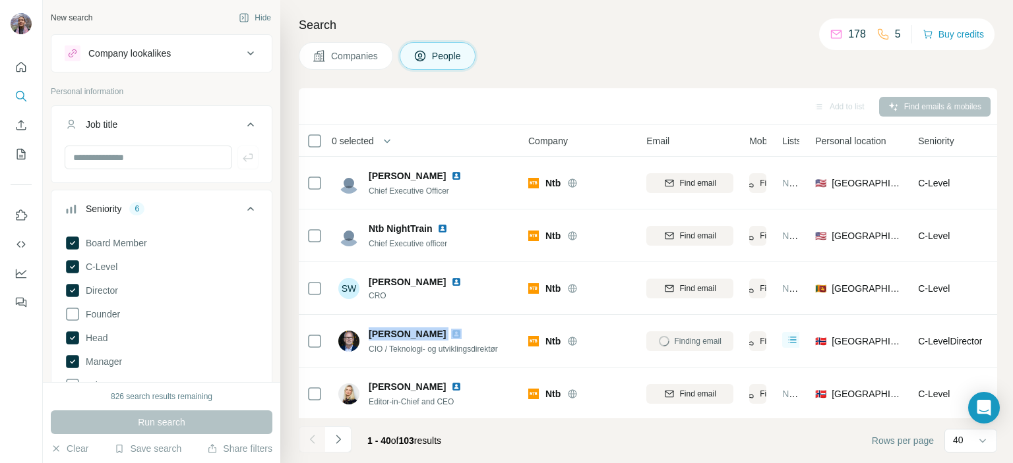
copy span "[PERSON_NAME]"
click at [667, 341] on span "[EMAIL_ADDRESS][DOMAIN_NAME]" at bounding box center [741, 341] width 156 height 11
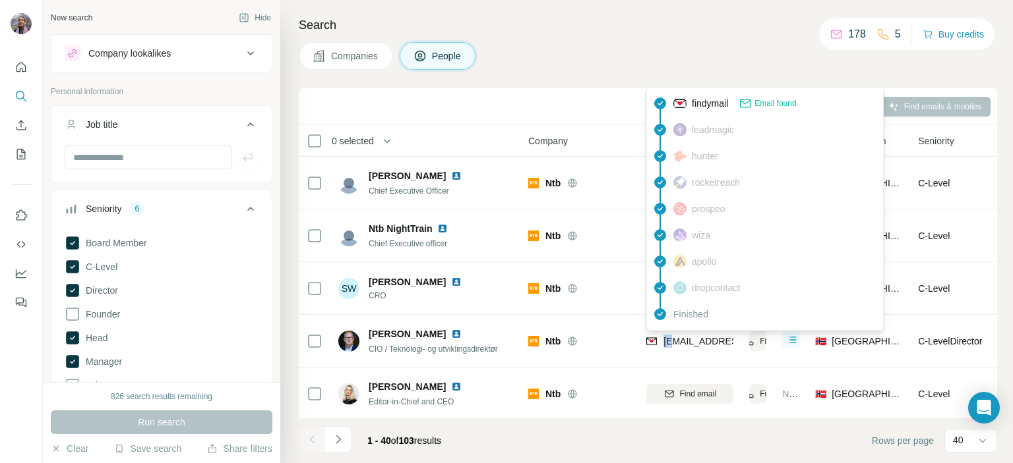
click at [667, 341] on span "[EMAIL_ADDRESS][DOMAIN_NAME]" at bounding box center [741, 341] width 156 height 11
copy tr "[EMAIL_ADDRESS][DOMAIN_NAME]"
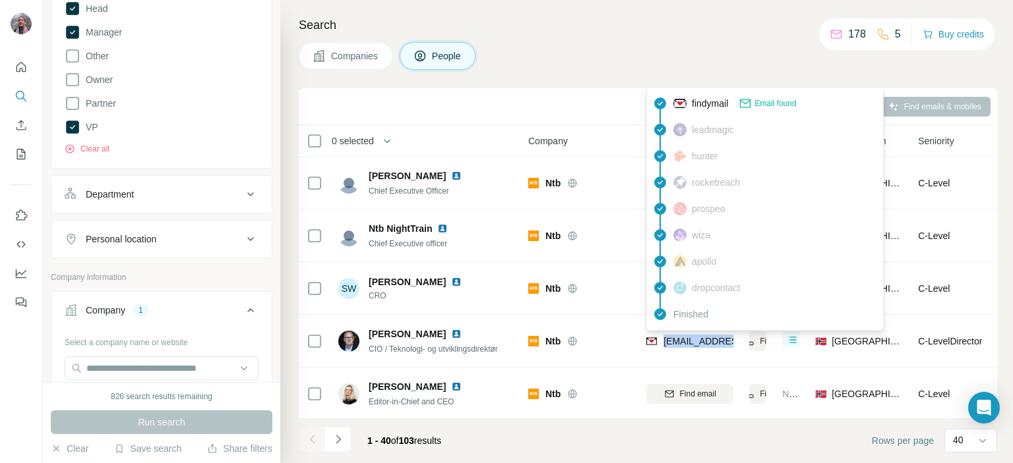
scroll to position [462, 0]
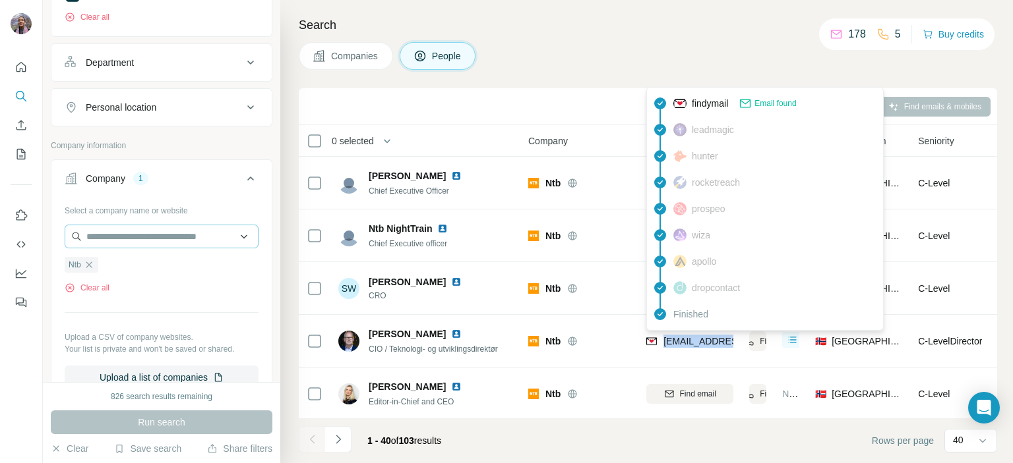
click at [92, 263] on icon "button" at bounding box center [89, 265] width 11 height 11
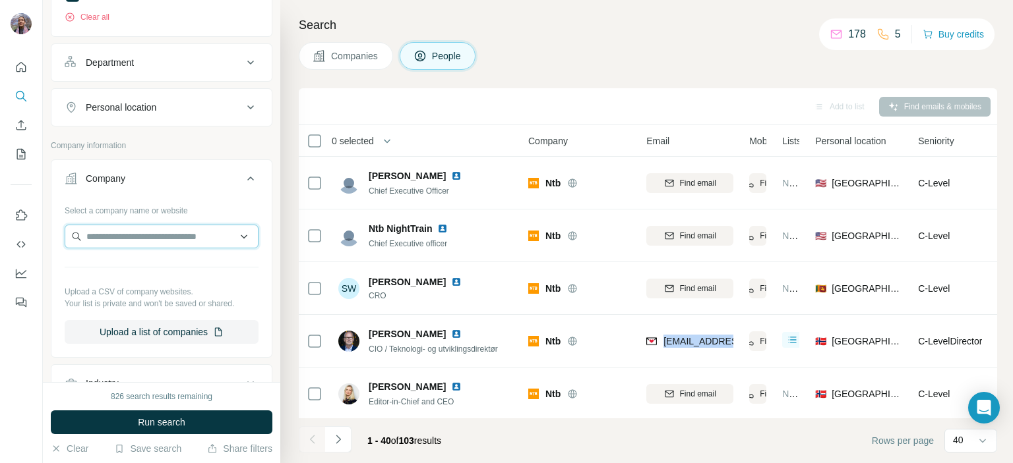
click at [108, 233] on input "text" at bounding box center [162, 237] width 194 height 24
paste input "**********"
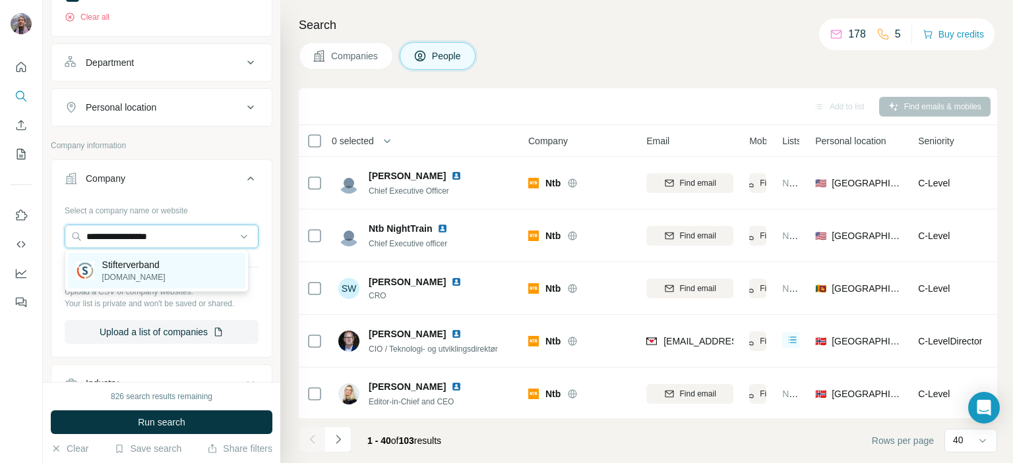
type input "**********"
click at [136, 270] on p "Stifterverband" at bounding box center [133, 264] width 63 height 13
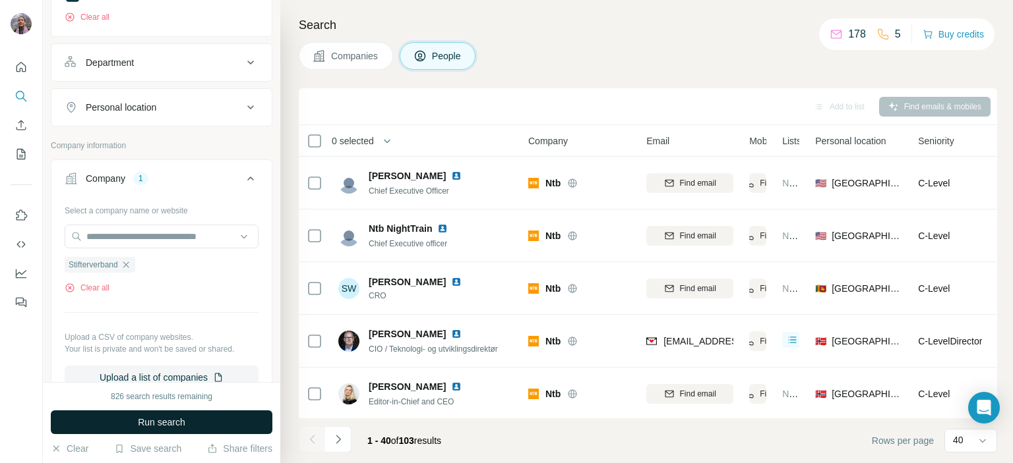
click at [169, 426] on span "Run search" at bounding box center [161, 422] width 47 height 13
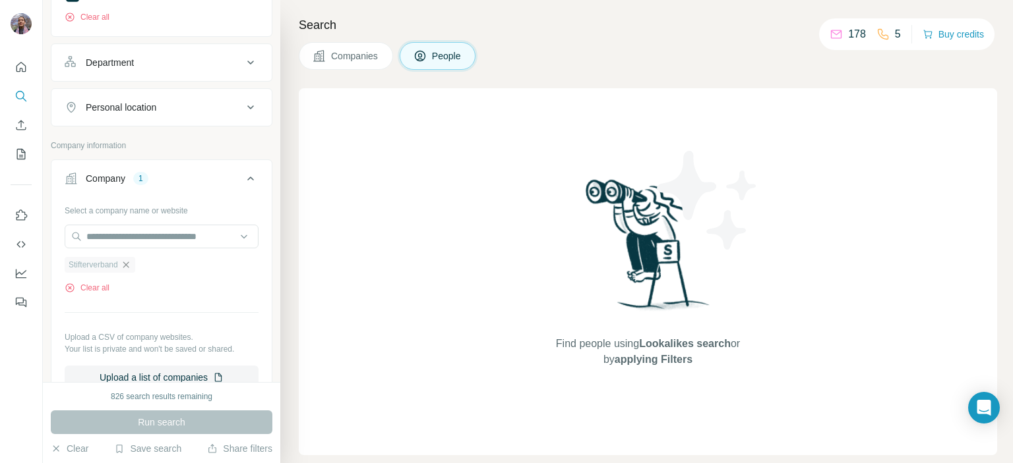
click at [131, 263] on icon "button" at bounding box center [126, 265] width 11 height 11
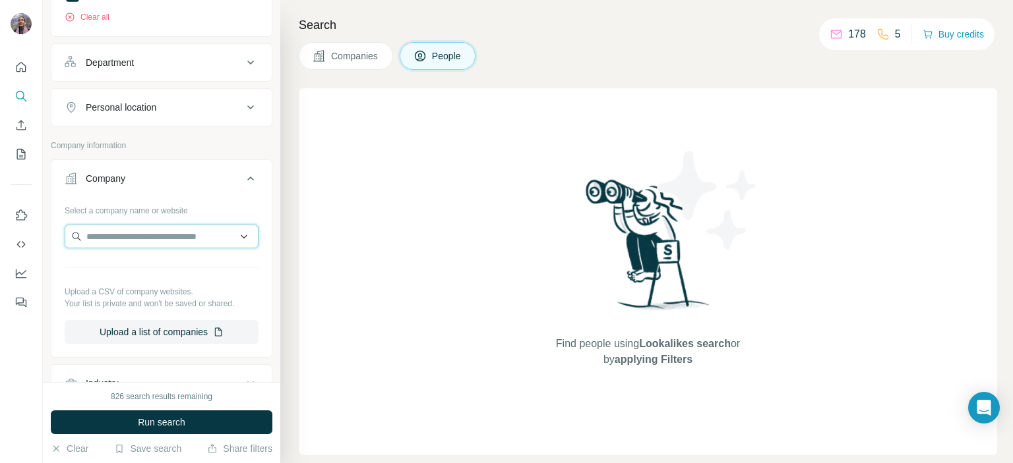
click at [142, 244] on input "text" at bounding box center [162, 237] width 194 height 24
paste input "**********"
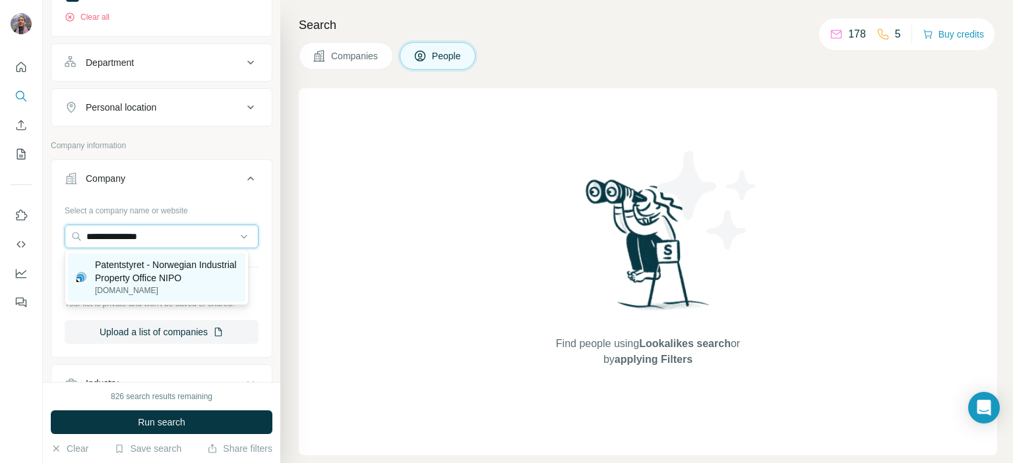
type input "**********"
click at [146, 275] on p "Patentstyret - Norwegian Industrial Property Office NIPO" at bounding box center [166, 271] width 142 height 26
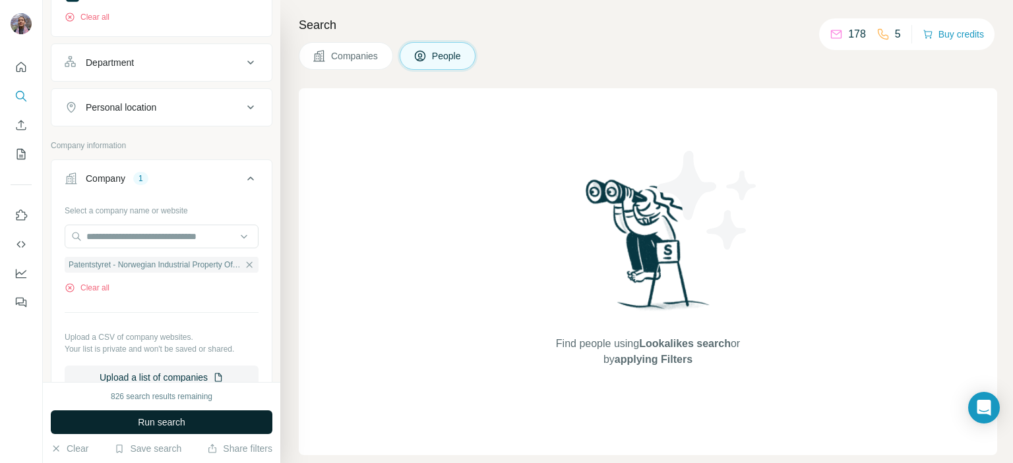
click at [134, 423] on button "Run search" at bounding box center [162, 423] width 222 height 24
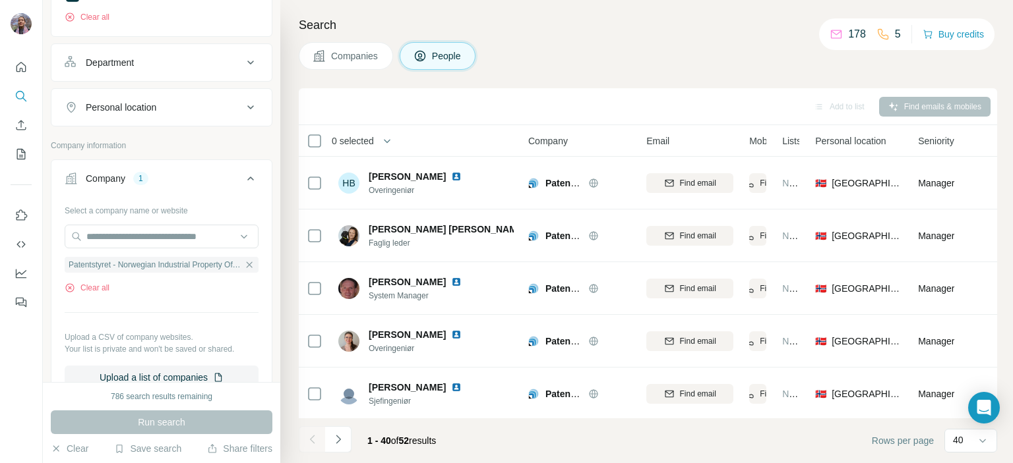
scroll to position [1854, 0]
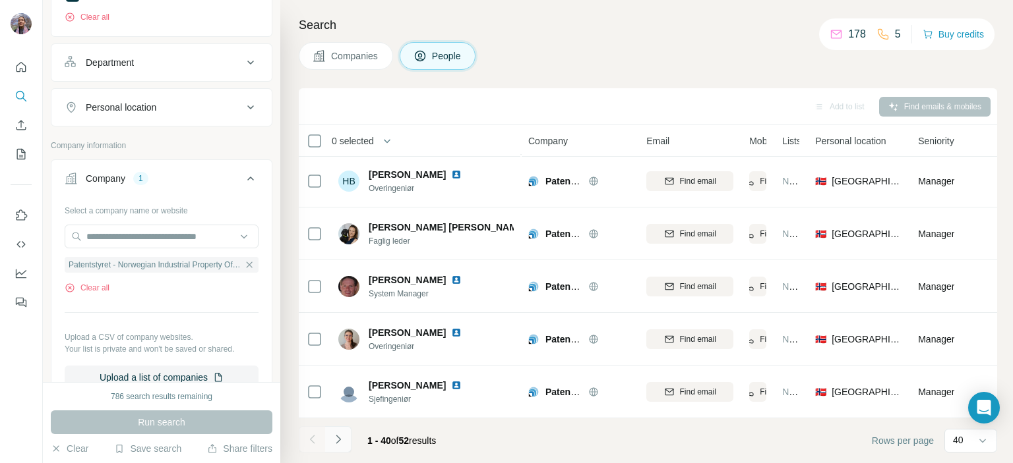
click at [350, 436] on button "Navigate to next page" at bounding box center [338, 440] width 26 height 26
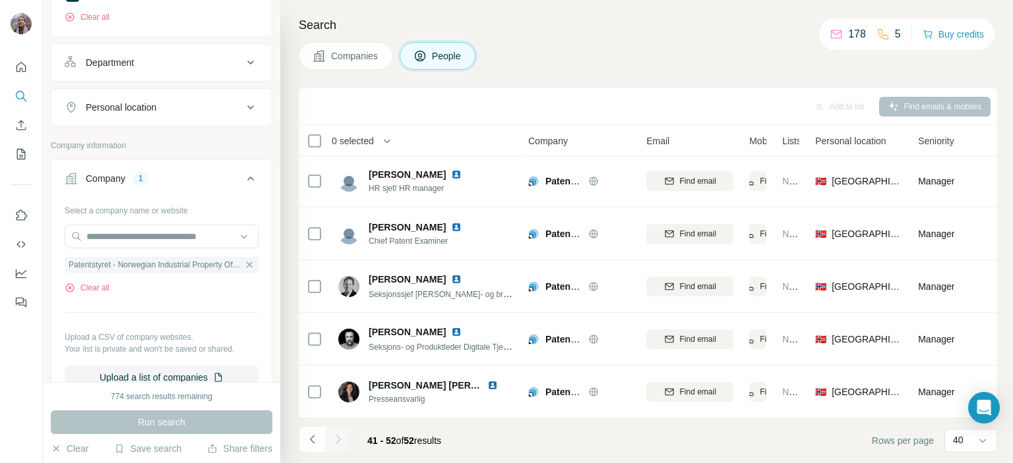
scroll to position [377, 0]
click at [302, 433] on button "Navigate to previous page" at bounding box center [312, 440] width 26 height 26
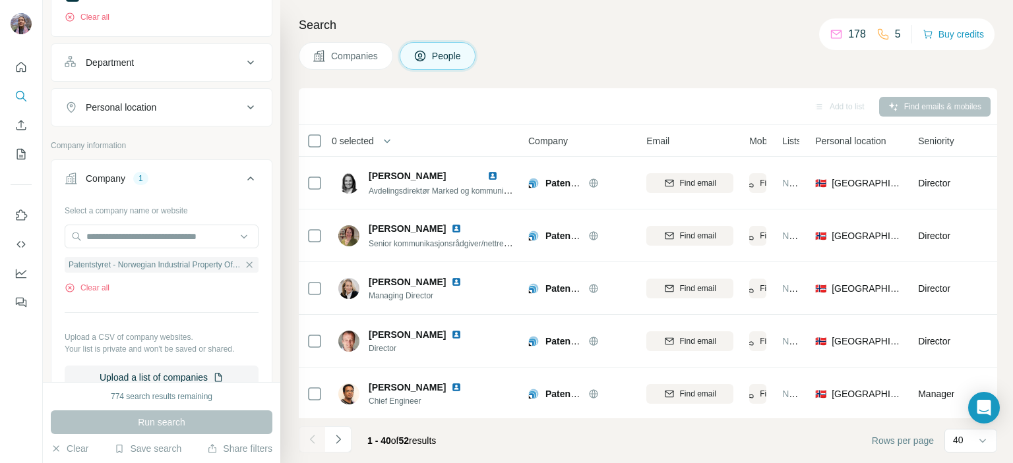
scroll to position [132, 0]
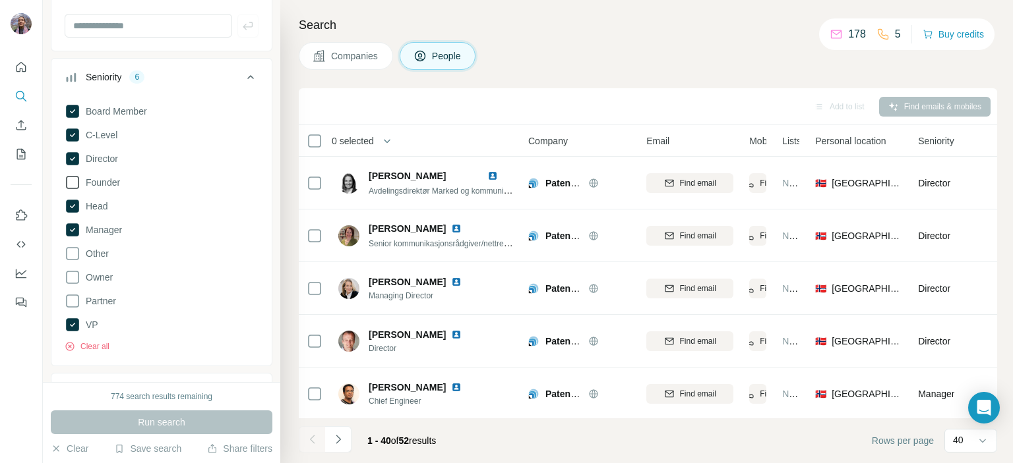
click at [74, 175] on icon at bounding box center [73, 183] width 16 height 16
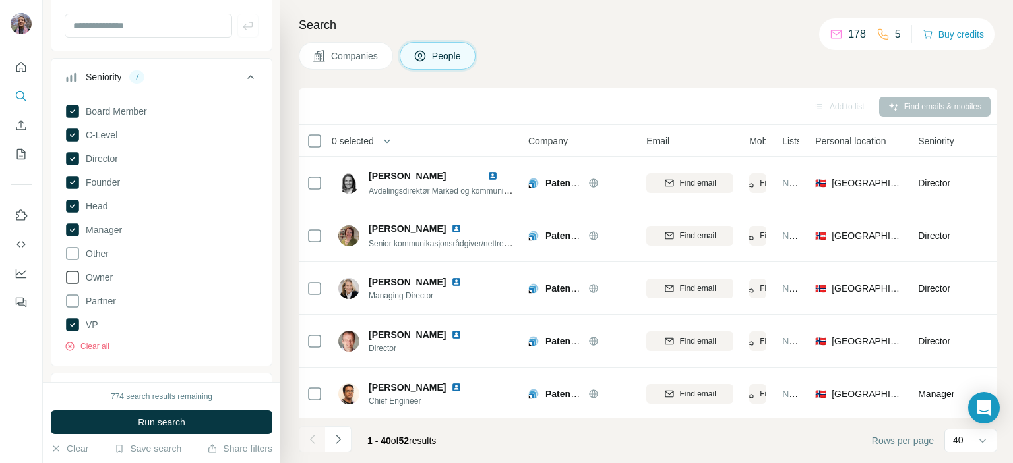
click at [75, 273] on icon at bounding box center [73, 278] width 16 height 16
click at [74, 299] on icon at bounding box center [73, 301] width 16 height 16
click at [165, 418] on span "Run search" at bounding box center [161, 422] width 47 height 13
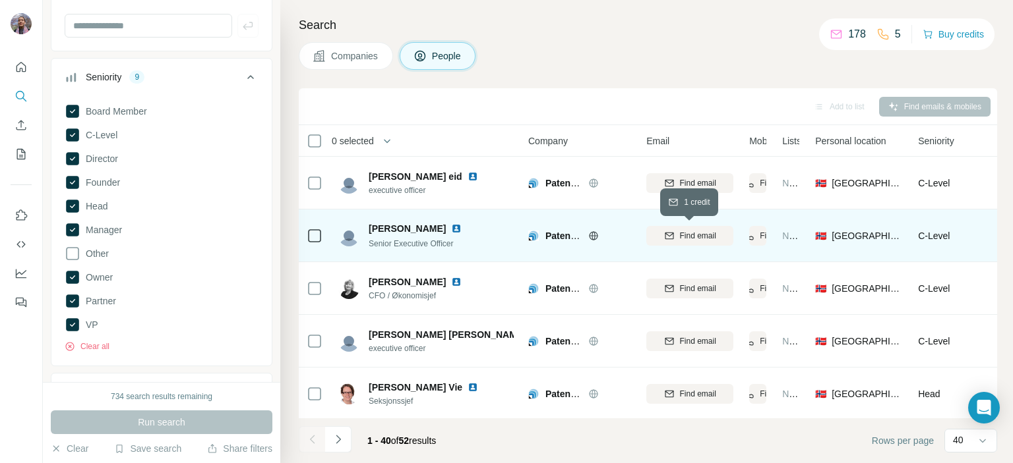
click at [670, 242] on button "Find email" at bounding box center [689, 236] width 87 height 20
click at [384, 242] on span "Senior Executive Officer" at bounding box center [411, 243] width 85 height 9
click at [406, 226] on span "[PERSON_NAME]" at bounding box center [407, 228] width 77 height 13
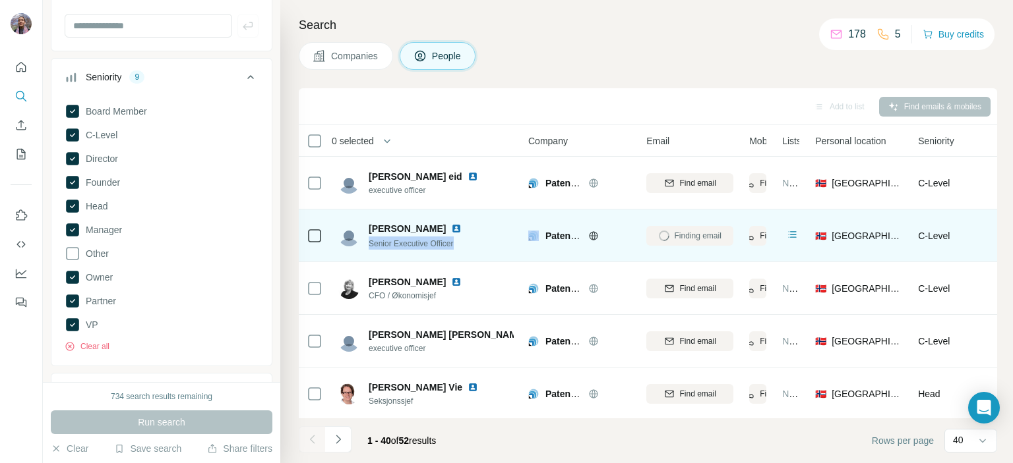
click at [406, 226] on span "[PERSON_NAME]" at bounding box center [407, 228] width 77 height 13
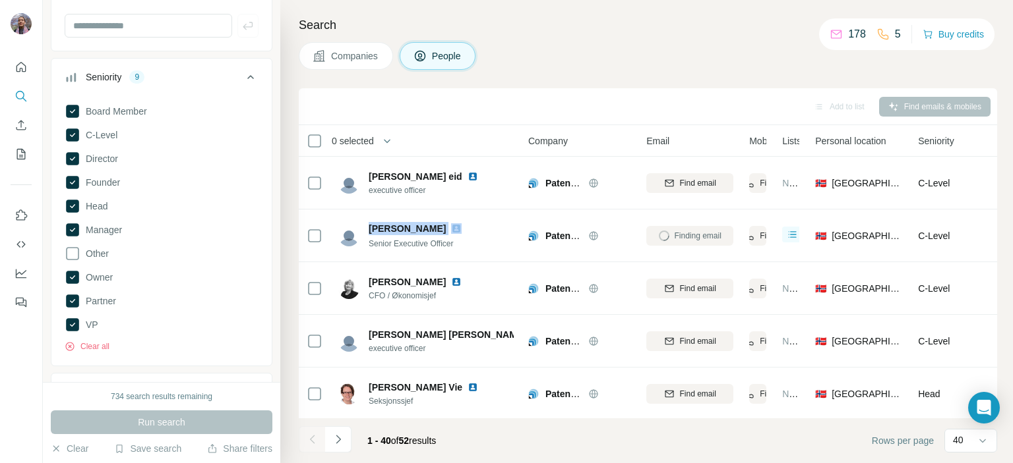
click at [249, 78] on button "Seniority 9" at bounding box center [161, 79] width 220 height 37
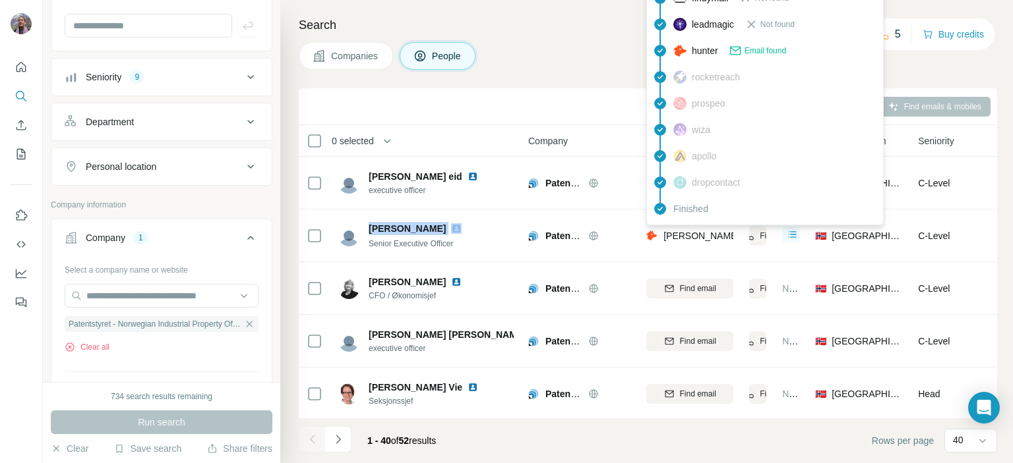
click at [674, 231] on span "[PERSON_NAME][EMAIL_ADDRESS][DOMAIN_NAME]" at bounding box center [779, 236] width 232 height 11
copy tr "[PERSON_NAME][EMAIL_ADDRESS][DOMAIN_NAME]"
click at [247, 322] on icon "button" at bounding box center [250, 324] width 6 height 6
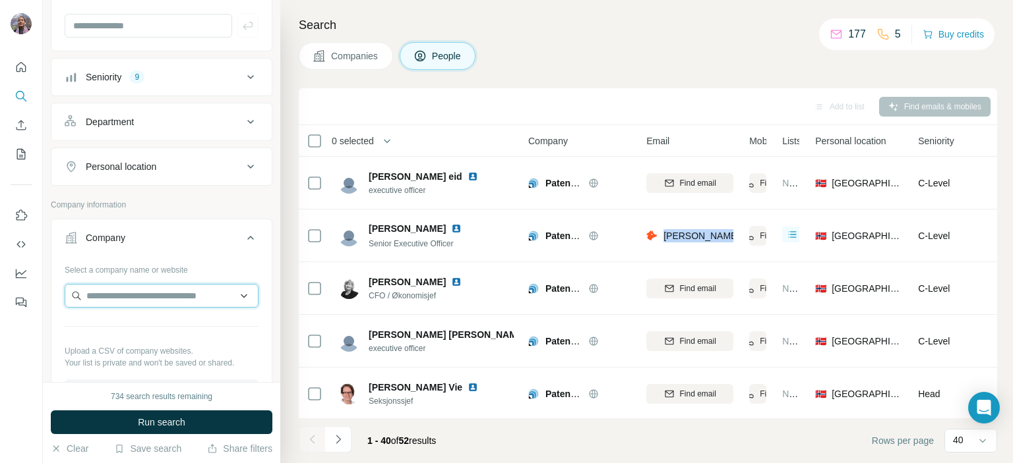
click at [208, 287] on input "text" at bounding box center [162, 296] width 194 height 24
paste input "******"
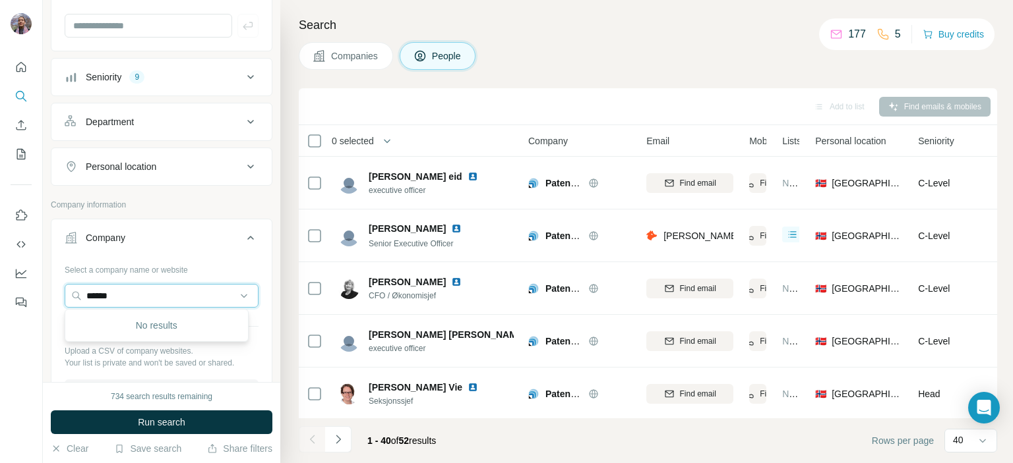
drag, startPoint x: 115, startPoint y: 288, endPoint x: 47, endPoint y: 297, distance: 67.8
click at [47, 297] on div "New search Hide Company lookalikes Personal information Job title Seniority 9 D…" at bounding box center [161, 191] width 237 height 382
paste input "**********"
drag, startPoint x: 184, startPoint y: 292, endPoint x: 5, endPoint y: 291, distance: 178.7
click at [5, 291] on div "**********" at bounding box center [506, 231] width 1013 height 463
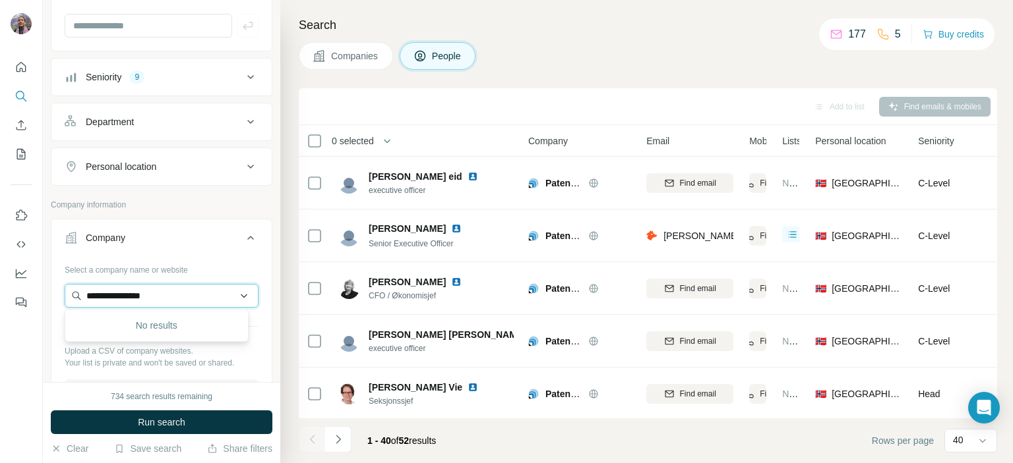
paste input "text"
drag, startPoint x: 137, startPoint y: 297, endPoint x: 1, endPoint y: 304, distance: 136.6
click at [0, 304] on div "New search Hide Company lookalikes Personal information Job title Seniority 9 D…" at bounding box center [506, 231] width 1013 height 463
paste input "text"
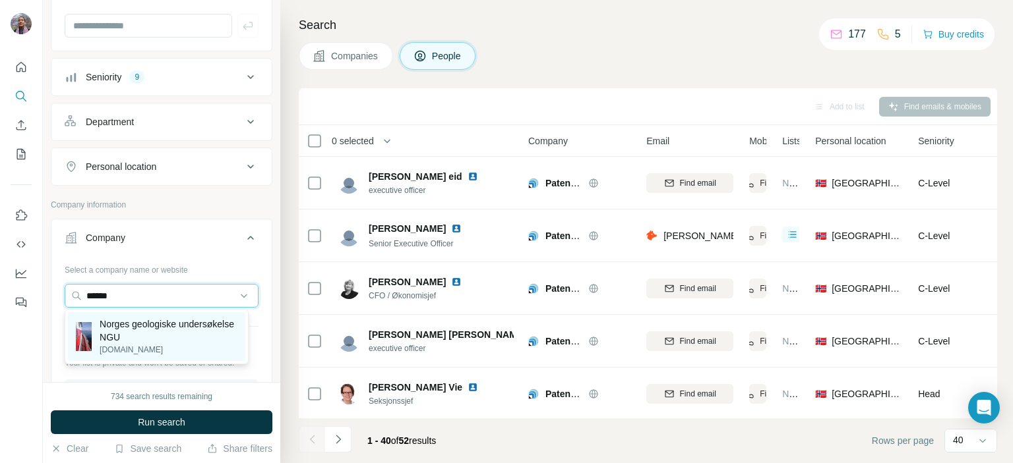
type input "******"
click at [177, 334] on p "Norges geologiske undersøkelse NGU" at bounding box center [169, 331] width 138 height 26
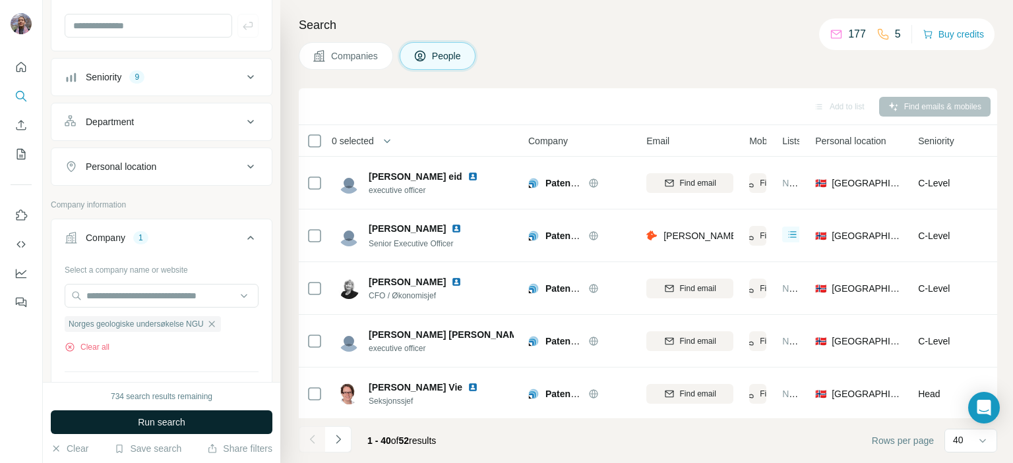
click at [205, 421] on button "Run search" at bounding box center [162, 423] width 222 height 24
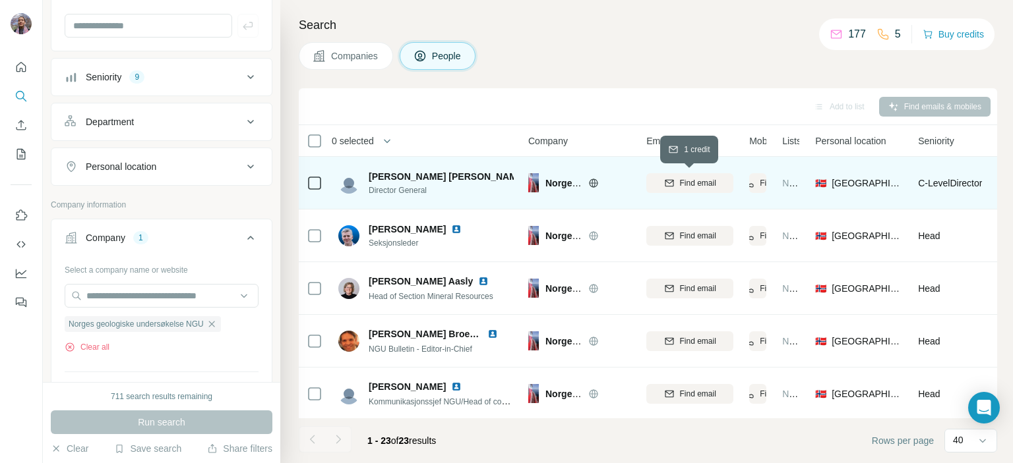
click at [712, 183] on span "Find email" at bounding box center [698, 183] width 36 height 12
click at [417, 189] on span "Director General" at bounding box center [441, 191] width 145 height 12
copy span "Director General"
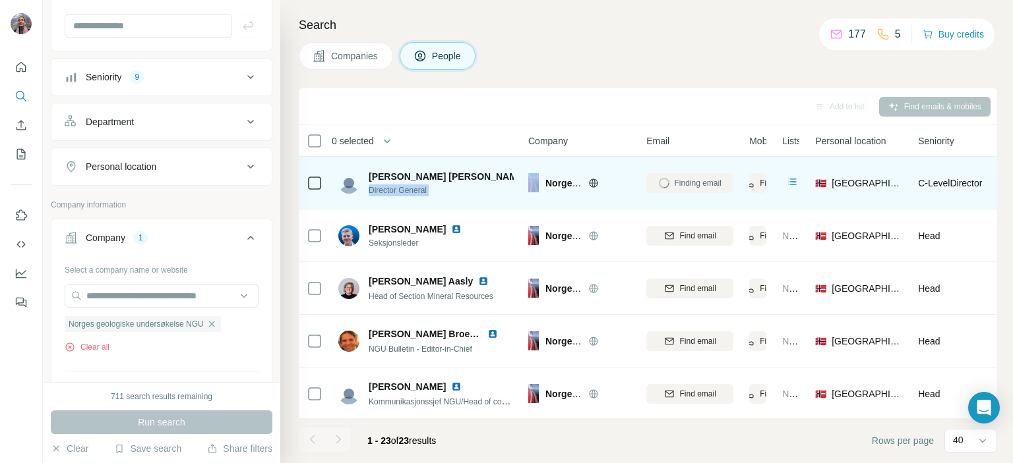
click at [387, 175] on span "[PERSON_NAME] [PERSON_NAME]" at bounding box center [448, 176] width 158 height 13
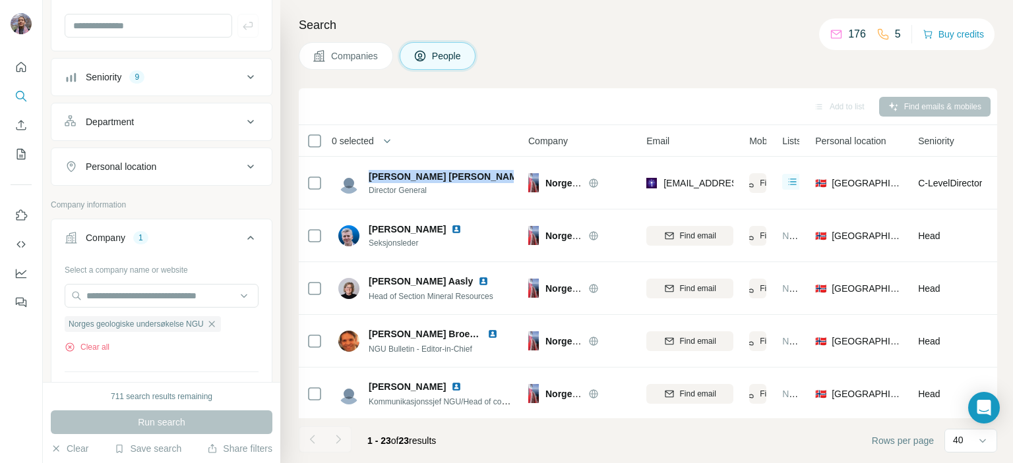
copy span "[PERSON_NAME] [PERSON_NAME]"
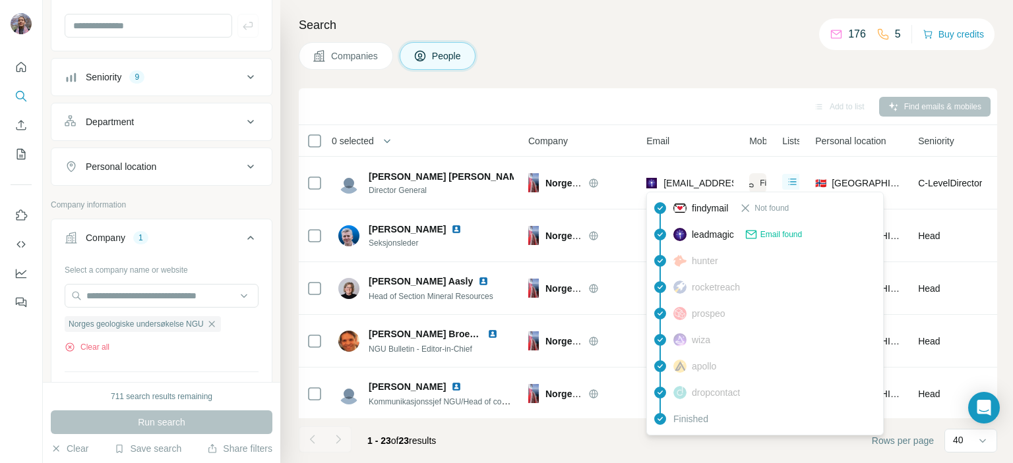
click at [670, 181] on span "[EMAIL_ADDRESS][PERSON_NAME][PERSON_NAME][DOMAIN_NAME]" at bounding box center [817, 183] width 309 height 11
copy tr "[EMAIL_ADDRESS][PERSON_NAME][PERSON_NAME][DOMAIN_NAME]"
click at [217, 324] on icon "button" at bounding box center [211, 324] width 11 height 11
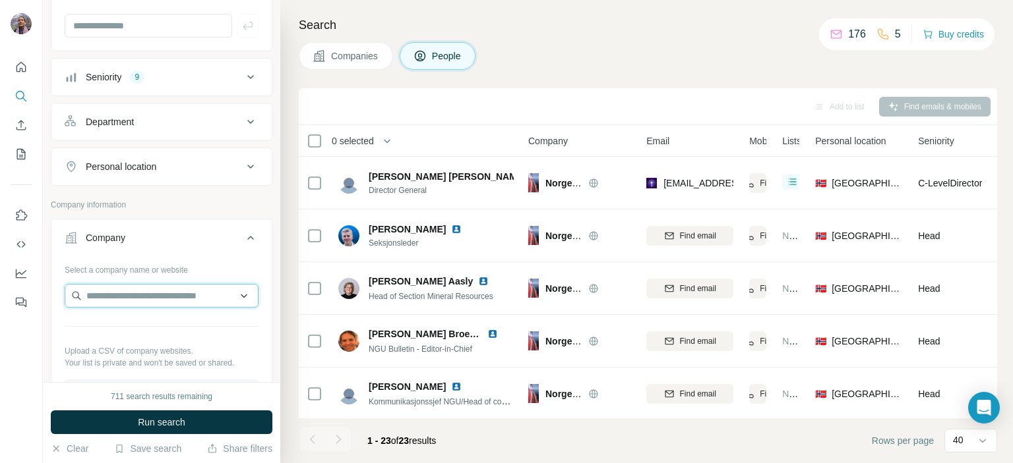
click at [210, 293] on input "text" at bounding box center [162, 296] width 194 height 24
paste input "**********"
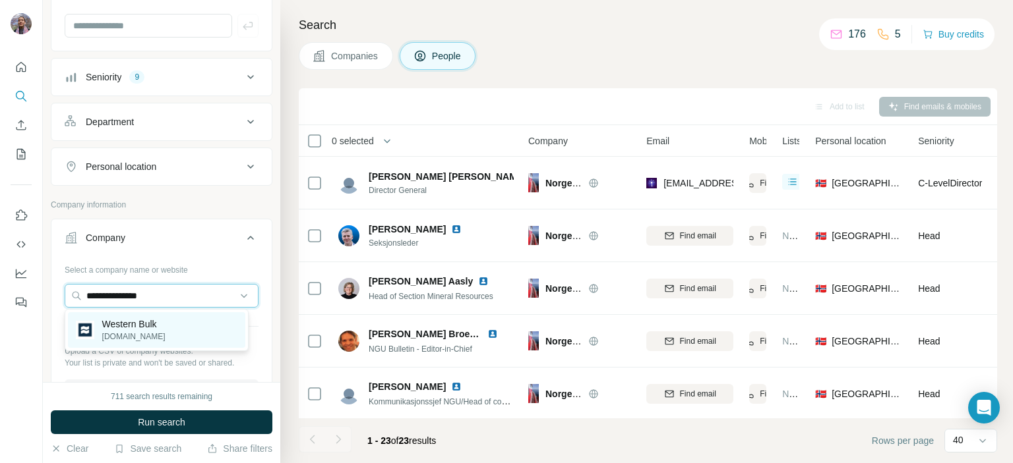
type input "**********"
click at [195, 326] on div "Western Bulk [DOMAIN_NAME]" at bounding box center [156, 331] width 177 height 36
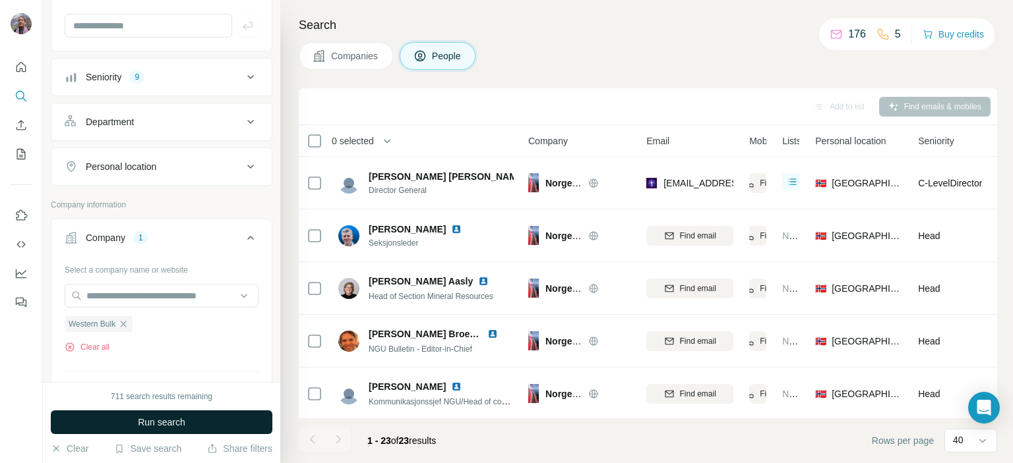
click at [193, 420] on button "Run search" at bounding box center [162, 423] width 222 height 24
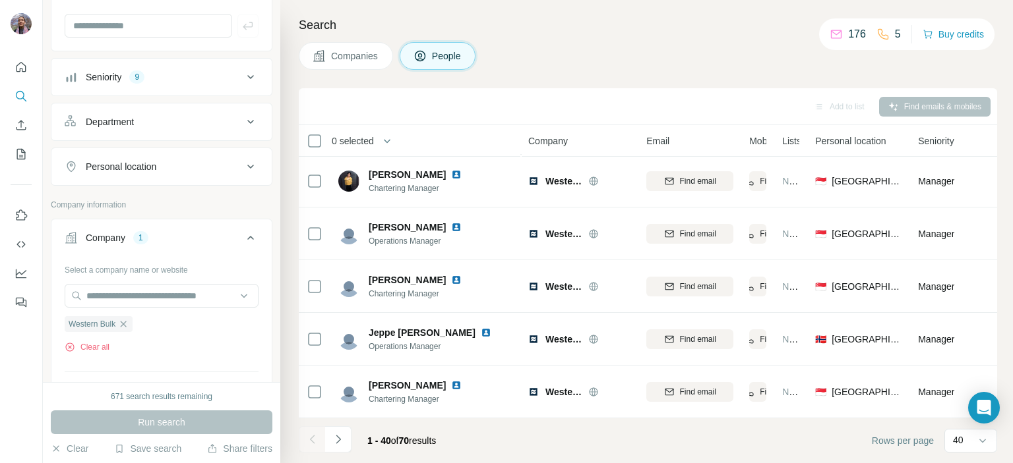
scroll to position [1854, 0]
click at [343, 445] on icon "Navigate to next page" at bounding box center [338, 439] width 13 height 13
click at [314, 434] on icon "Navigate to previous page" at bounding box center [312, 439] width 13 height 13
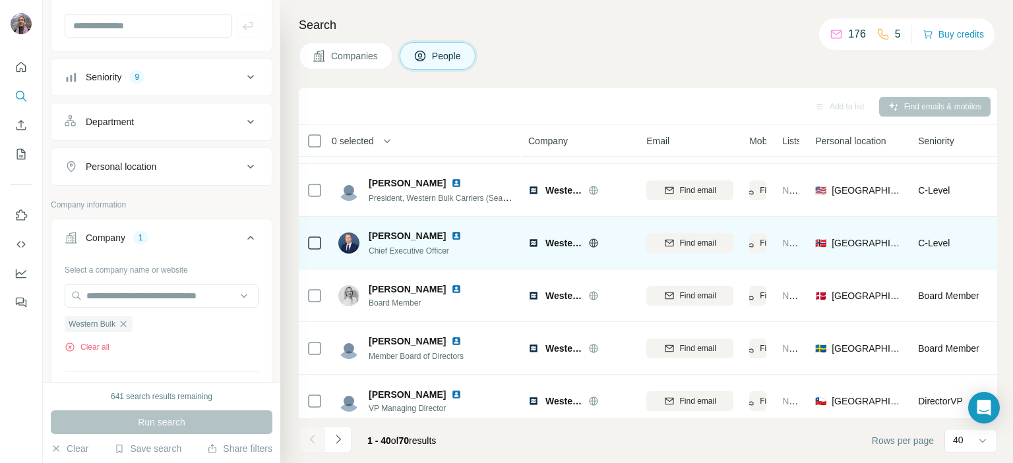
scroll to position [0, 0]
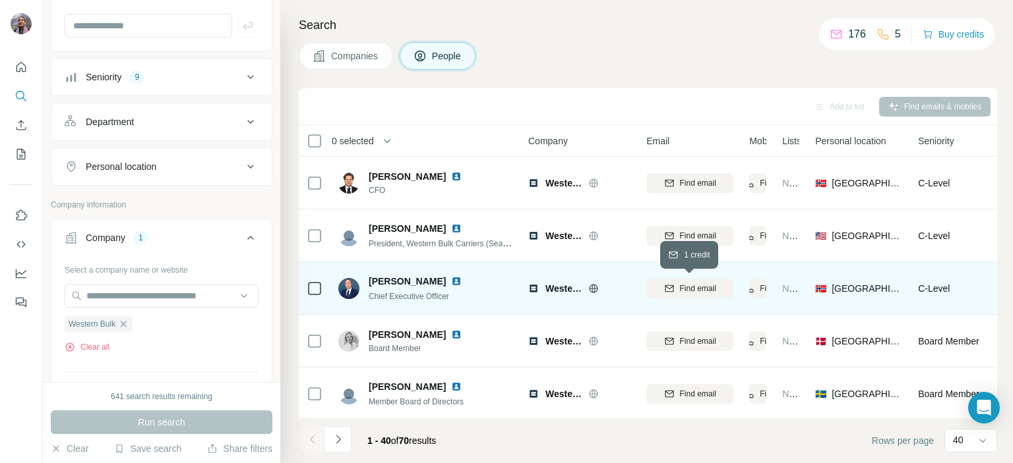
click at [699, 291] on span "Find email" at bounding box center [698, 289] width 36 height 12
click at [438, 299] on span "Chief Executive Officer" at bounding box center [409, 296] width 80 height 9
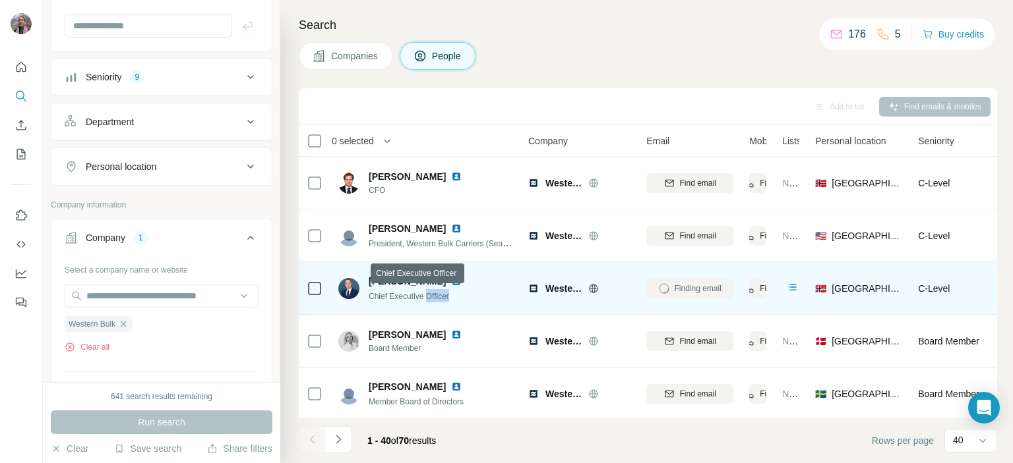
click at [438, 299] on span "Chief Executive Officer" at bounding box center [409, 296] width 80 height 9
click at [419, 274] on div "[PERSON_NAME] Chief Executive Officer" at bounding box center [425, 288] width 175 height 36
click at [417, 279] on span "[PERSON_NAME]" at bounding box center [407, 281] width 77 height 13
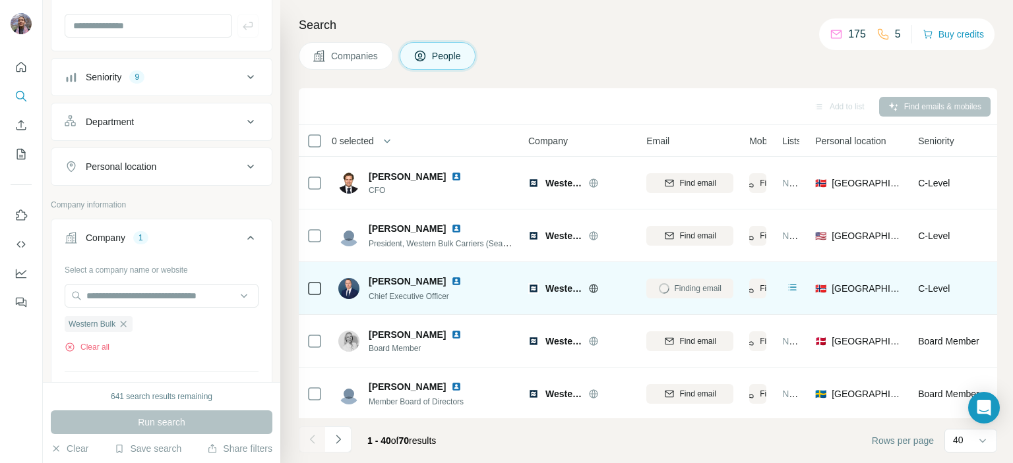
click at [388, 276] on span "[PERSON_NAME]" at bounding box center [407, 281] width 77 height 13
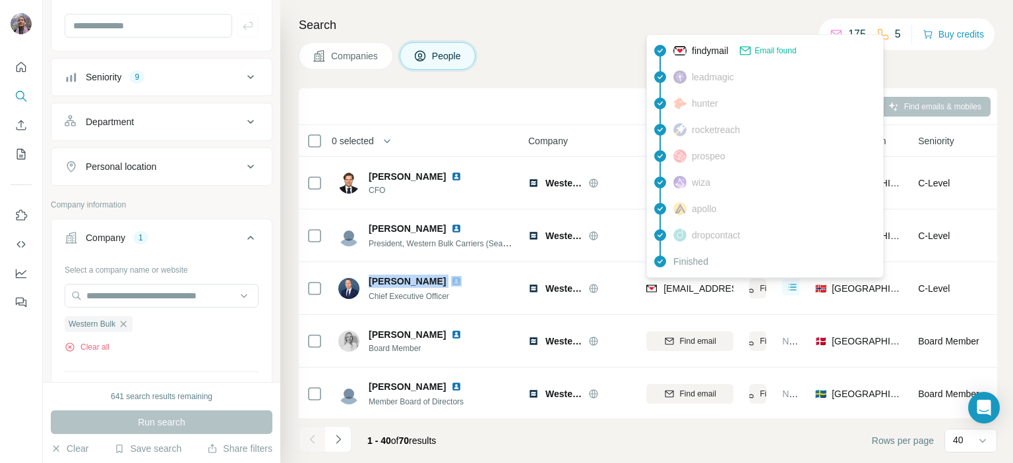
click at [673, 287] on span "[EMAIL_ADDRESS][DOMAIN_NAME]" at bounding box center [741, 289] width 156 height 11
click at [128, 320] on icon "button" at bounding box center [123, 324] width 11 height 11
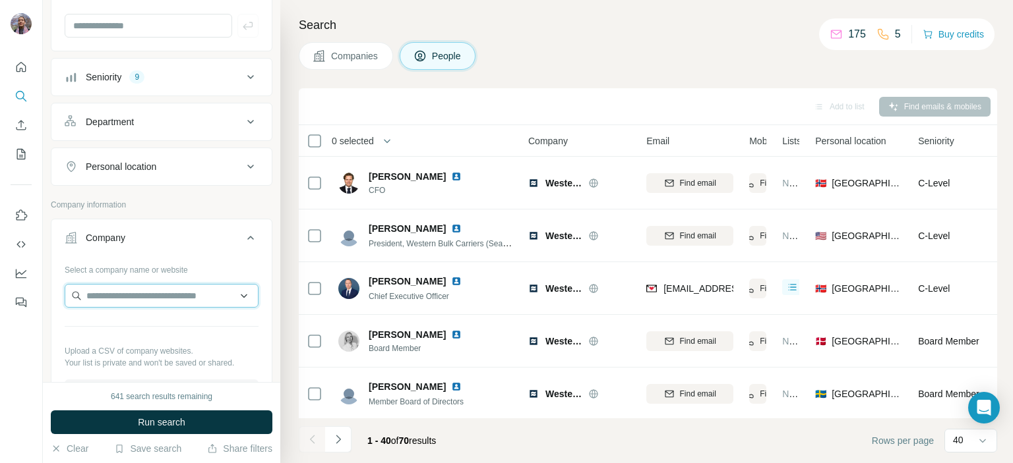
click at [140, 287] on input "text" at bounding box center [162, 296] width 194 height 24
paste input "**********"
drag, startPoint x: 175, startPoint y: 298, endPoint x: 30, endPoint y: 302, distance: 144.4
click at [32, 301] on div "**********" at bounding box center [506, 231] width 1013 height 463
paste input "*****"
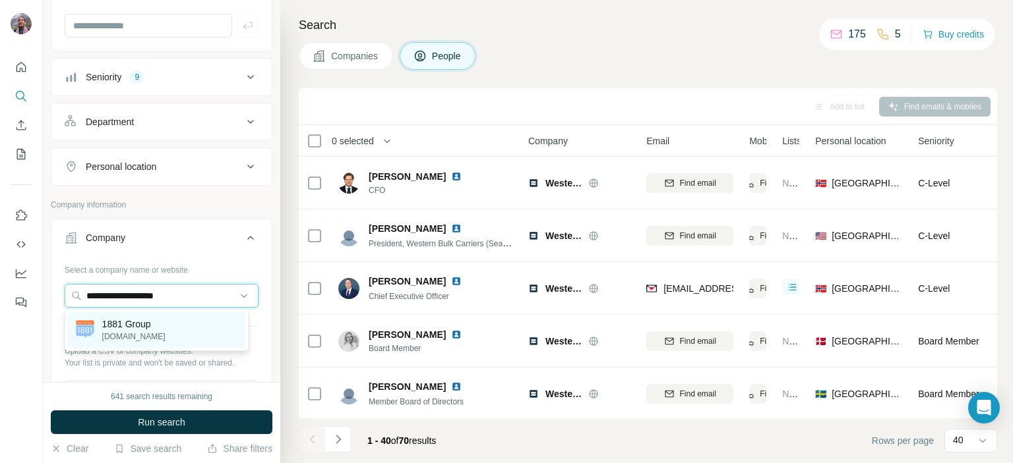
type input "**********"
click at [153, 337] on div "1881 Group [DOMAIN_NAME]" at bounding box center [156, 331] width 177 height 36
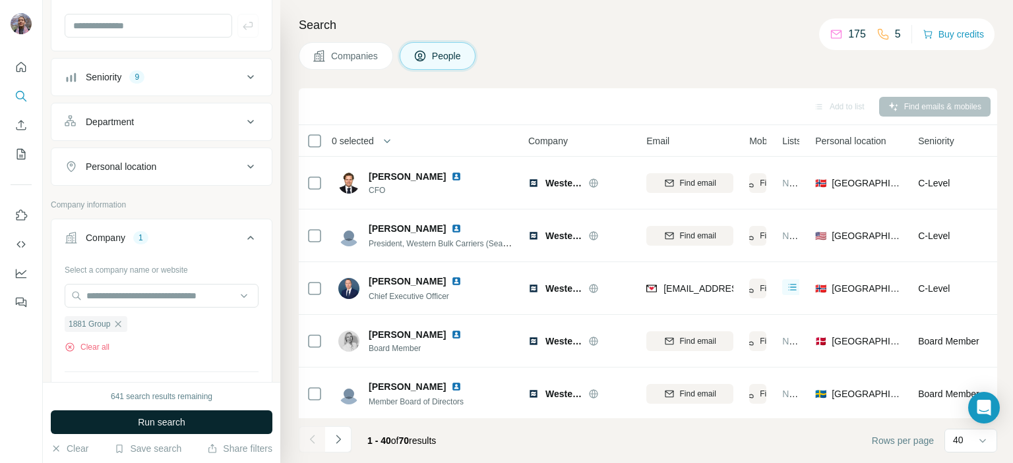
click at [171, 423] on span "Run search" at bounding box center [161, 422] width 47 height 13
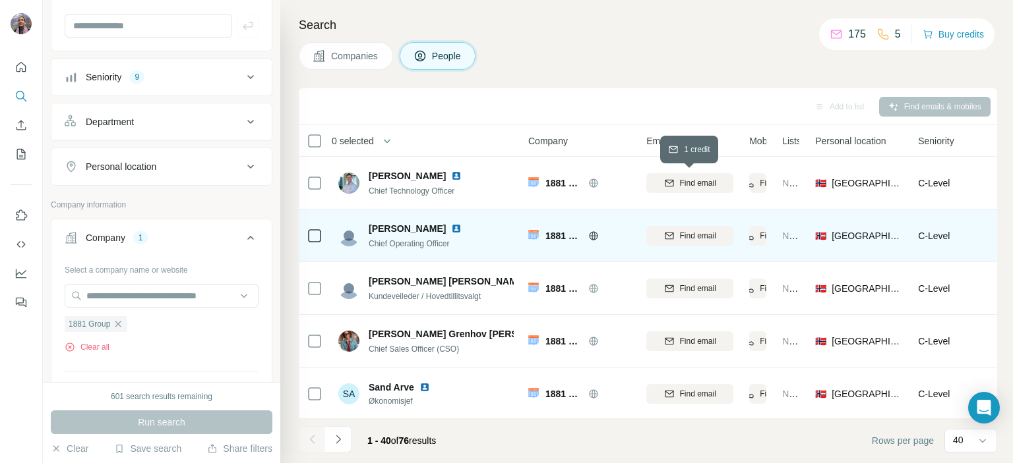
click at [686, 183] on span "Find email" at bounding box center [698, 183] width 36 height 12
click at [593, 232] on icon at bounding box center [593, 235] width 3 height 9
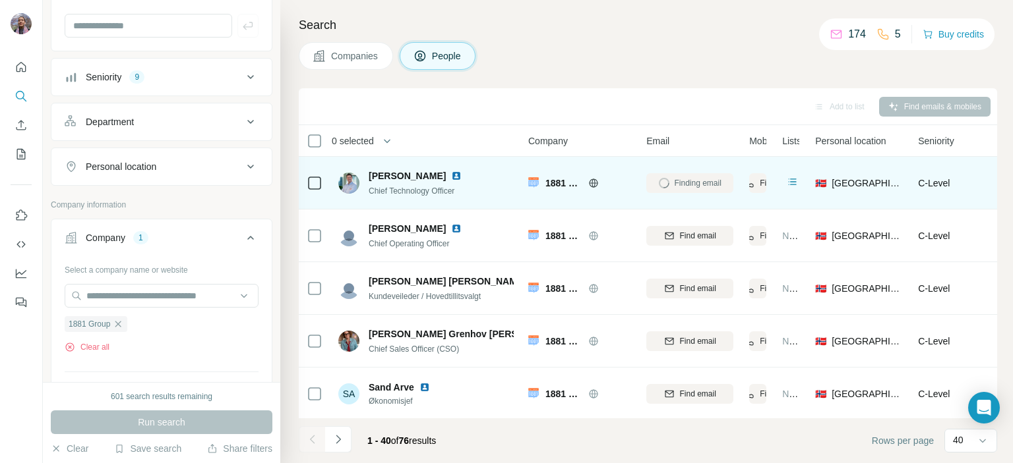
click at [369, 192] on span "Chief Technology Officer" at bounding box center [412, 191] width 86 height 9
click at [395, 173] on span "[PERSON_NAME]" at bounding box center [407, 175] width 77 height 13
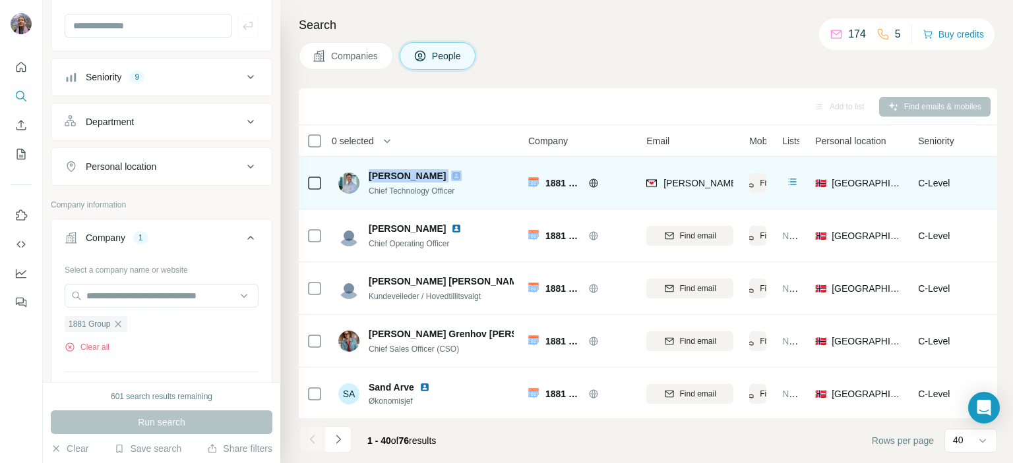
click at [395, 173] on span "[PERSON_NAME]" at bounding box center [407, 175] width 77 height 13
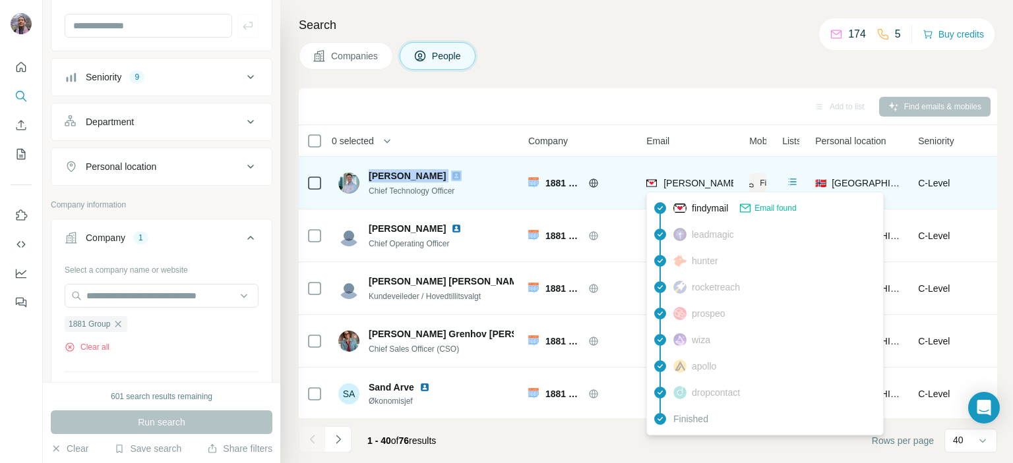
click at [678, 188] on span "[PERSON_NAME][EMAIL_ADDRESS][DOMAIN_NAME]" at bounding box center [779, 183] width 232 height 11
click at [674, 185] on span "[PERSON_NAME][EMAIL_ADDRESS][DOMAIN_NAME]" at bounding box center [779, 183] width 232 height 11
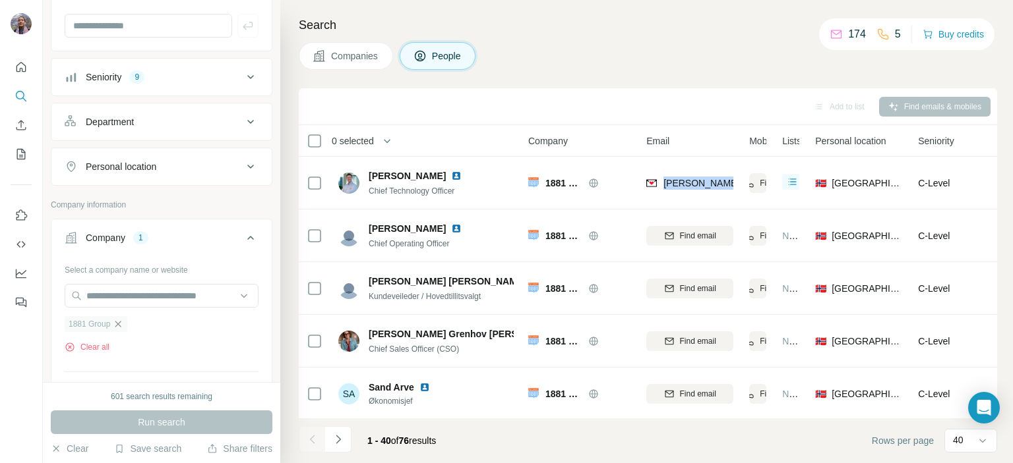
click at [121, 324] on icon "button" at bounding box center [118, 324] width 11 height 11
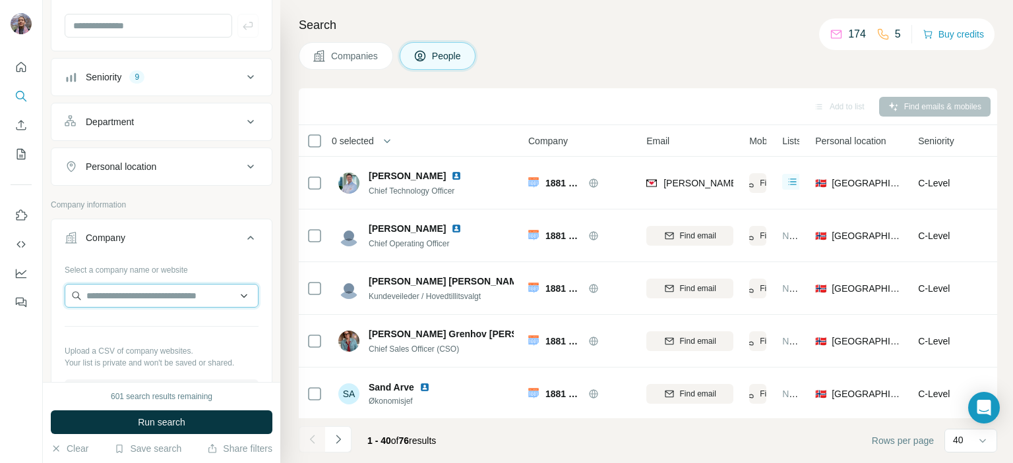
click at [130, 294] on input "text" at bounding box center [162, 296] width 194 height 24
paste input "**********"
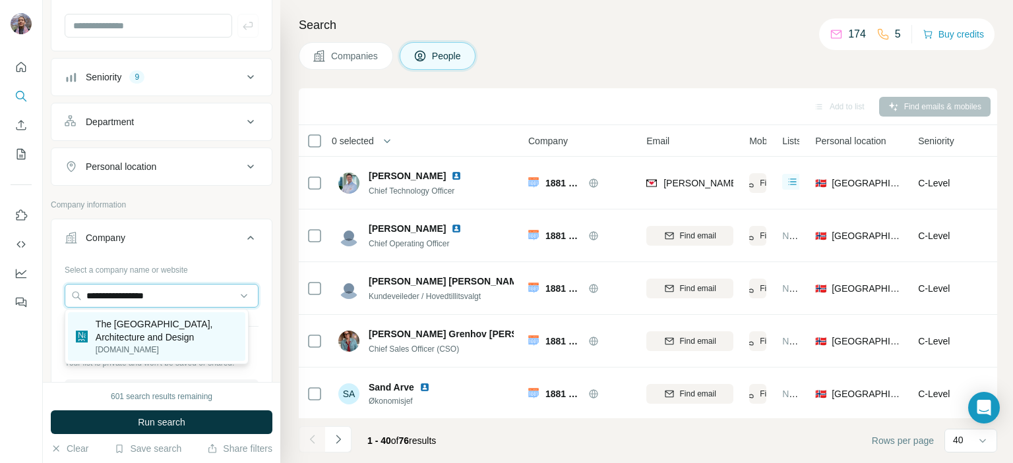
type input "**********"
click at [152, 337] on p "The [GEOGRAPHIC_DATA], Architecture and Design" at bounding box center [167, 331] width 142 height 26
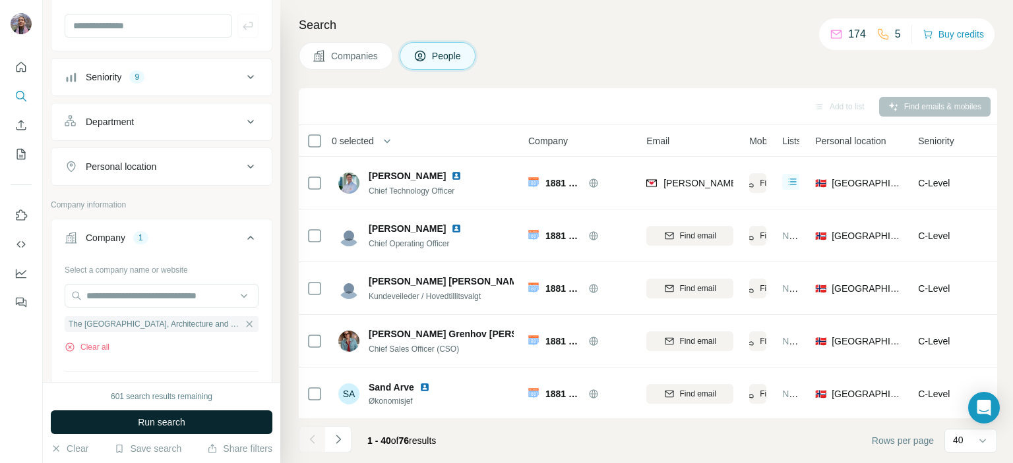
click at [178, 429] on span "Run search" at bounding box center [161, 422] width 47 height 13
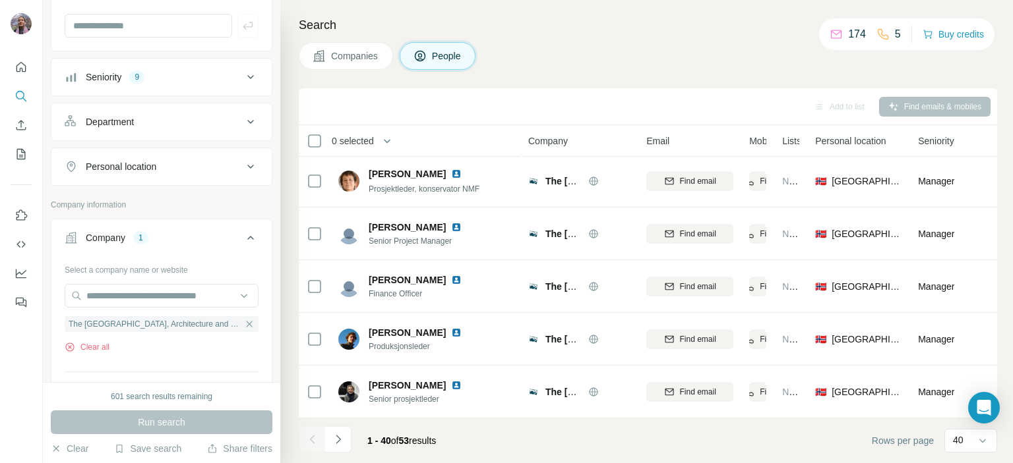
scroll to position [1854, 0]
click at [334, 441] on icon "Navigate to next page" at bounding box center [338, 439] width 13 height 13
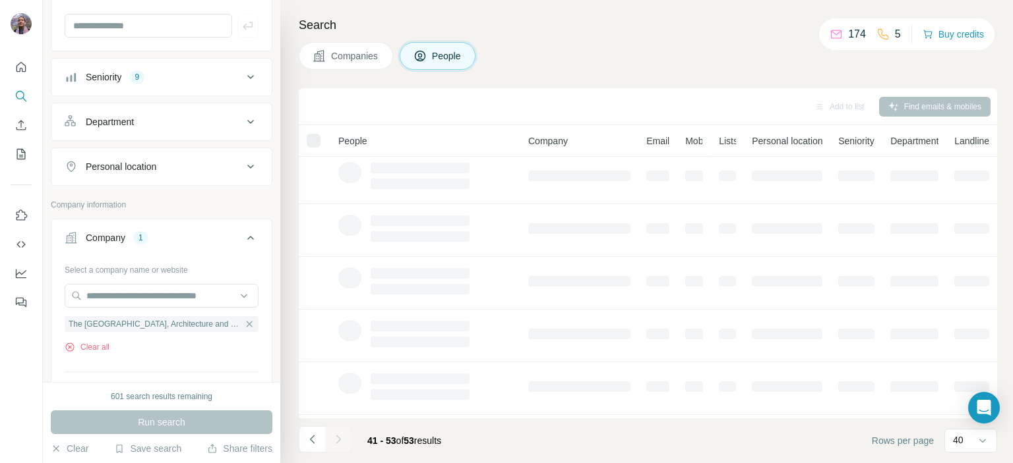
scroll to position [0, 0]
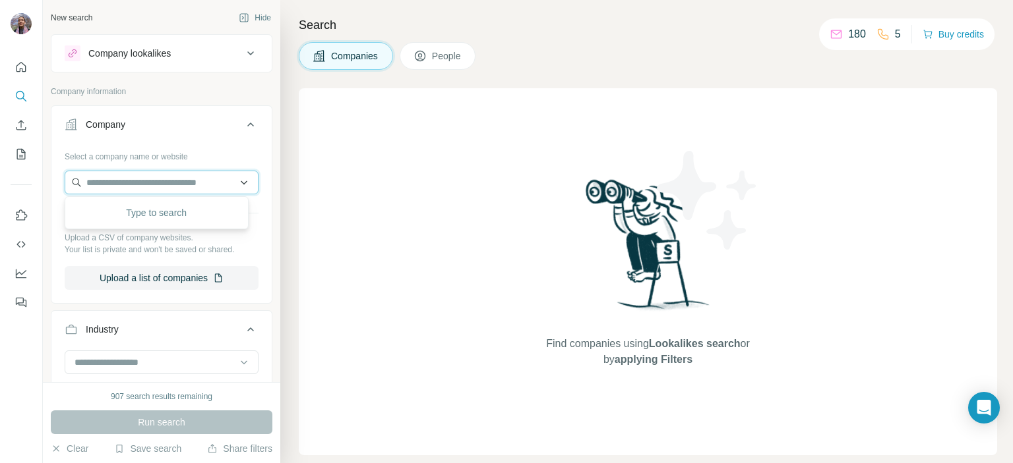
click at [132, 182] on input "text" at bounding box center [162, 183] width 194 height 24
paste input "**********"
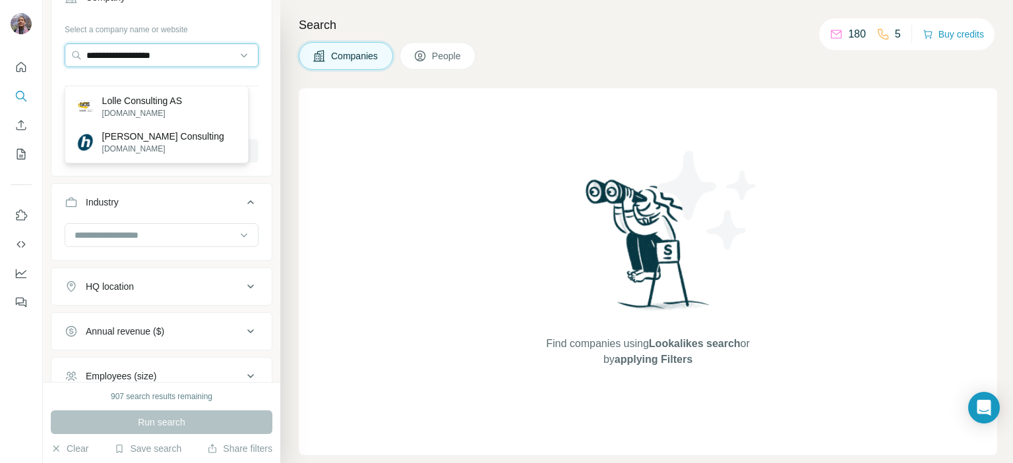
scroll to position [132, 0]
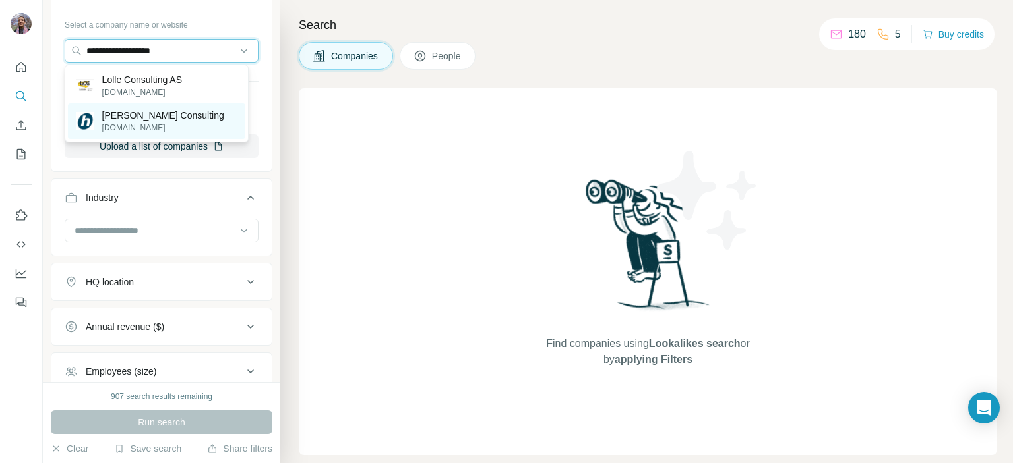
type input "**********"
click at [158, 119] on p "[PERSON_NAME] Consulting" at bounding box center [163, 115] width 122 height 13
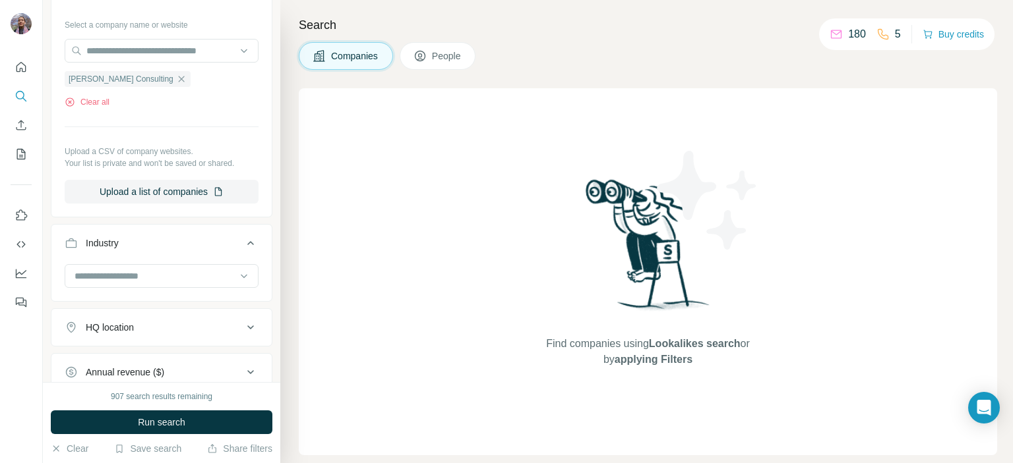
click at [118, 324] on div "HQ location" at bounding box center [110, 327] width 48 height 13
click at [123, 353] on input "text" at bounding box center [162, 361] width 194 height 24
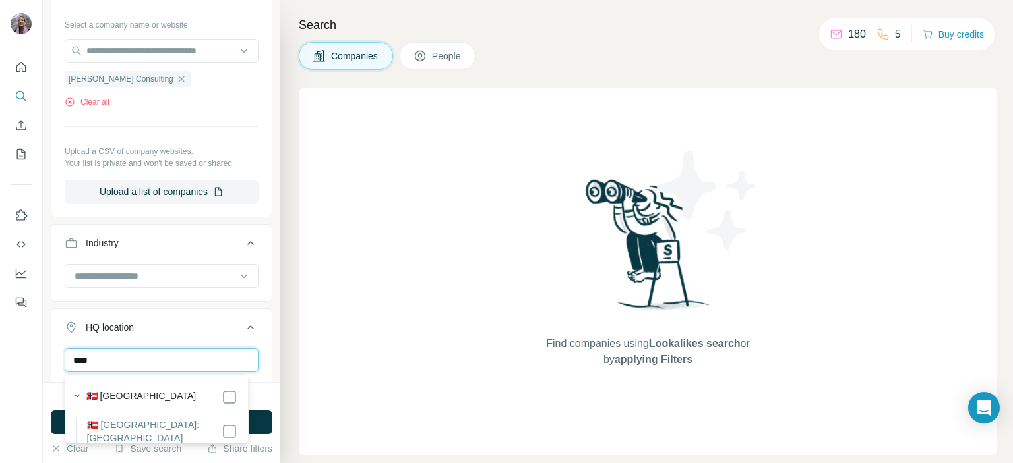
type input "****"
click at [136, 388] on div "🇳🇴 Norway" at bounding box center [152, 396] width 169 height 18
click at [138, 395] on div "🇳🇴 Norway" at bounding box center [161, 398] width 151 height 16
click at [265, 426] on button "Run search" at bounding box center [162, 423] width 222 height 24
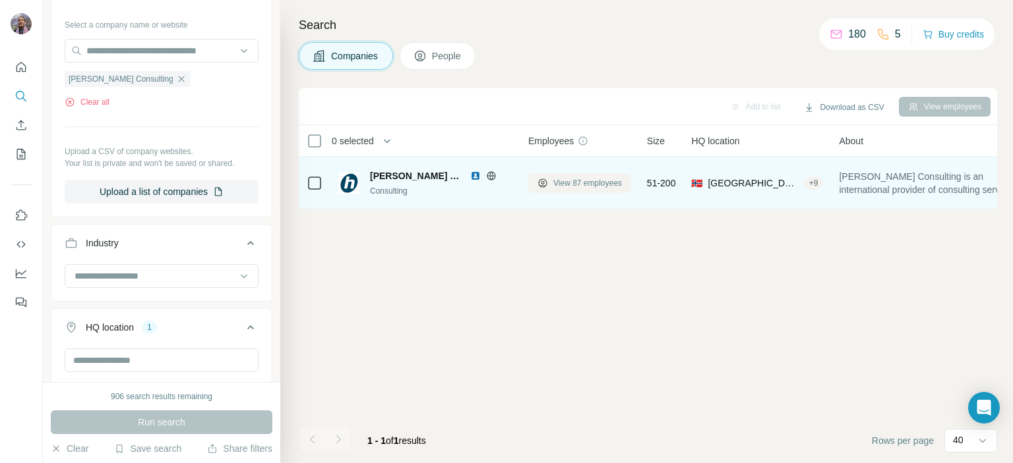
click at [549, 186] on button "View 87 employees" at bounding box center [579, 183] width 103 height 20
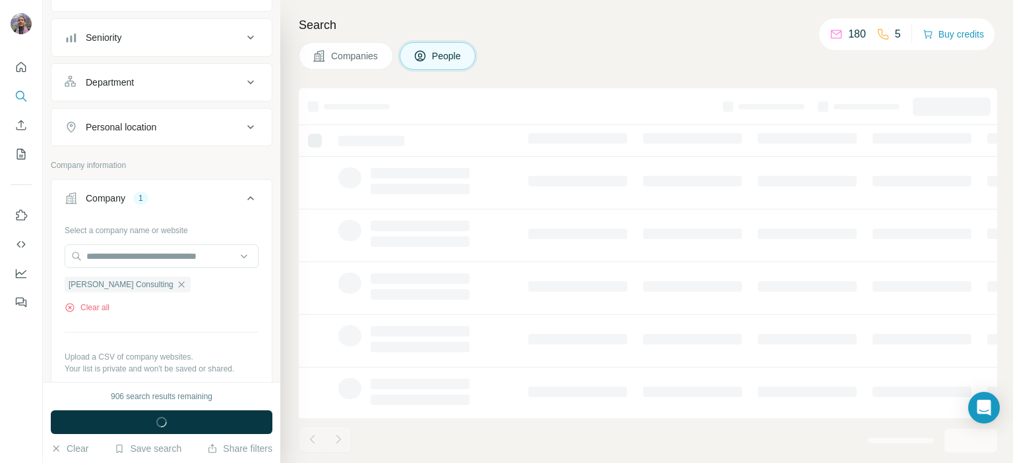
scroll to position [336, 0]
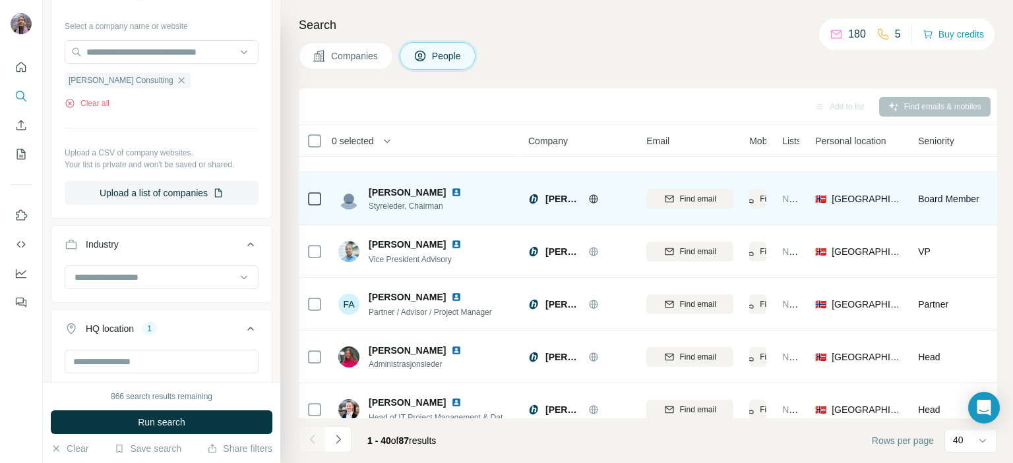
scroll to position [132, 0]
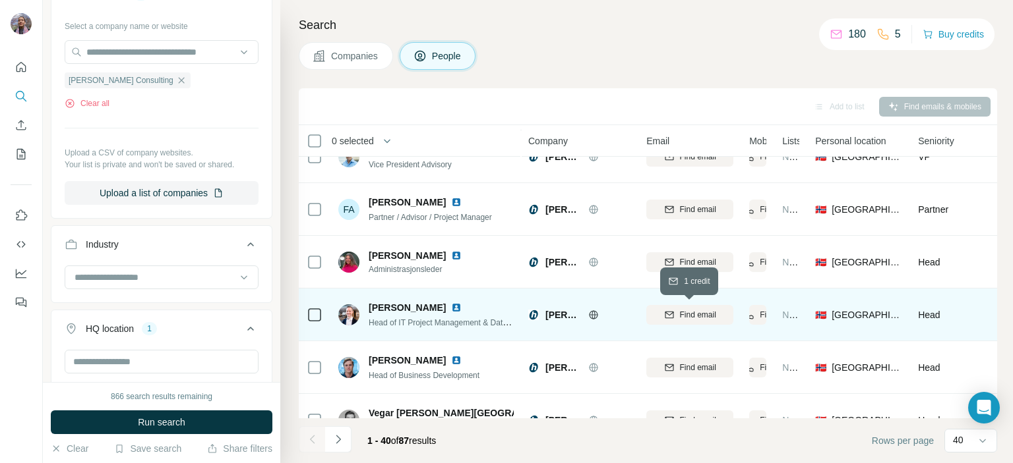
click at [677, 321] on button "Find email" at bounding box center [689, 315] width 87 height 20
click at [383, 324] on span "Head of IT Project Management & Data Analytics" at bounding box center [455, 322] width 172 height 11
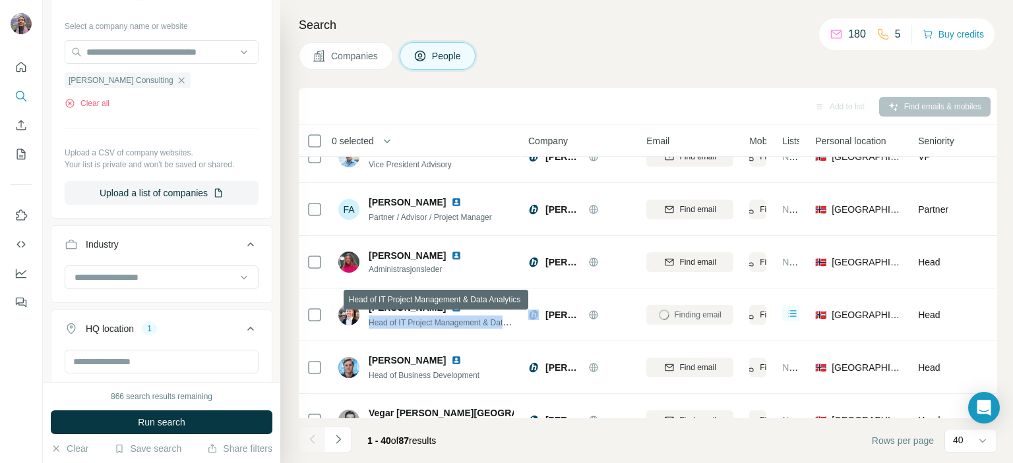
copy span "Head of IT Project Management & Data Analytics"
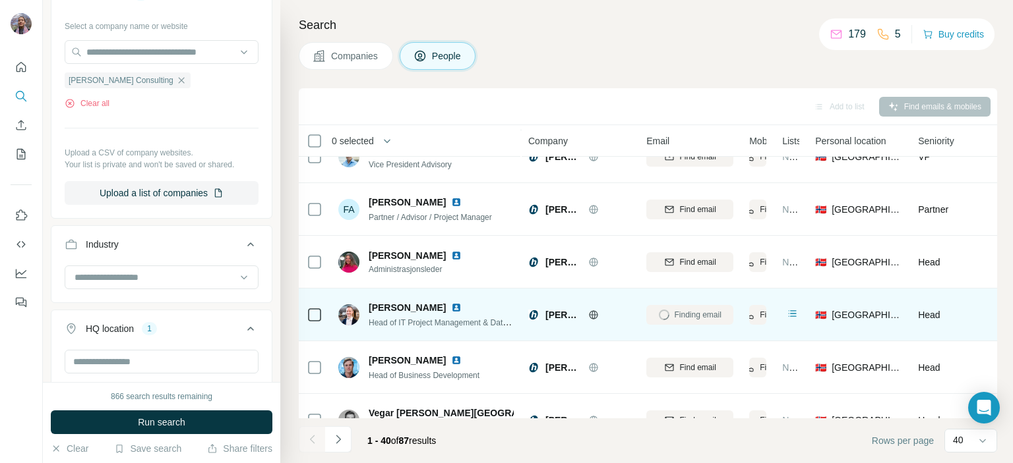
click at [380, 303] on span "Espen Sjue" at bounding box center [407, 307] width 77 height 13
copy span "Espen Sjue"
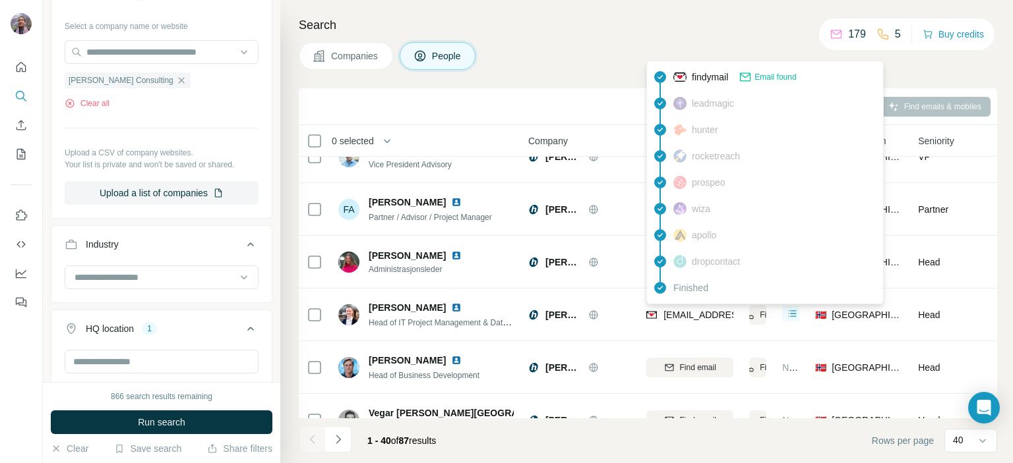
click at [678, 312] on span "espen.sjue@holteconsulting.no" at bounding box center [741, 315] width 156 height 11
copy tr "espen.sjue@holteconsulting.no"
click at [176, 81] on icon "button" at bounding box center [181, 80] width 11 height 11
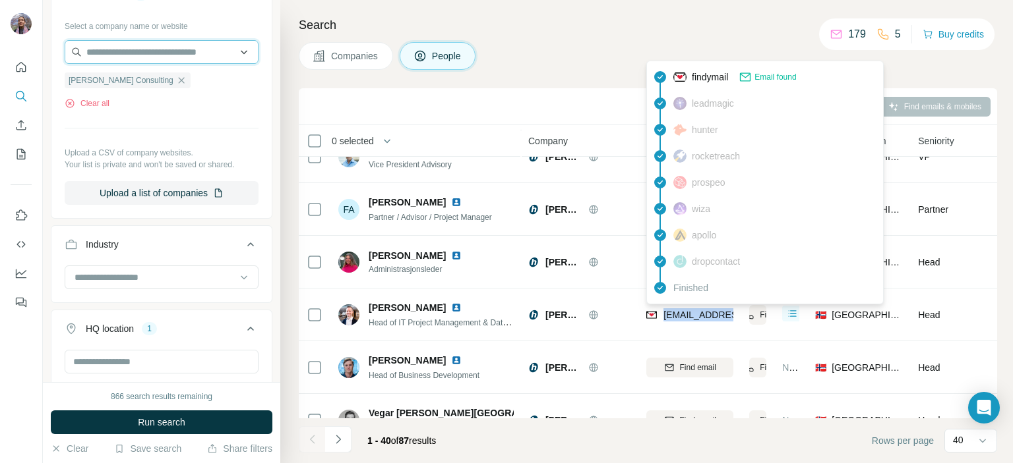
click at [136, 51] on input "text" at bounding box center [162, 52] width 194 height 24
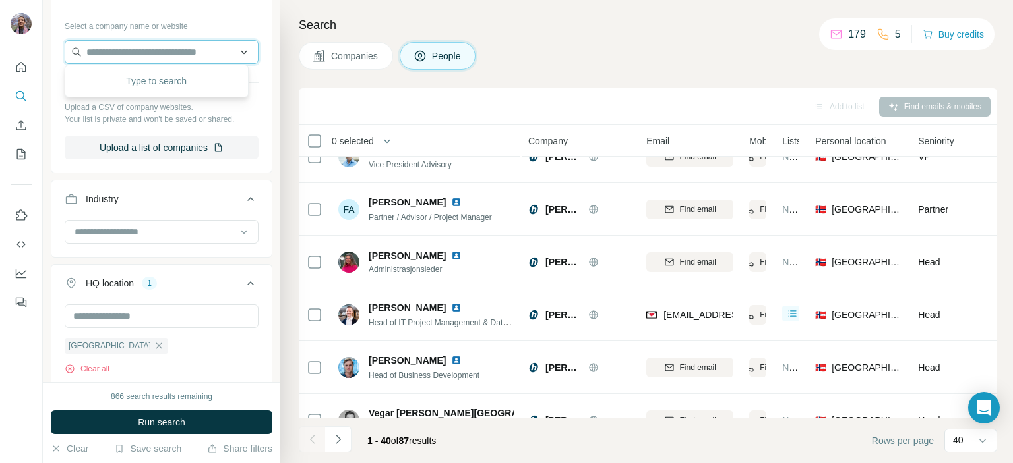
paste input "**********"
type input "**********"
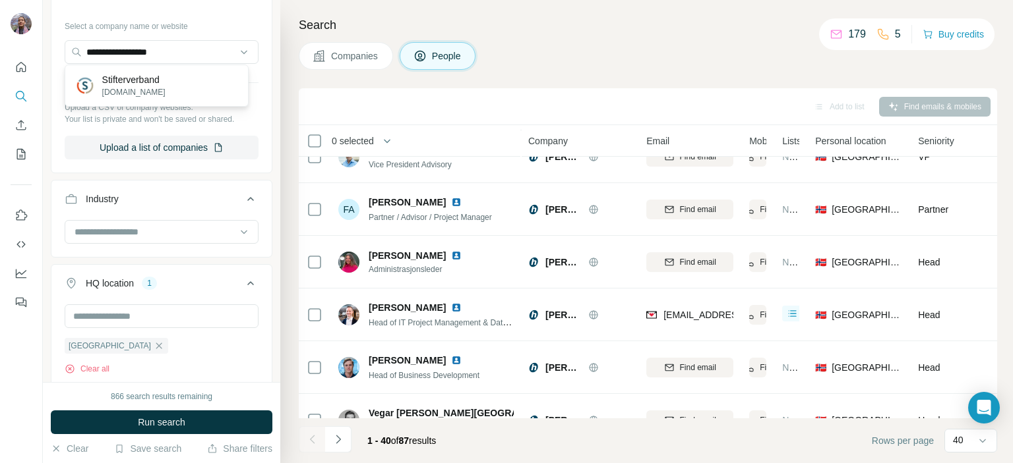
click at [177, 84] on div "Stifterverband [DOMAIN_NAME]" at bounding box center [156, 86] width 177 height 36
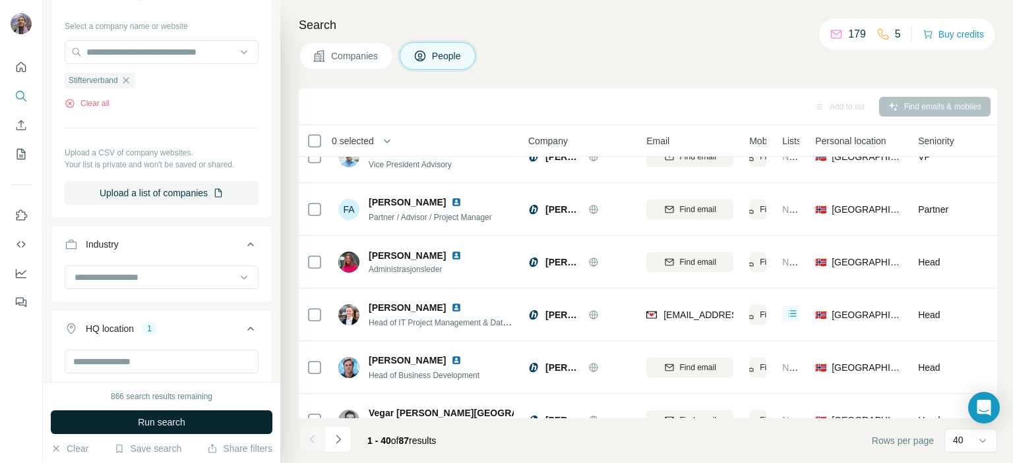
click at [233, 417] on button "Run search" at bounding box center [162, 423] width 222 height 24
